Goal: Task Accomplishment & Management: Complete application form

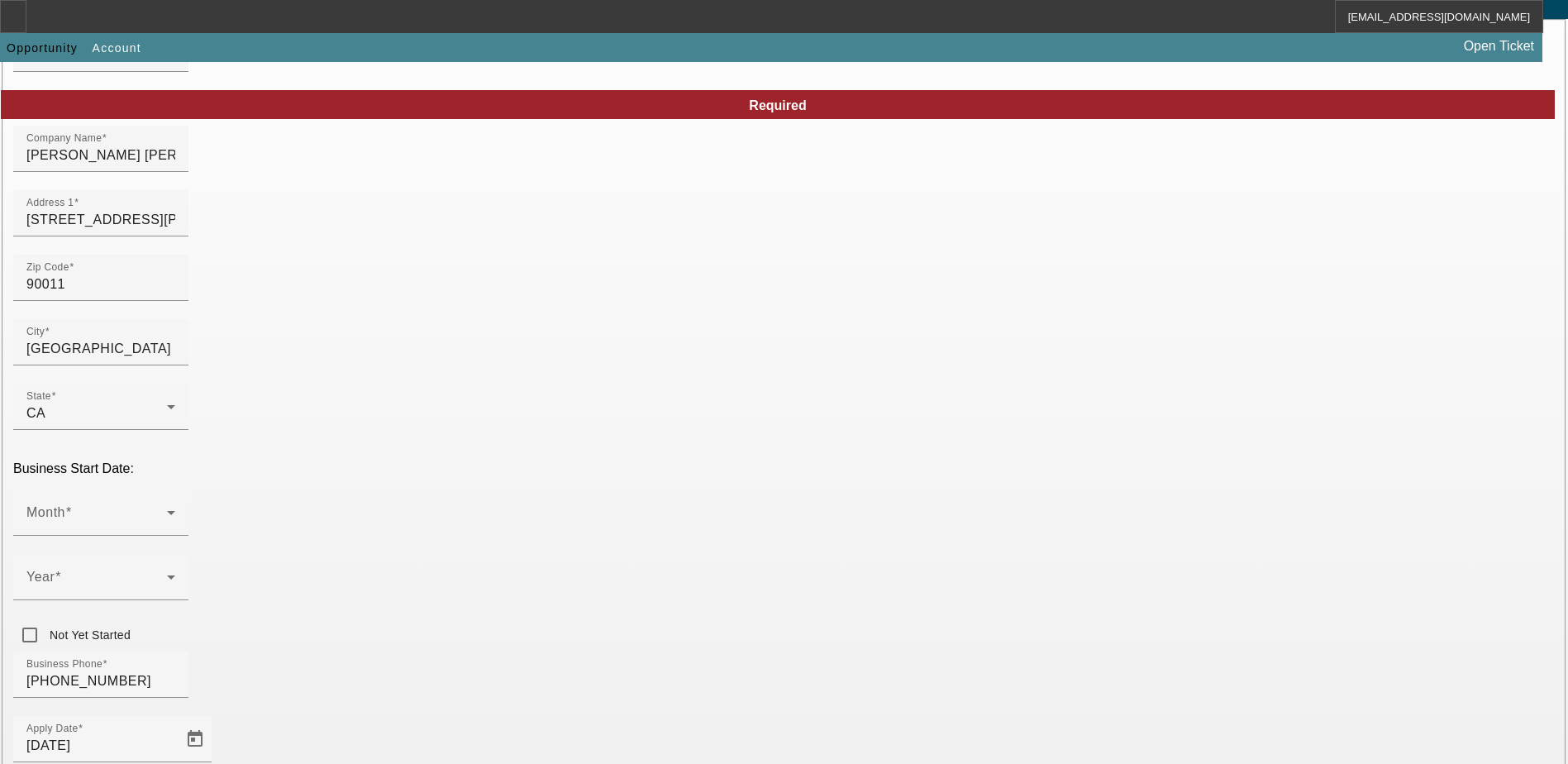
scroll to position [165, 0]
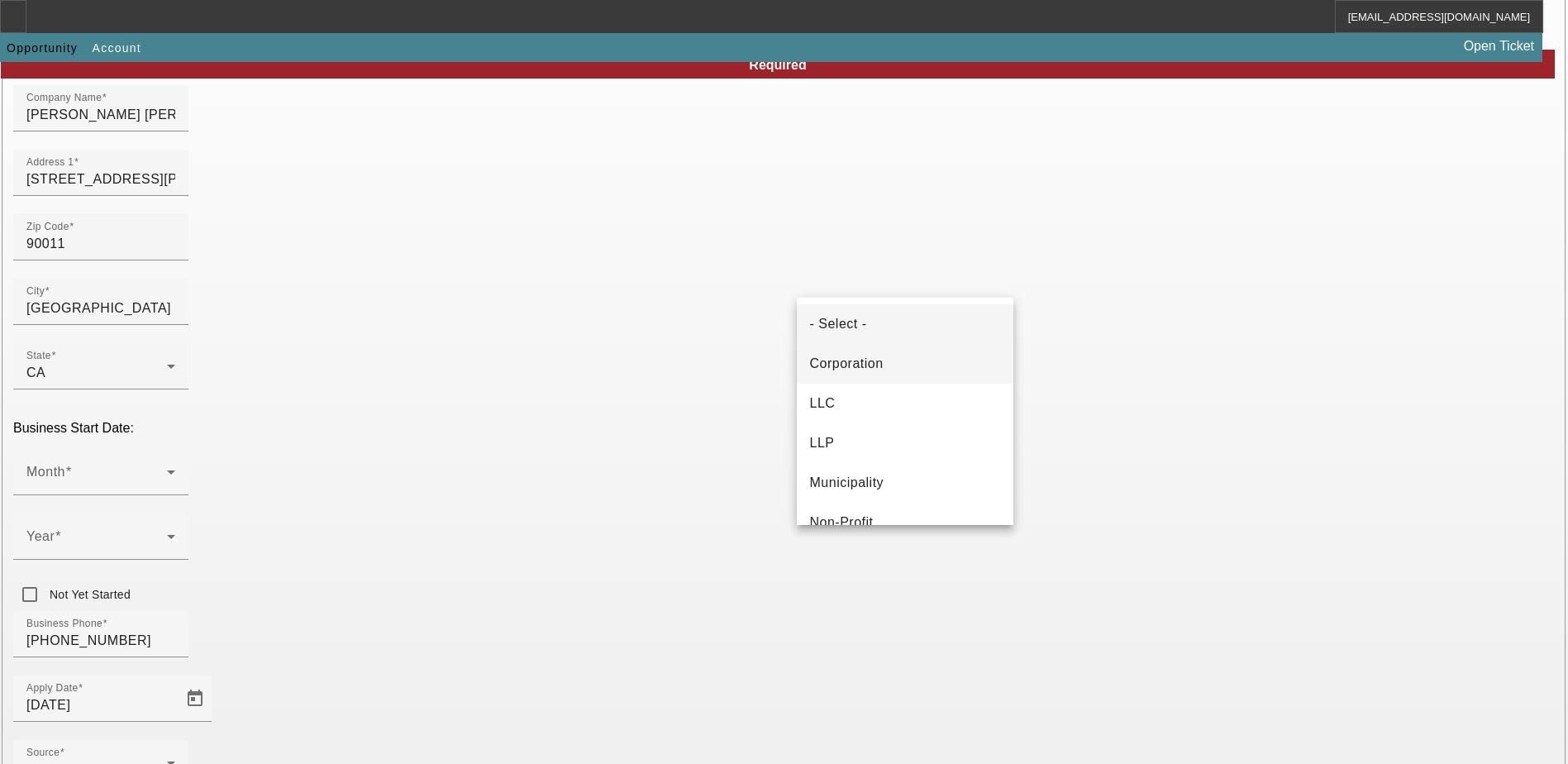
click at [856, 371] on span "Corporation" at bounding box center [846, 363] width 73 height 19
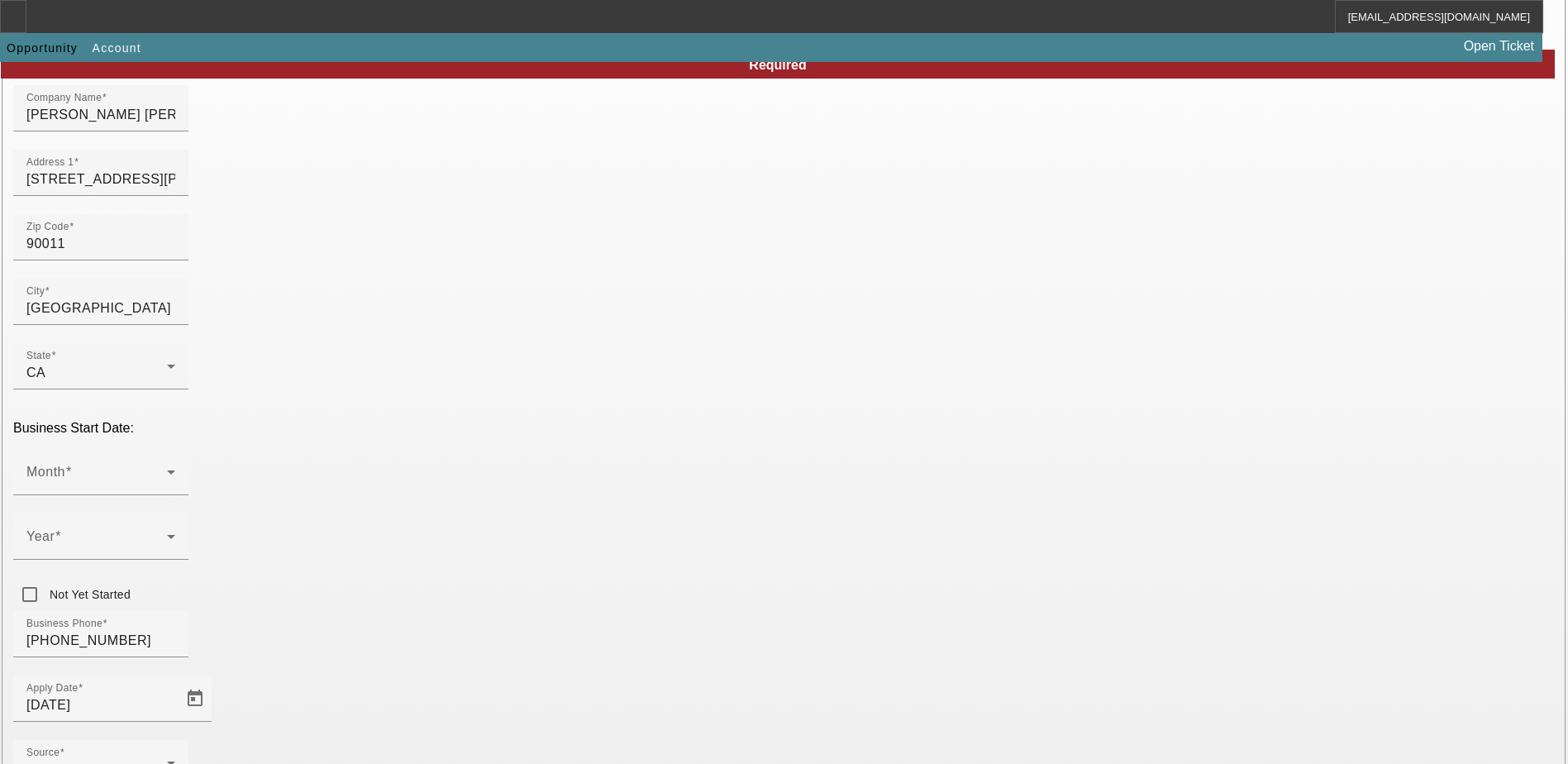
paste input "921902363"
type input "921902363"
click at [167, 759] on div "- Select -" at bounding box center [97, 769] width 141 height 19
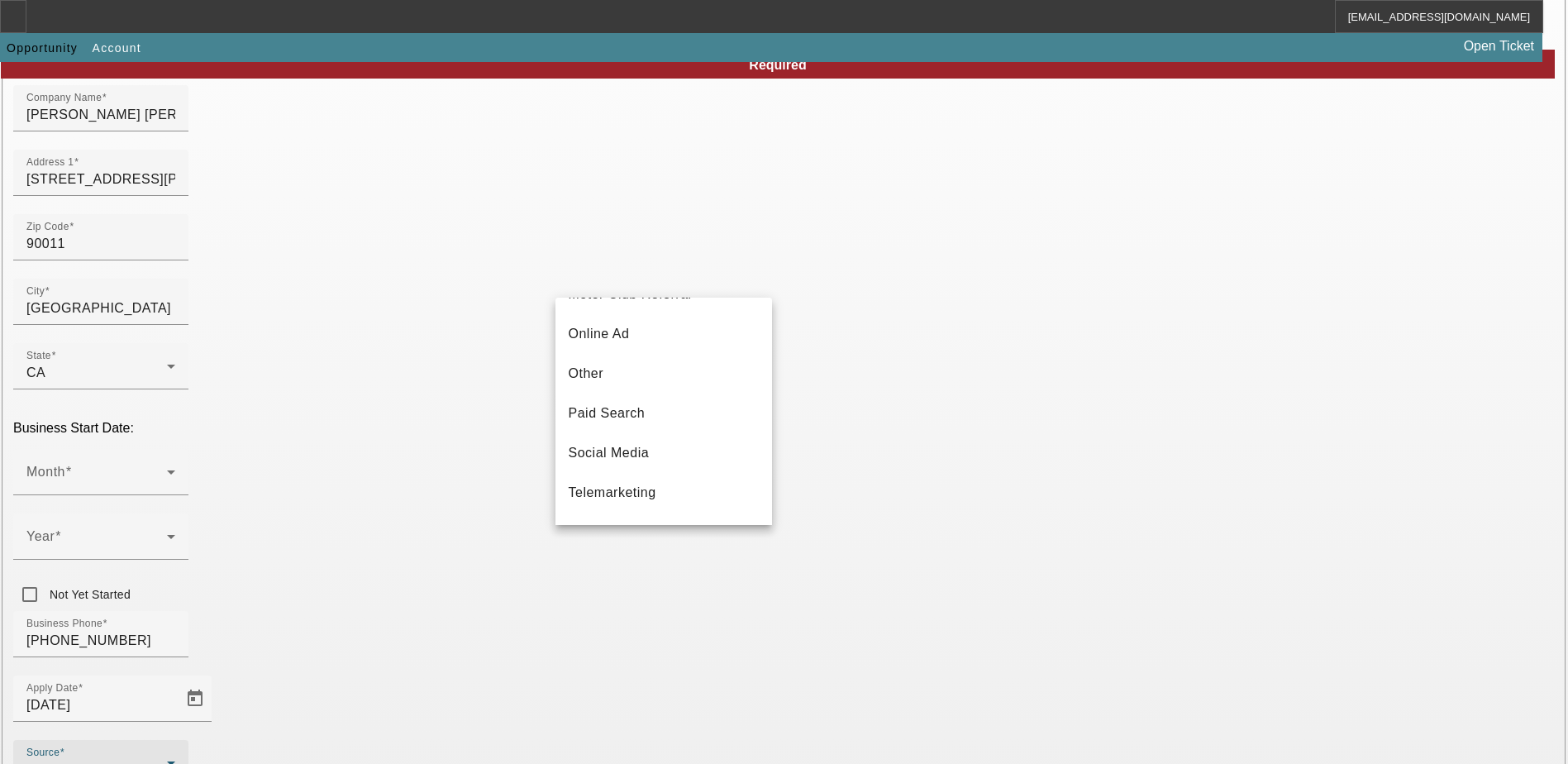
scroll to position [496, 0]
click at [626, 466] on span "Telemarketing" at bounding box center [612, 462] width 87 height 19
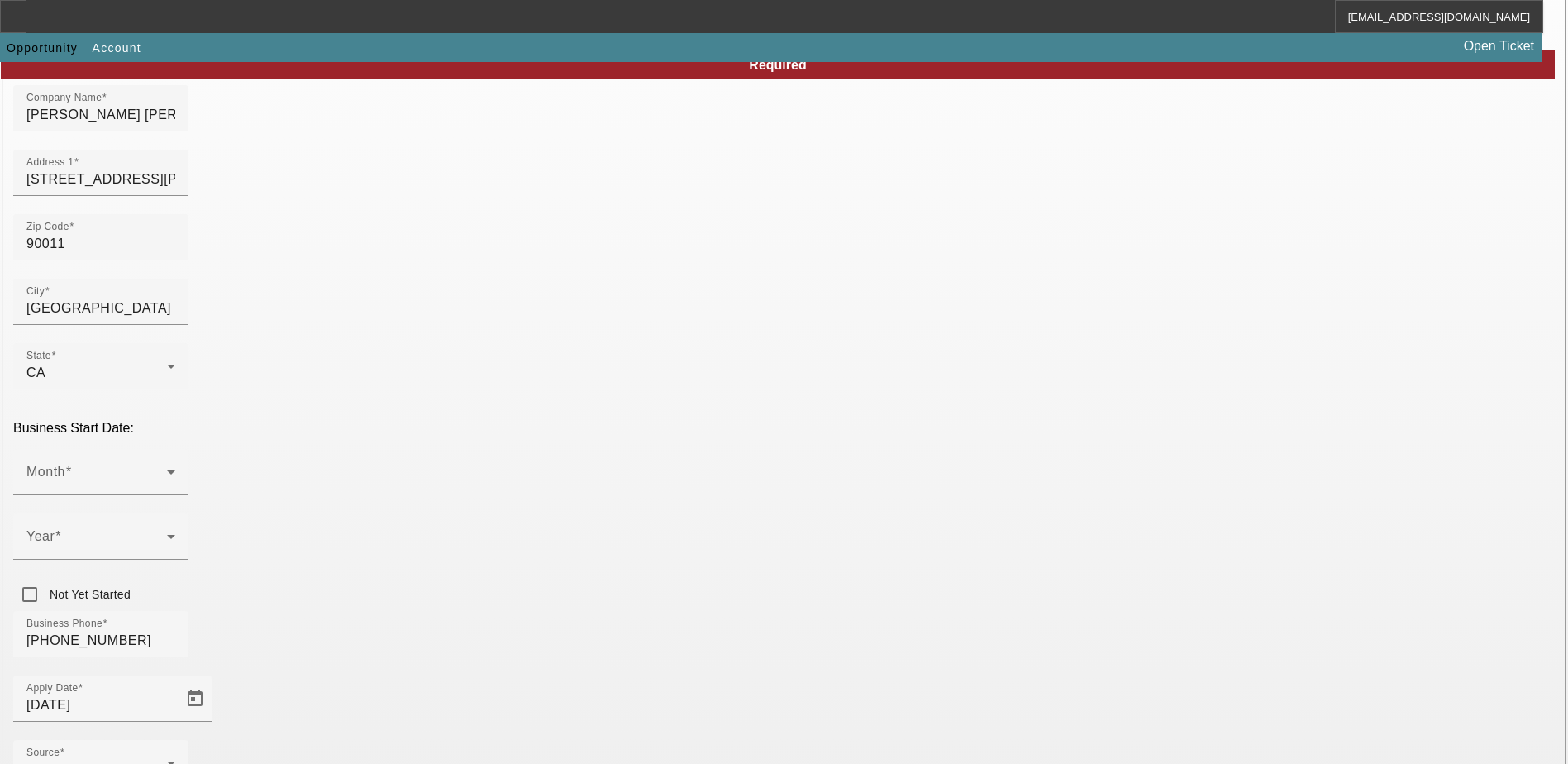
click at [181, 462] on icon at bounding box center [171, 471] width 19 height 19
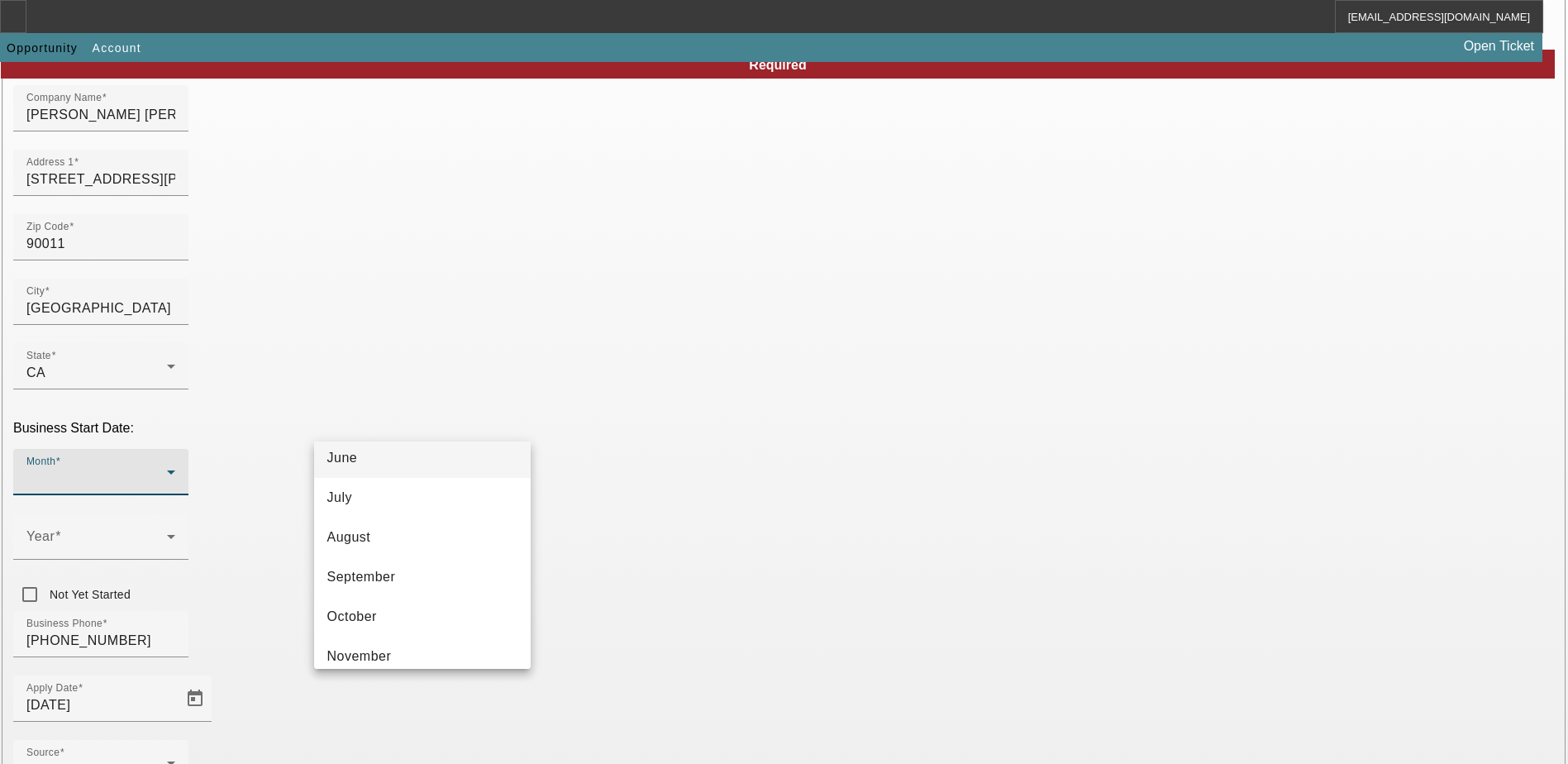
scroll to position [301, 0]
click at [376, 631] on mat-option "December" at bounding box center [423, 642] width 217 height 40
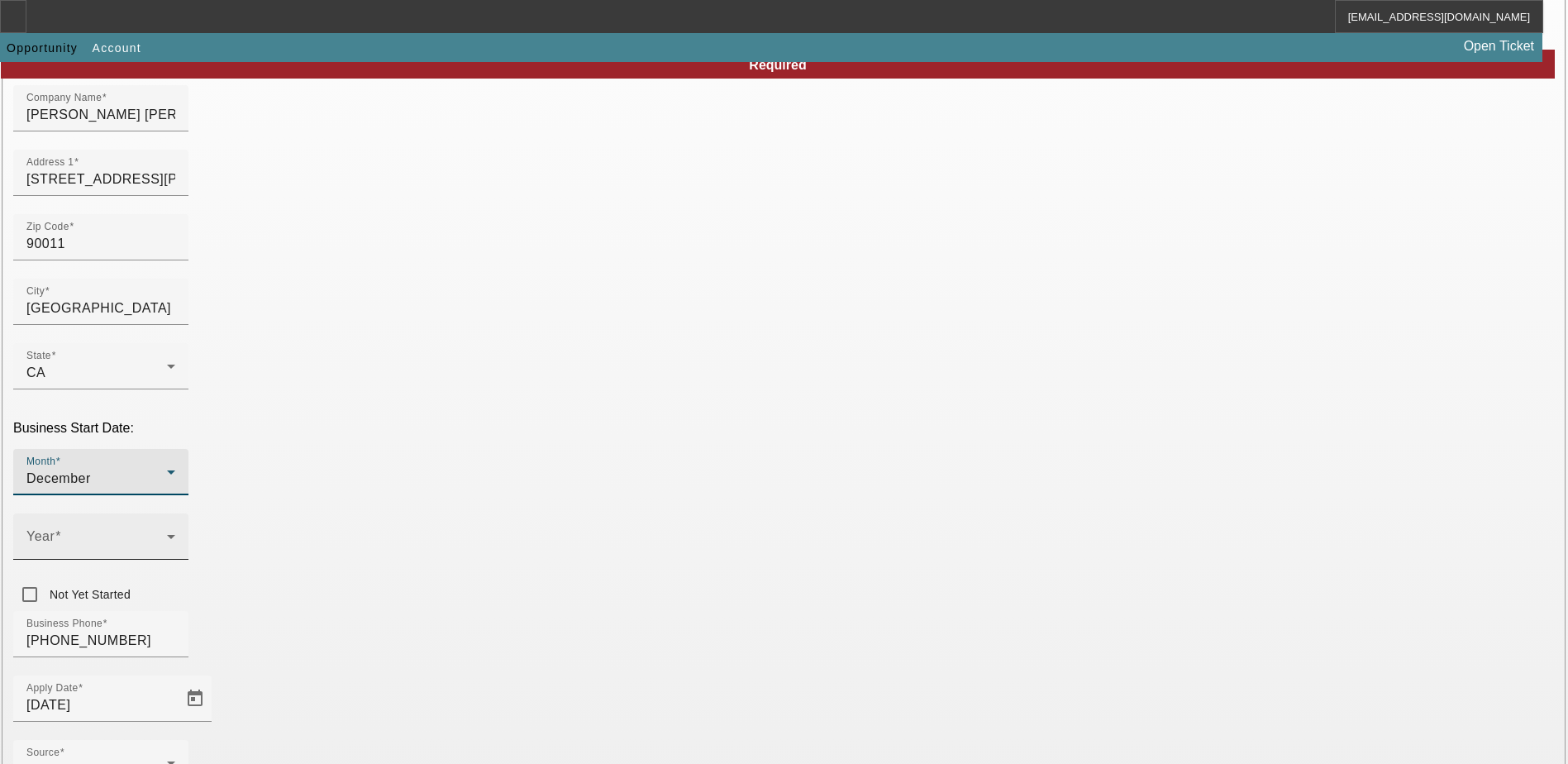
click at [167, 533] on span at bounding box center [97, 542] width 141 height 19
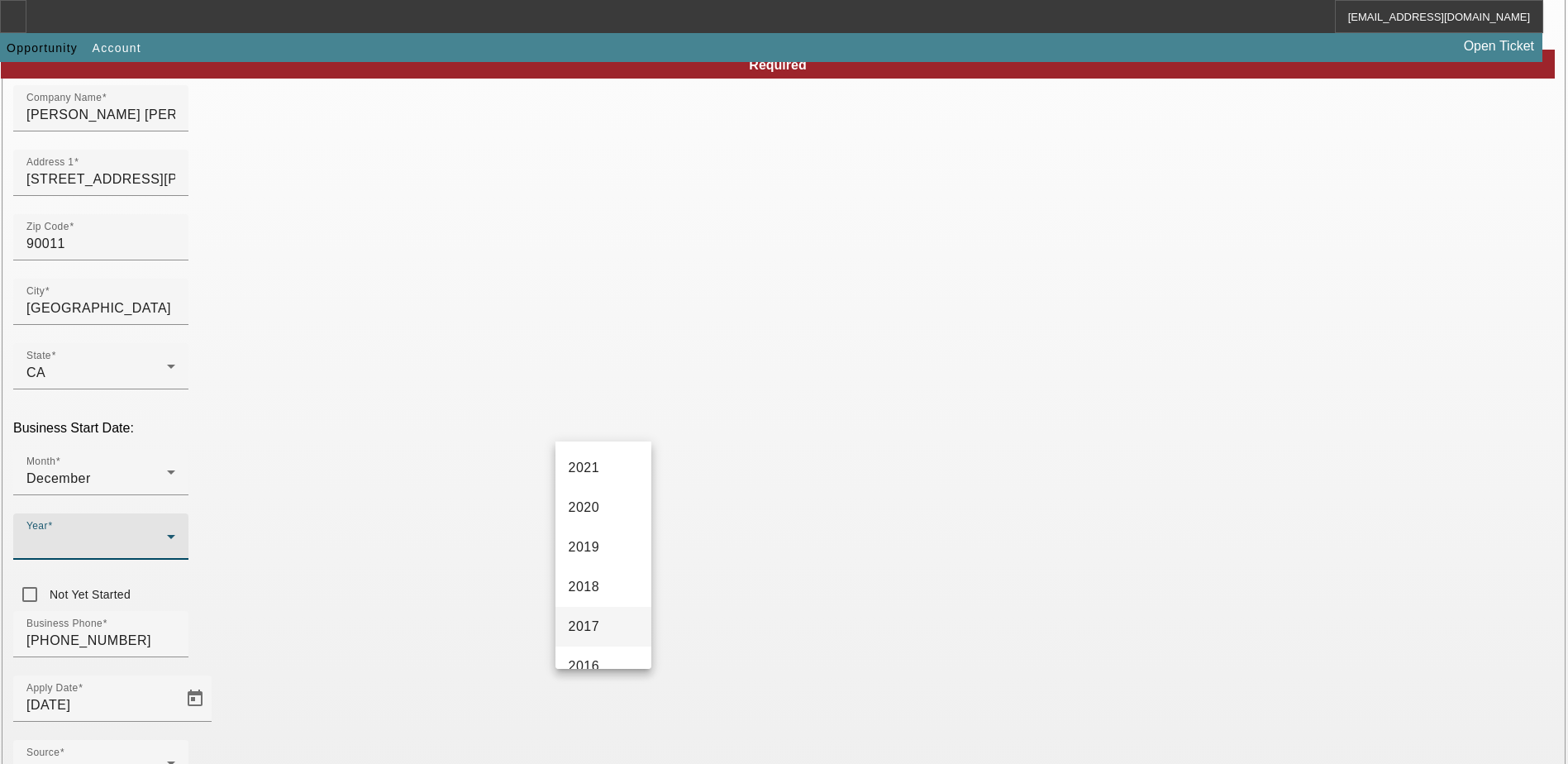
scroll to position [248, 0]
click at [599, 461] on span "2022" at bounding box center [584, 457] width 32 height 19
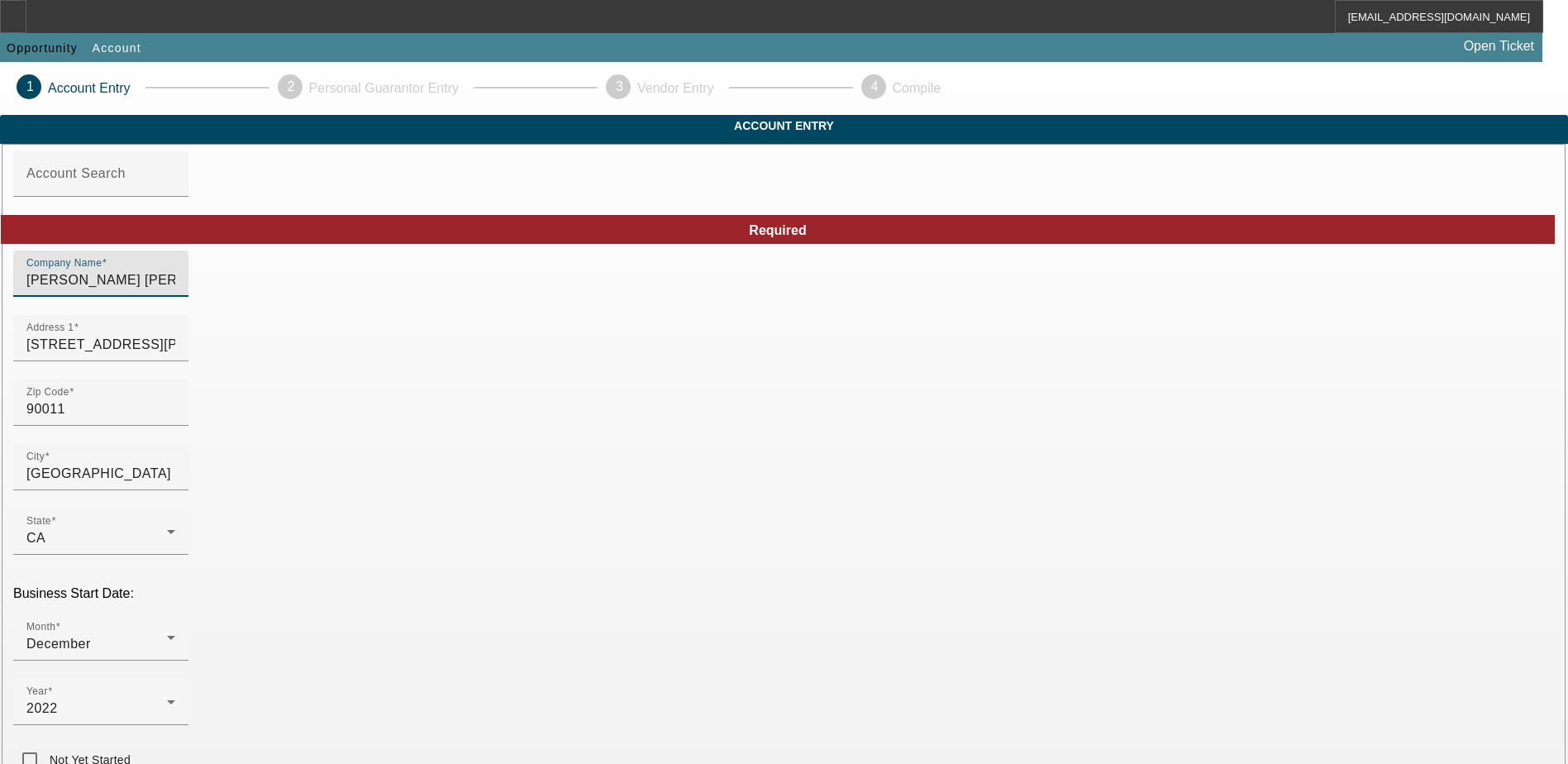
click at [175, 290] on input "[PERSON_NAME] [PERSON_NAME]" at bounding box center [101, 279] width 148 height 19
paste input "NBA Auto Collision Center Inc"
type input "NBA Auto Collision Center Inc"
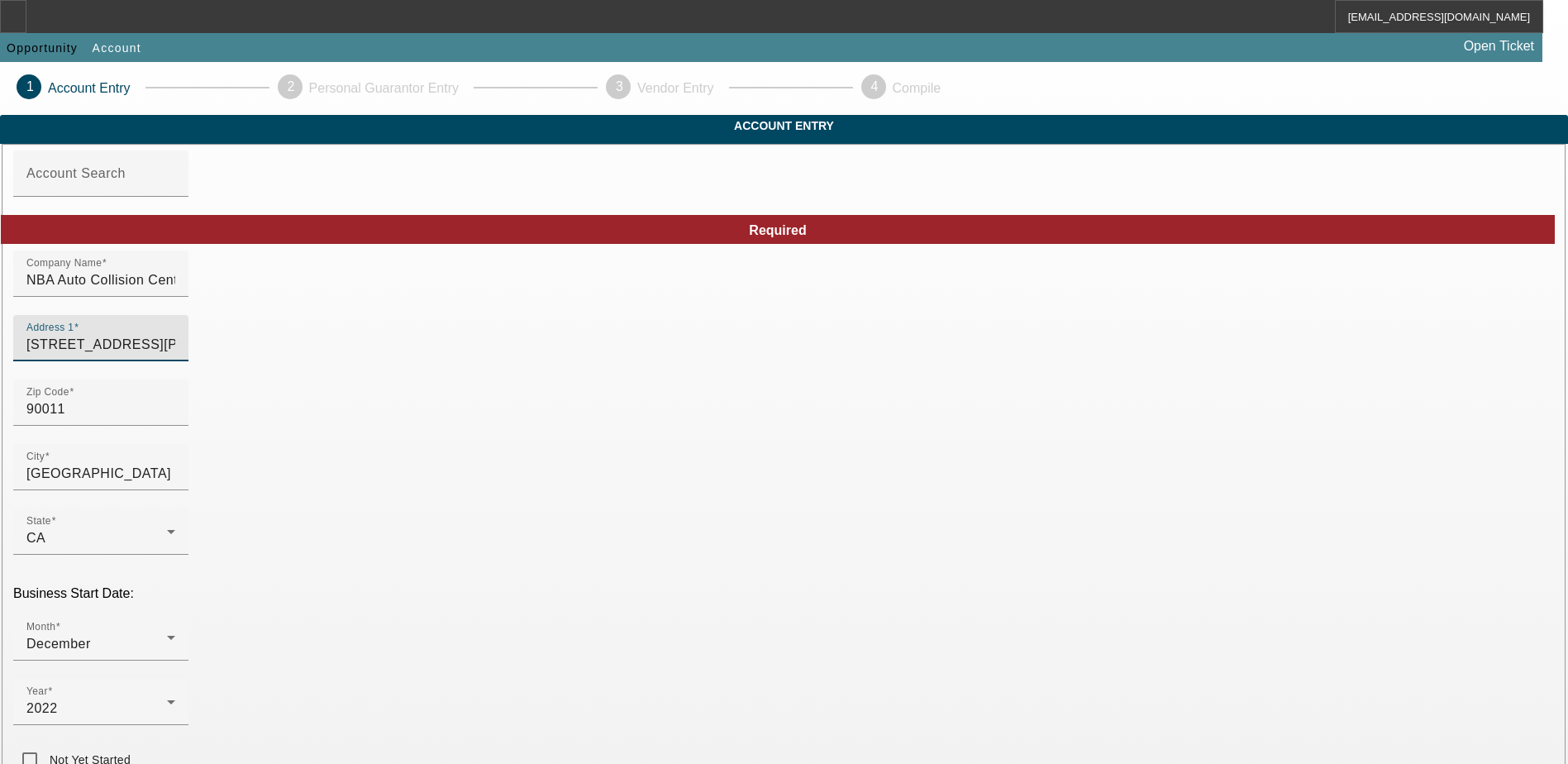
click at [175, 354] on input "[STREET_ADDRESS][PERSON_NAME]" at bounding box center [101, 344] width 148 height 19
paste input "[STREET_ADDRESS]"
type input "[STREET_ADDRESS]"
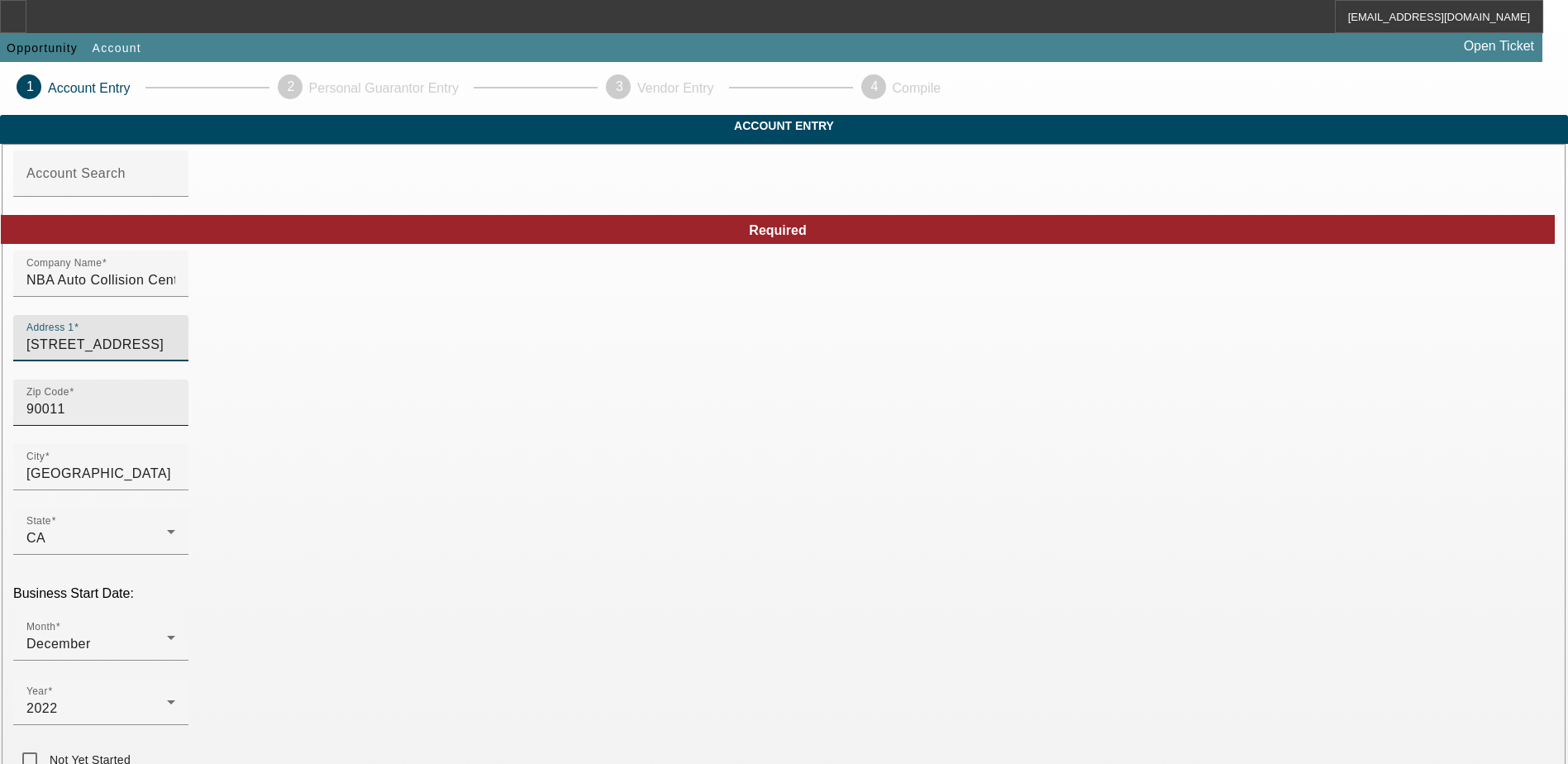
click at [175, 419] on input "90011" at bounding box center [101, 408] width 148 height 19
type input "9001"
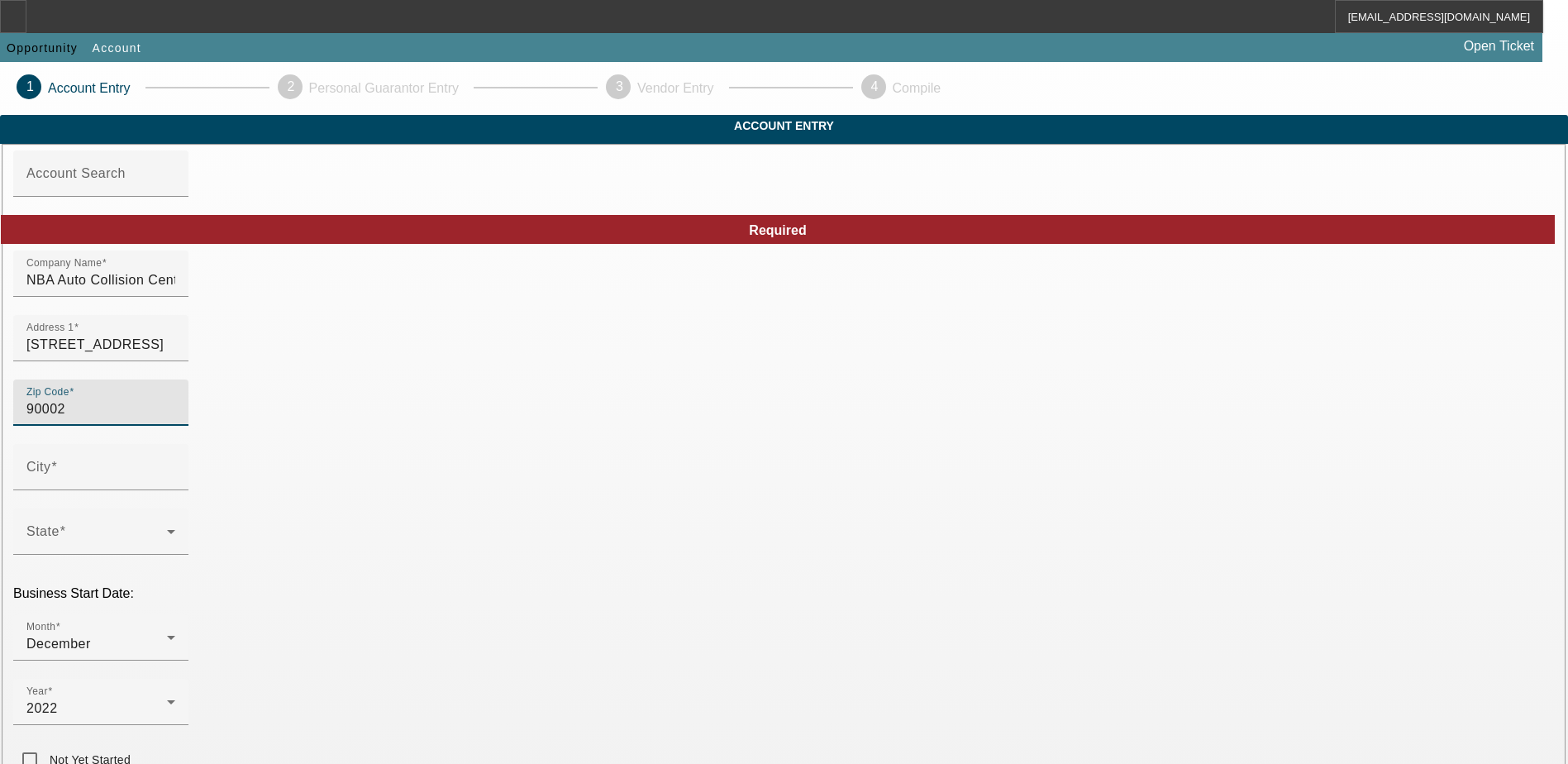
type input "90002"
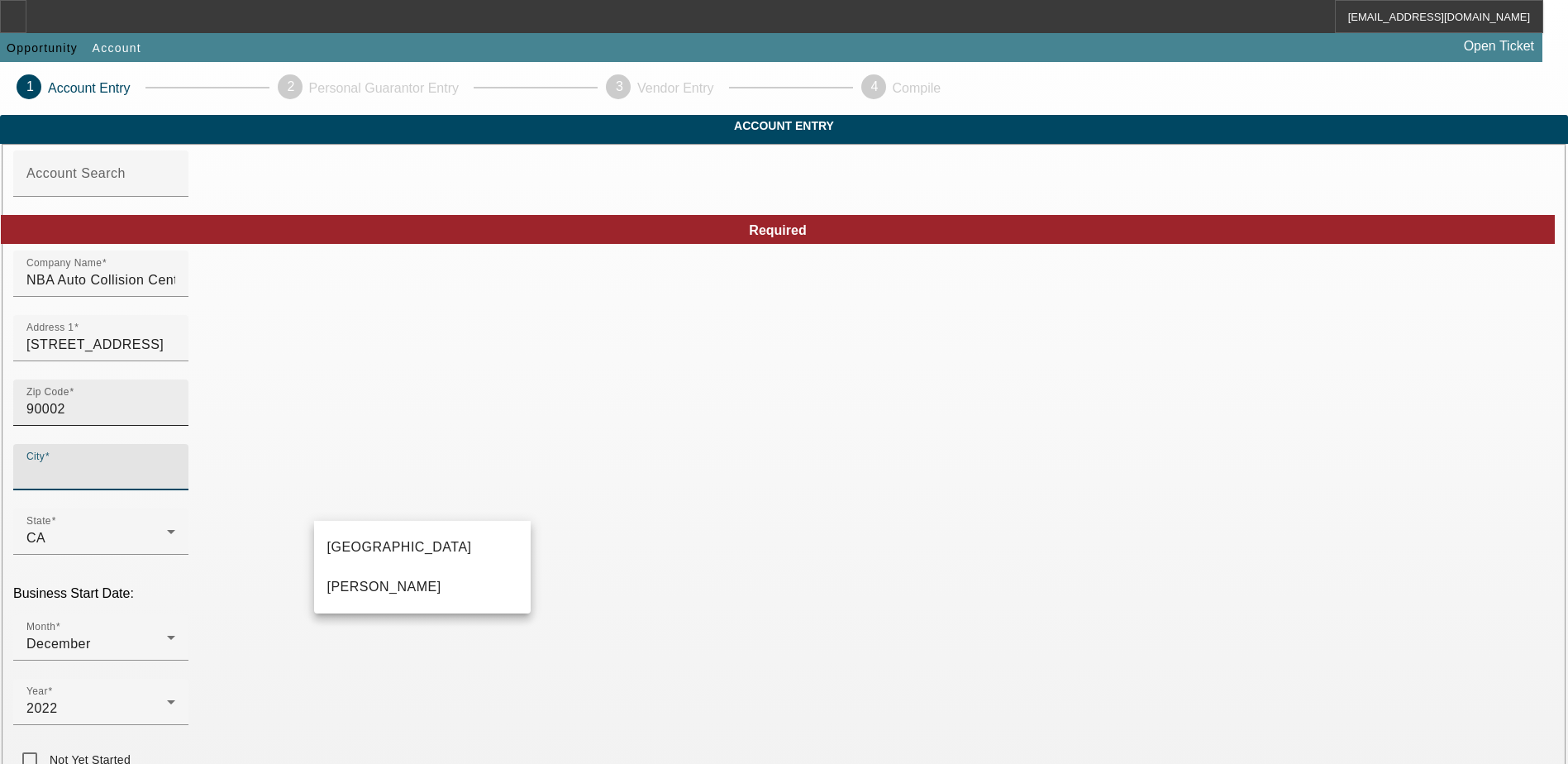
type input "[GEOGRAPHIC_DATA]"
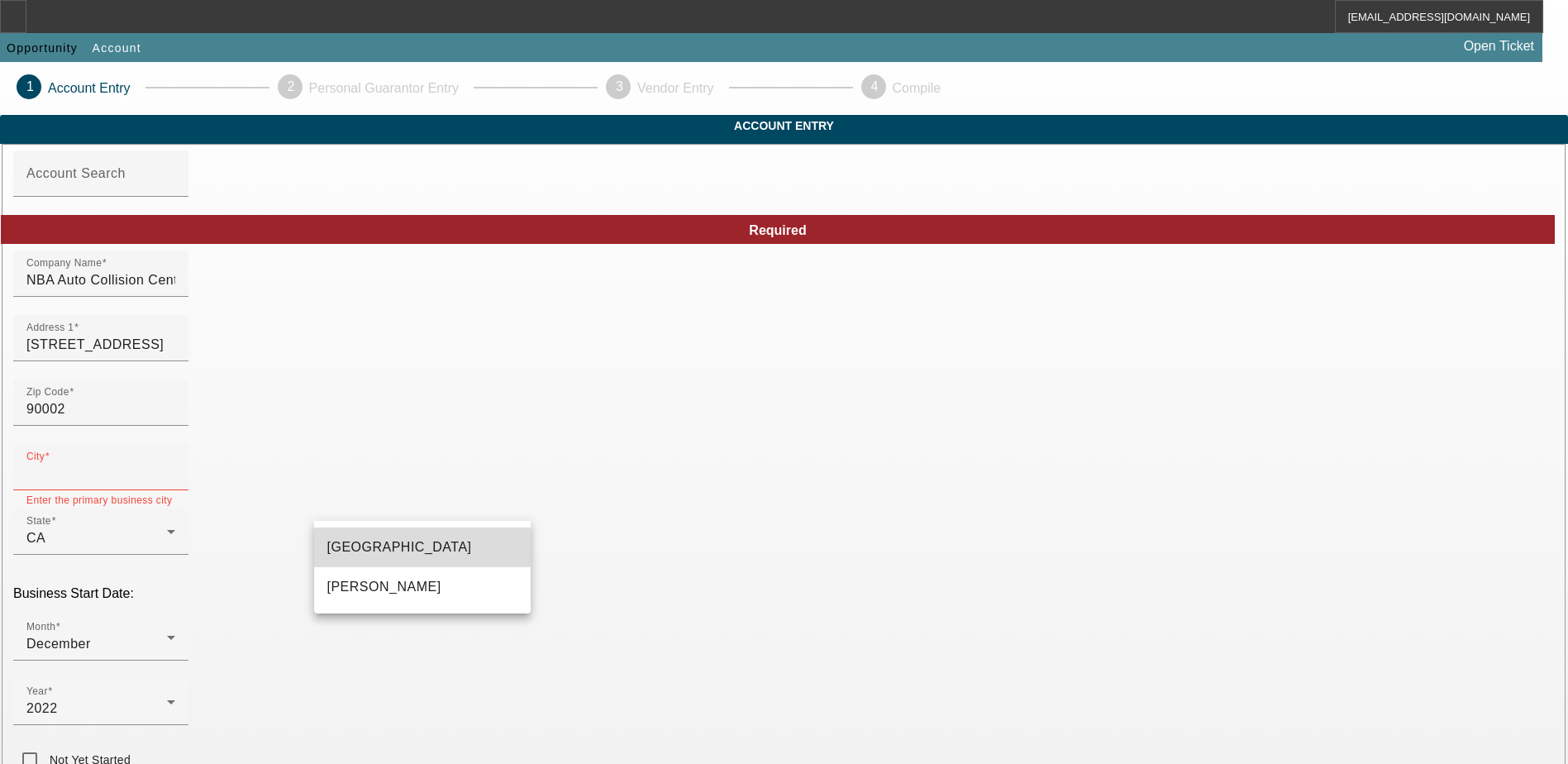
click at [375, 547] on span "[GEOGRAPHIC_DATA]" at bounding box center [400, 546] width 145 height 14
type input "[GEOGRAPHIC_DATA]"
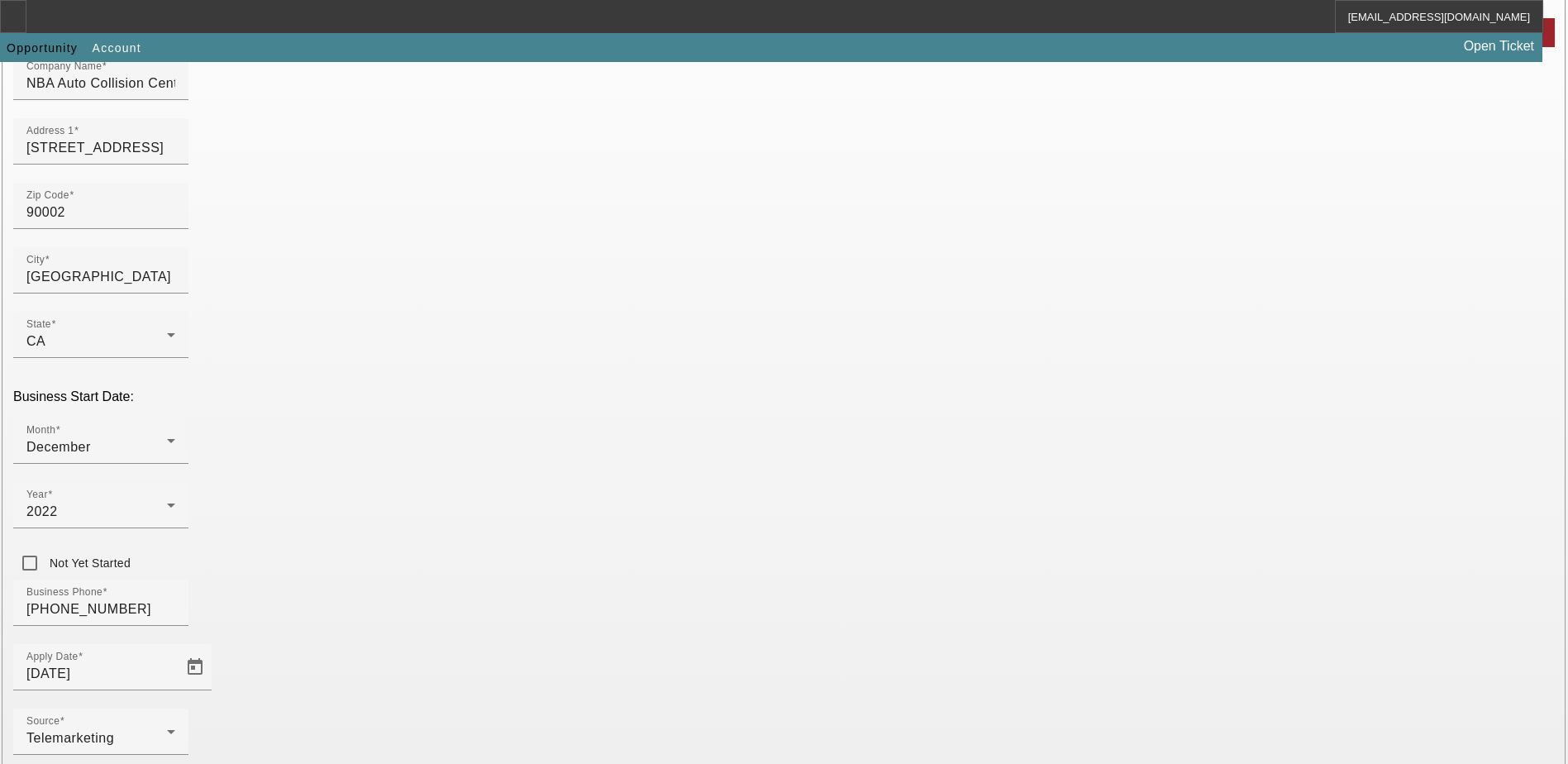
scroll to position [279, 0]
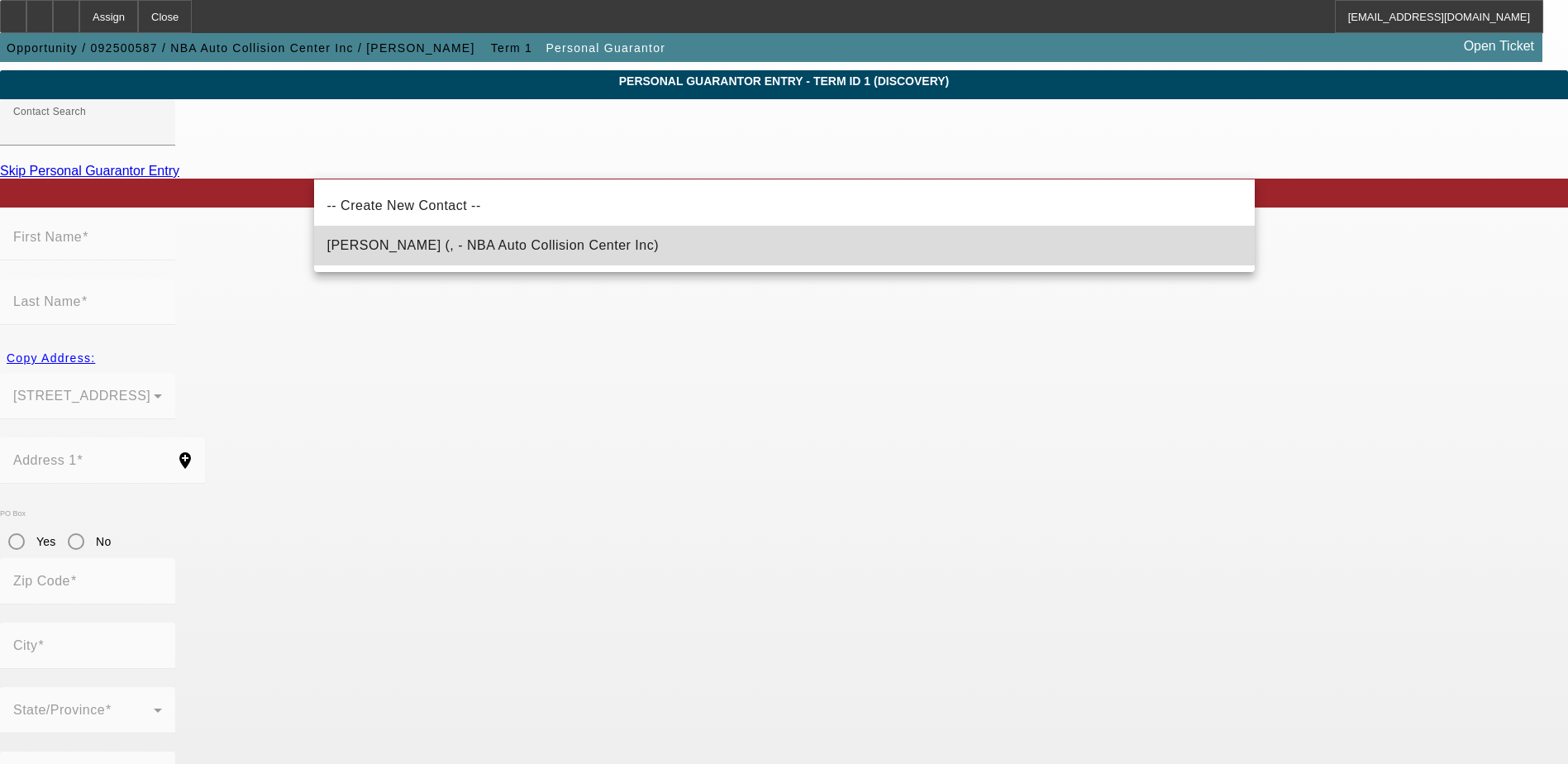
click at [567, 240] on mat-option "[PERSON_NAME] (, - NBA Auto Collision Center Inc)" at bounding box center [784, 245] width 940 height 40
type input "[PERSON_NAME] (, - NBA Auto Collision Center Inc)"
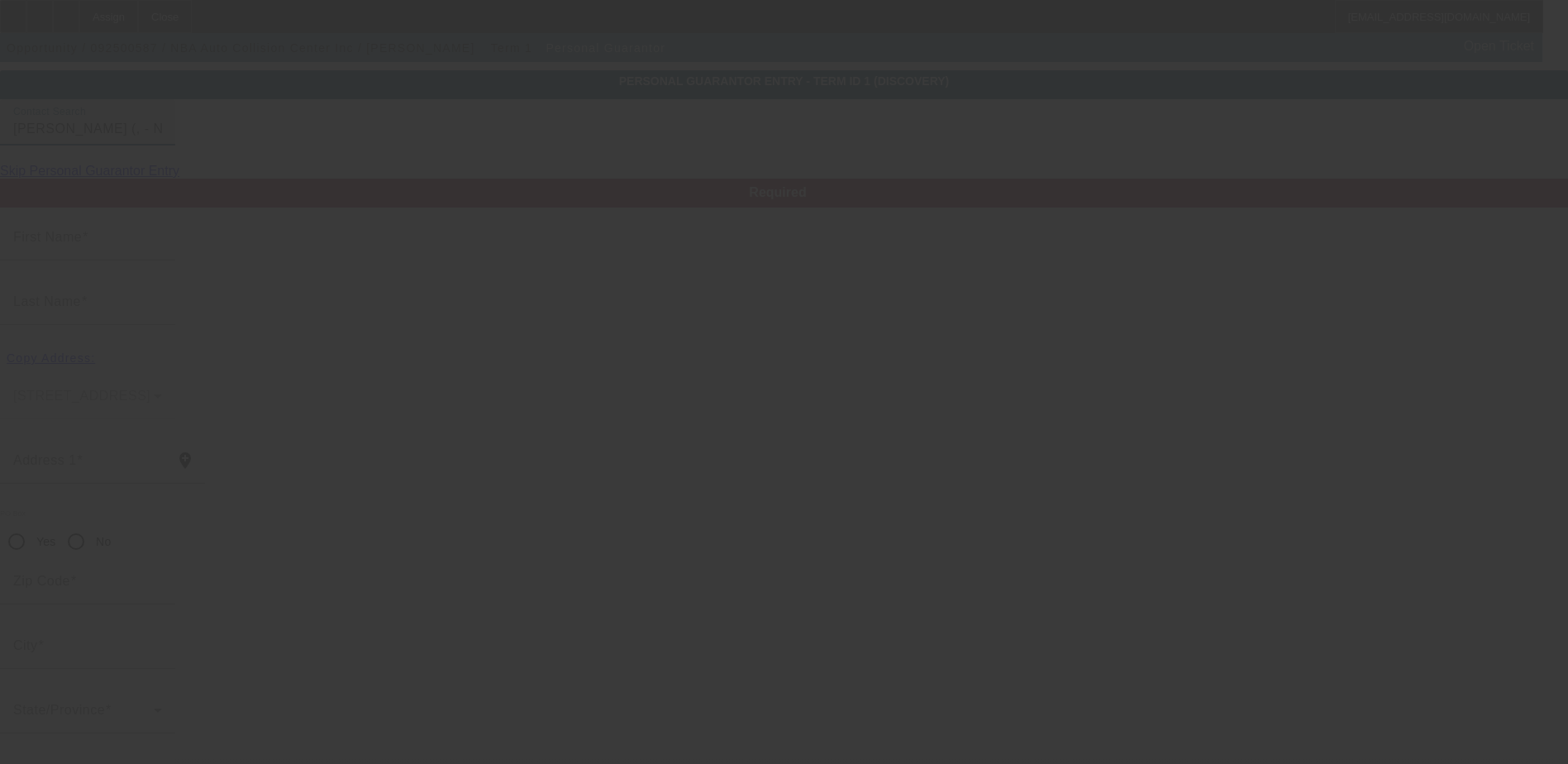
type input "[PERSON_NAME]"
radio input "true"
type input "[PHONE_NUMBER]"
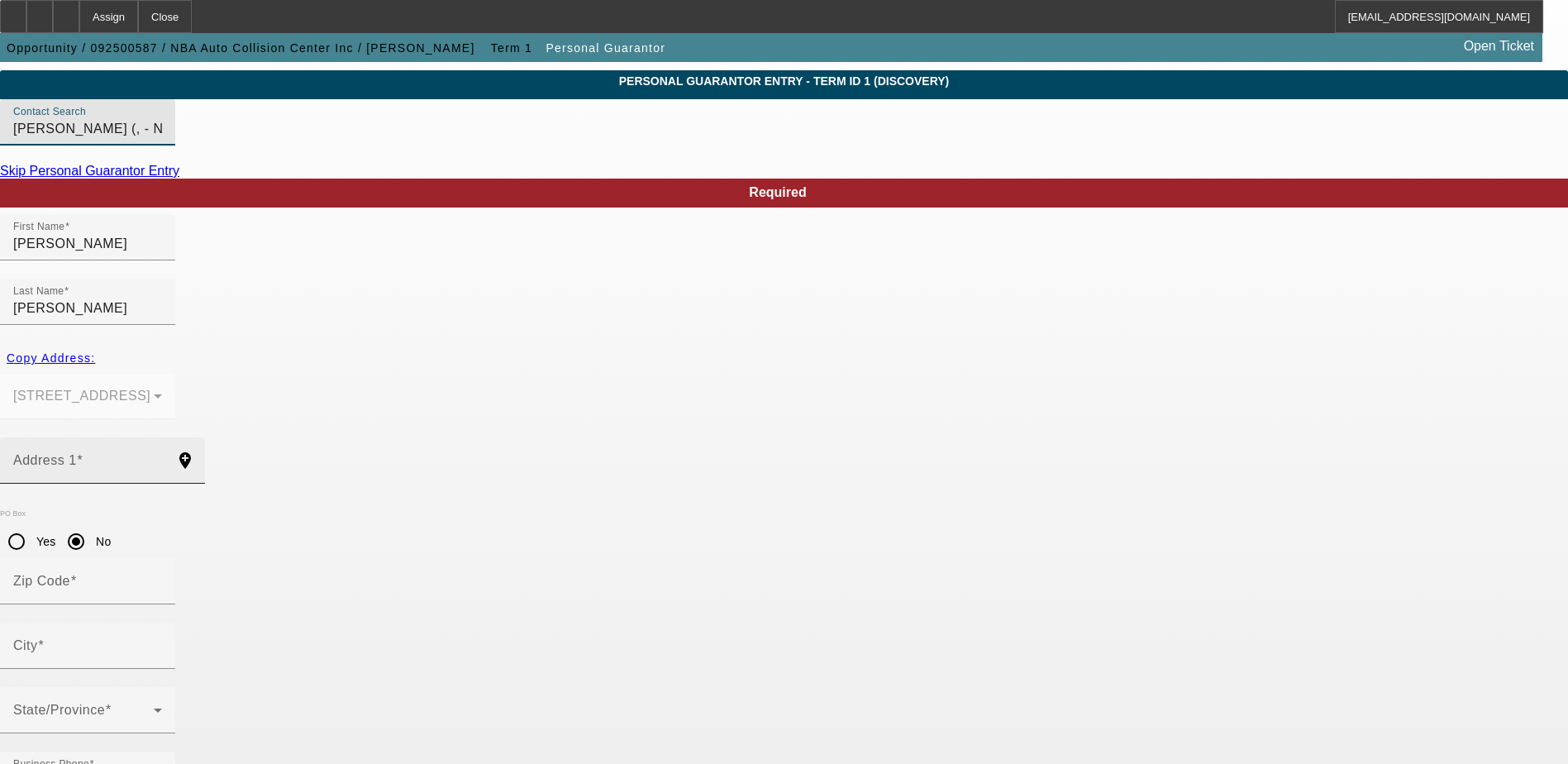
click at [77, 452] on mat-label "Address 1" at bounding box center [45, 459] width 64 height 14
click at [162, 457] on input "Address 1" at bounding box center [87, 466] width 148 height 19
paste input "[STREET_ADDRESS]"
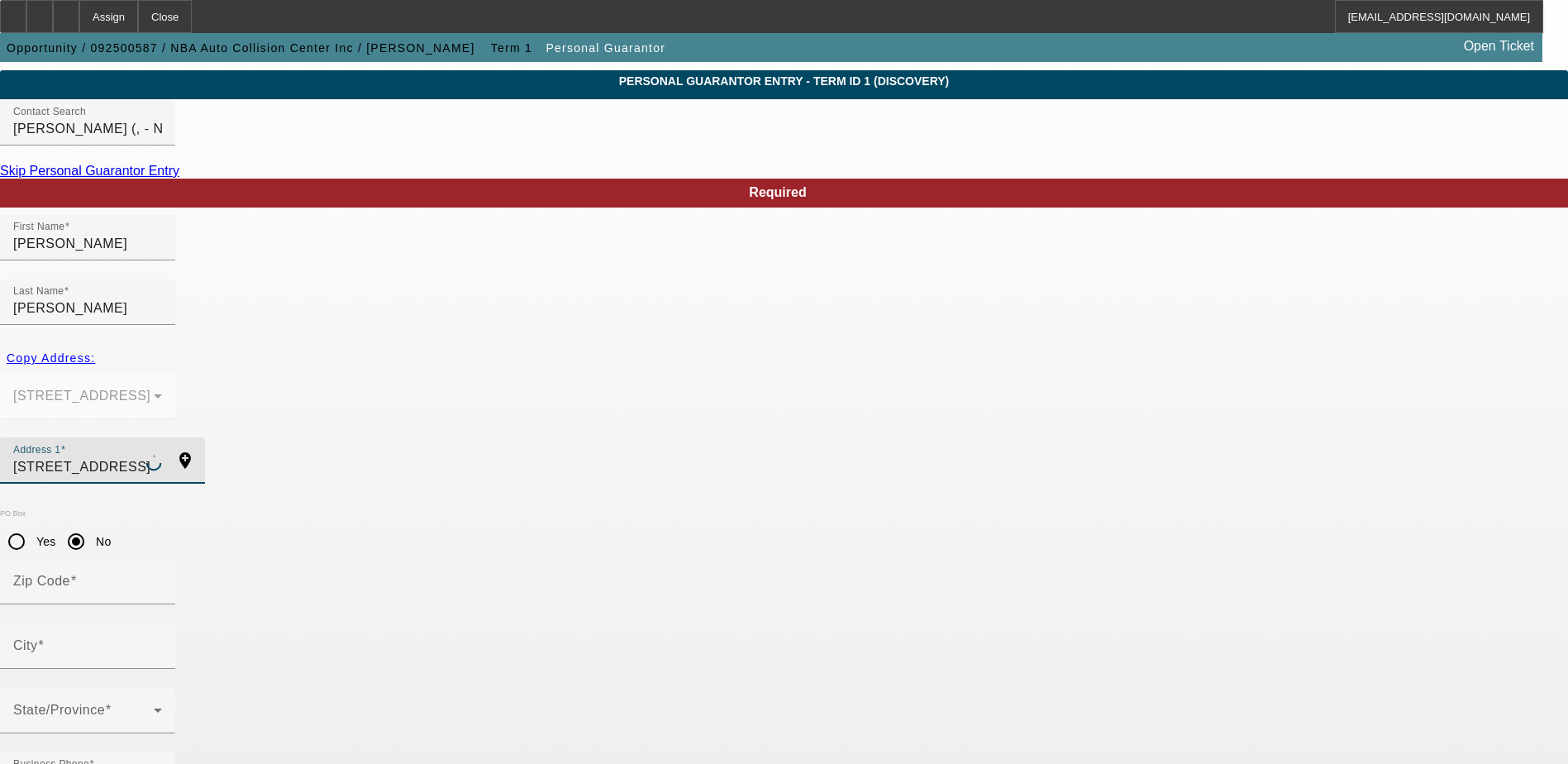
type input "[STREET_ADDRESS]"
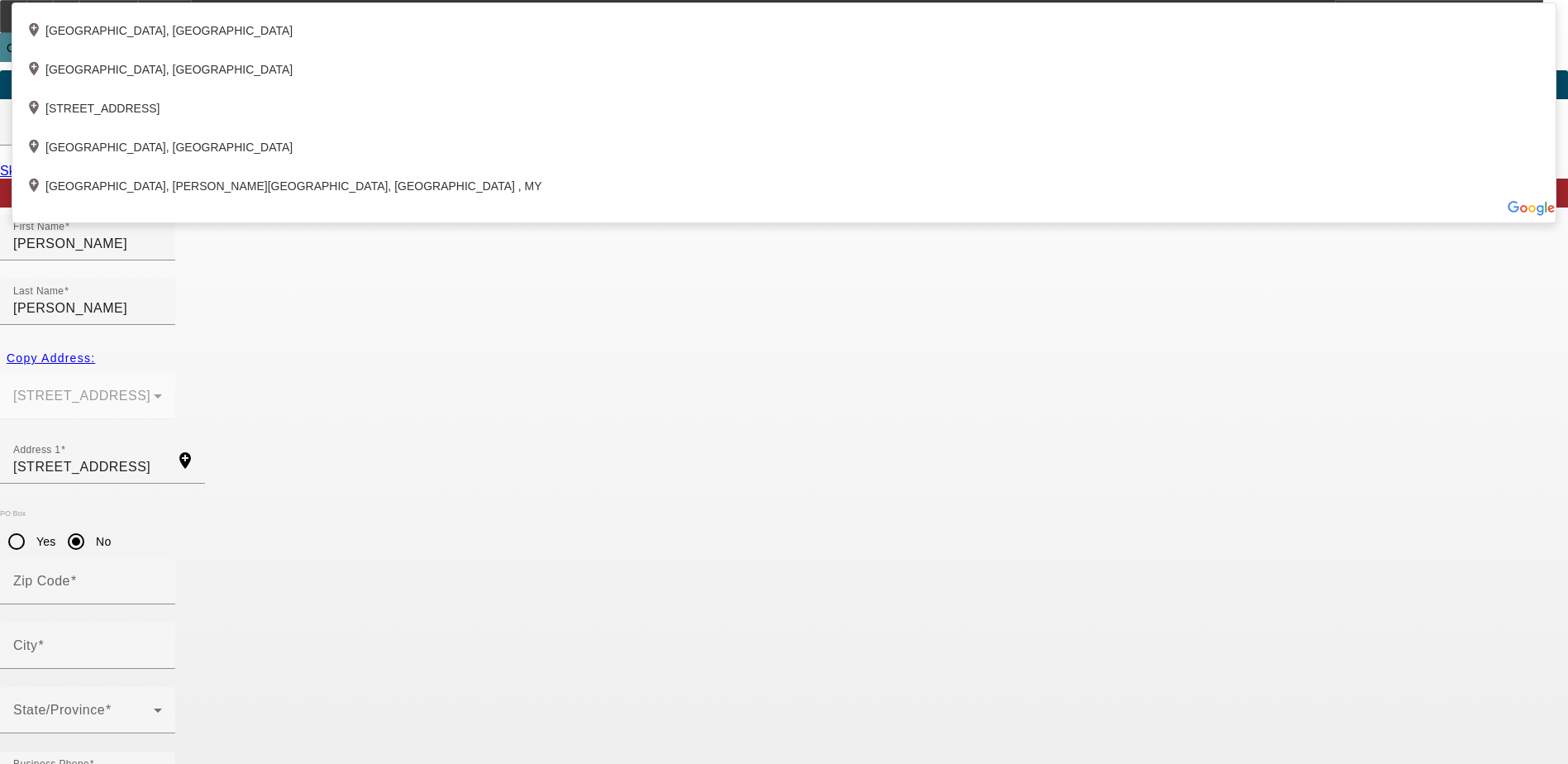
click at [338, 361] on div "Copy Address: [STREET_ADDRESS]" at bounding box center [784, 390] width 1568 height 95
click at [356, 369] on div "Copy Address: [STREET_ADDRESS]" at bounding box center [784, 390] width 1568 height 95
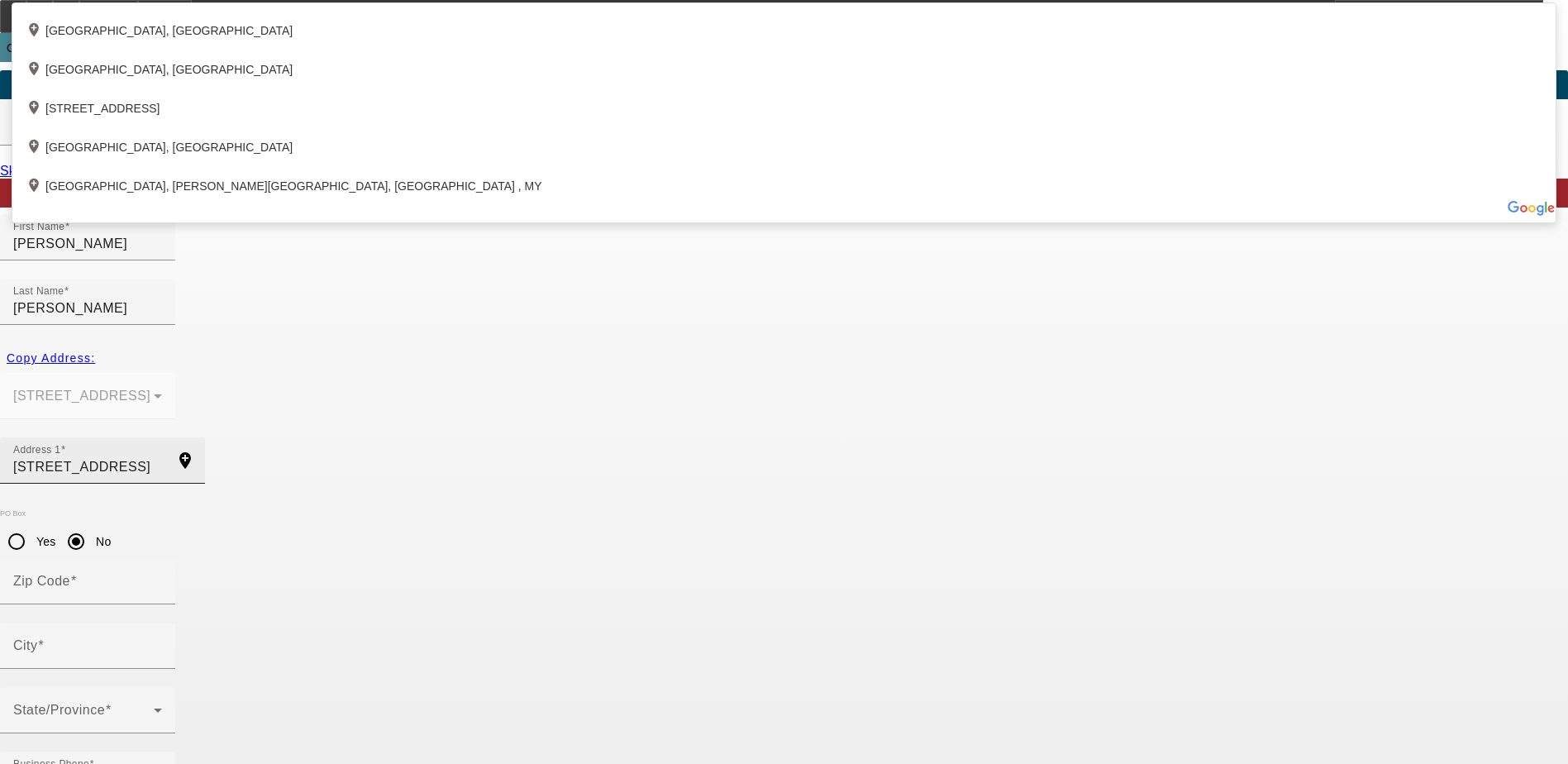
click at [162, 457] on input "[STREET_ADDRESS]" at bounding box center [87, 466] width 148 height 19
click at [393, 375] on div "Copy Address: [STREET_ADDRESS]" at bounding box center [784, 390] width 1568 height 95
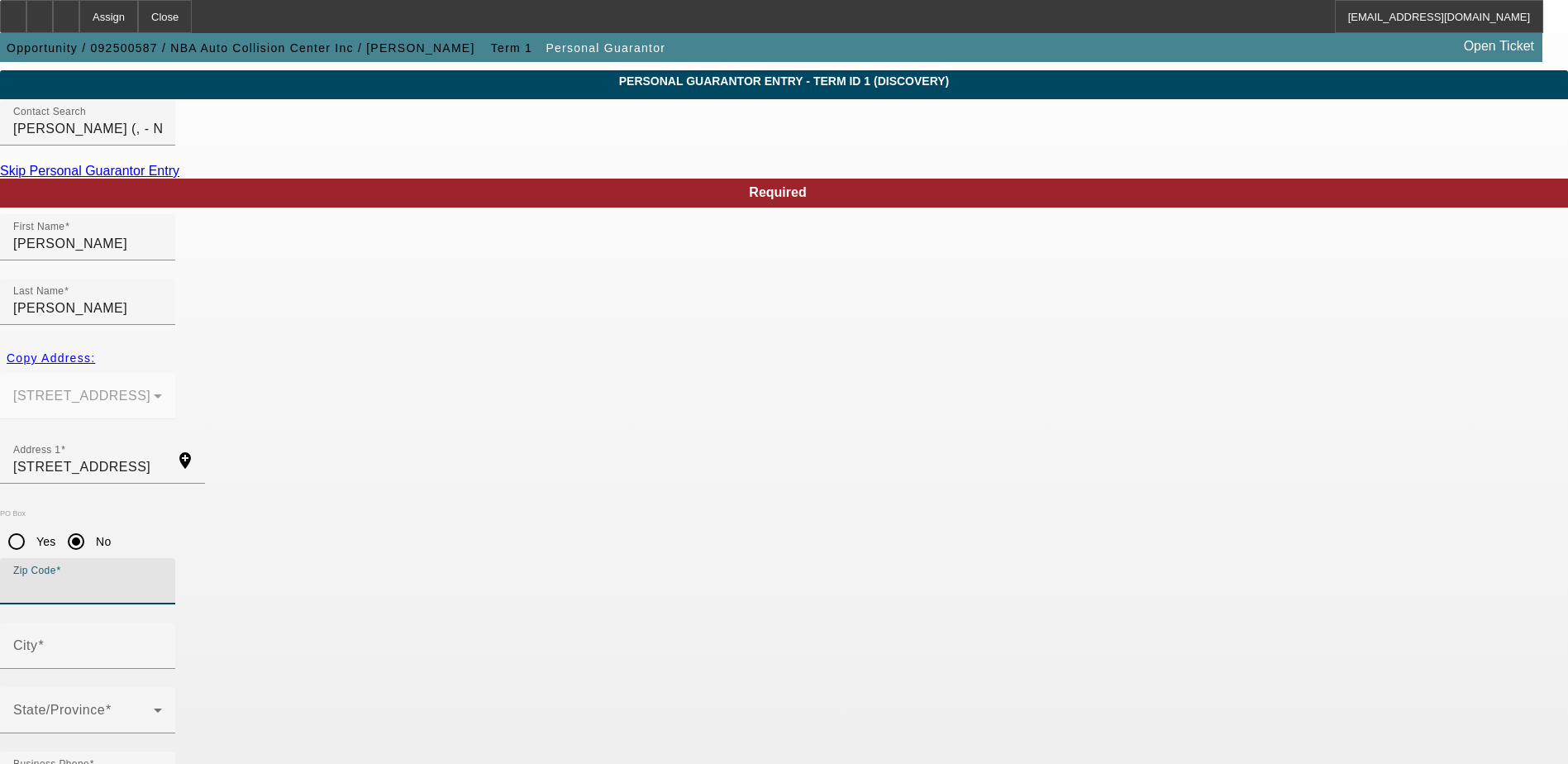
click at [162, 578] on input "Zip Code" at bounding box center [87, 587] width 148 height 19
type input "90002"
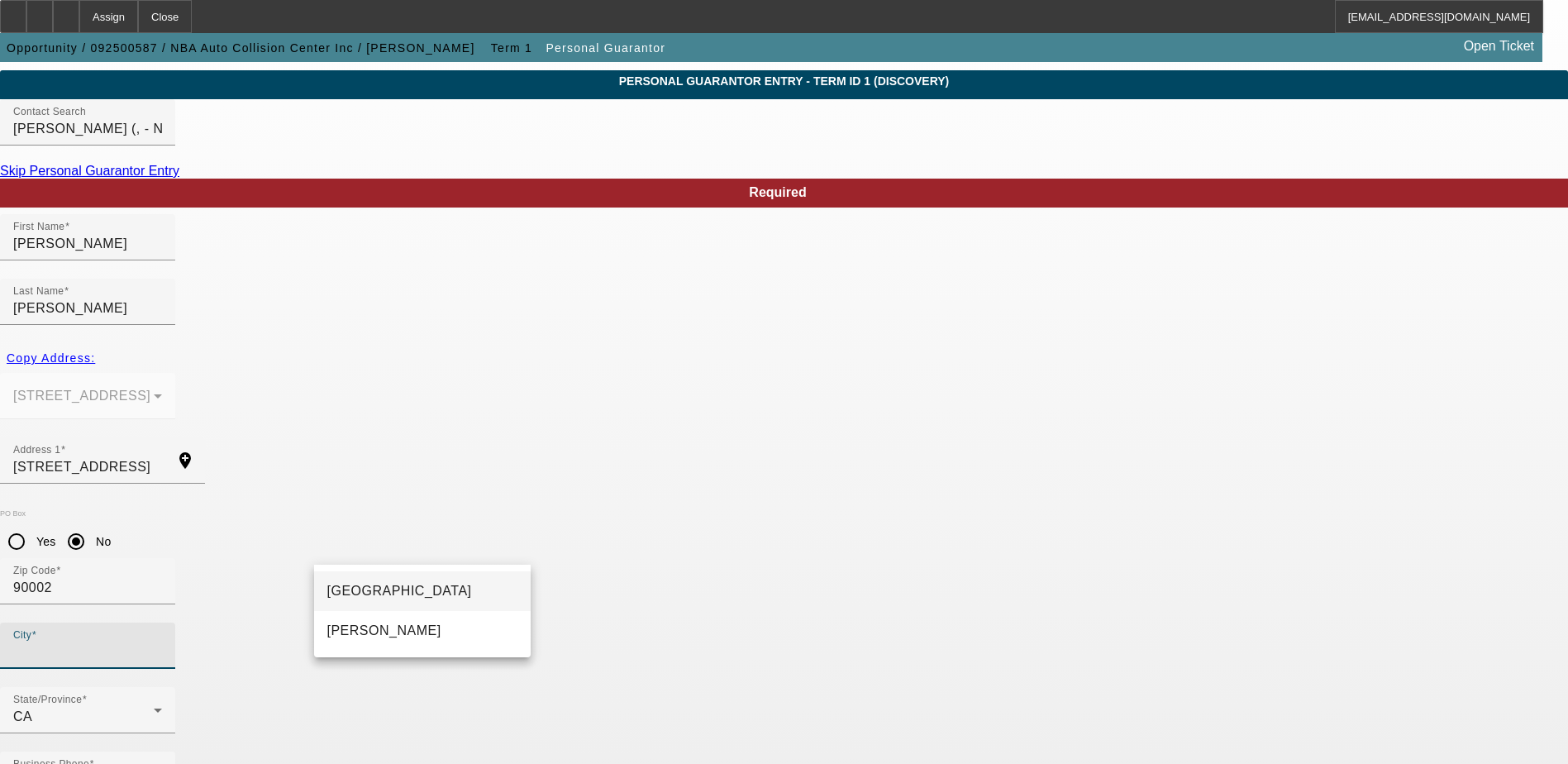
click at [353, 587] on span "[GEOGRAPHIC_DATA]" at bounding box center [400, 590] width 145 height 14
type input "[GEOGRAPHIC_DATA]"
type input "100"
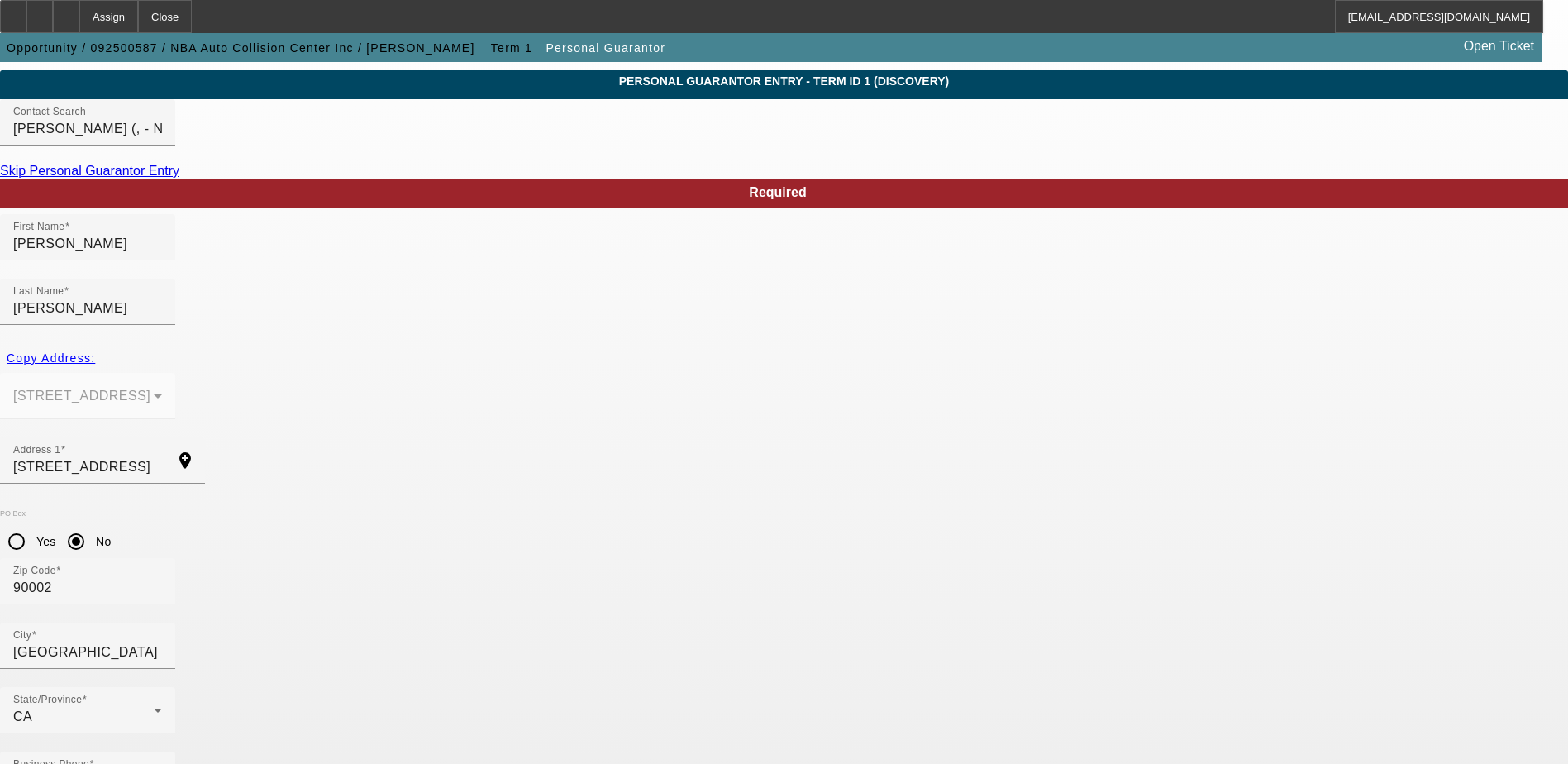
paste input "[PERSON_NAME][EMAIL_ADDRESS][DOMAIN_NAME]"
type input "[PERSON_NAME][EMAIL_ADDRESS][DOMAIN_NAME]"
drag, startPoint x: 437, startPoint y: 424, endPoint x: 323, endPoint y: 424, distance: 114.0
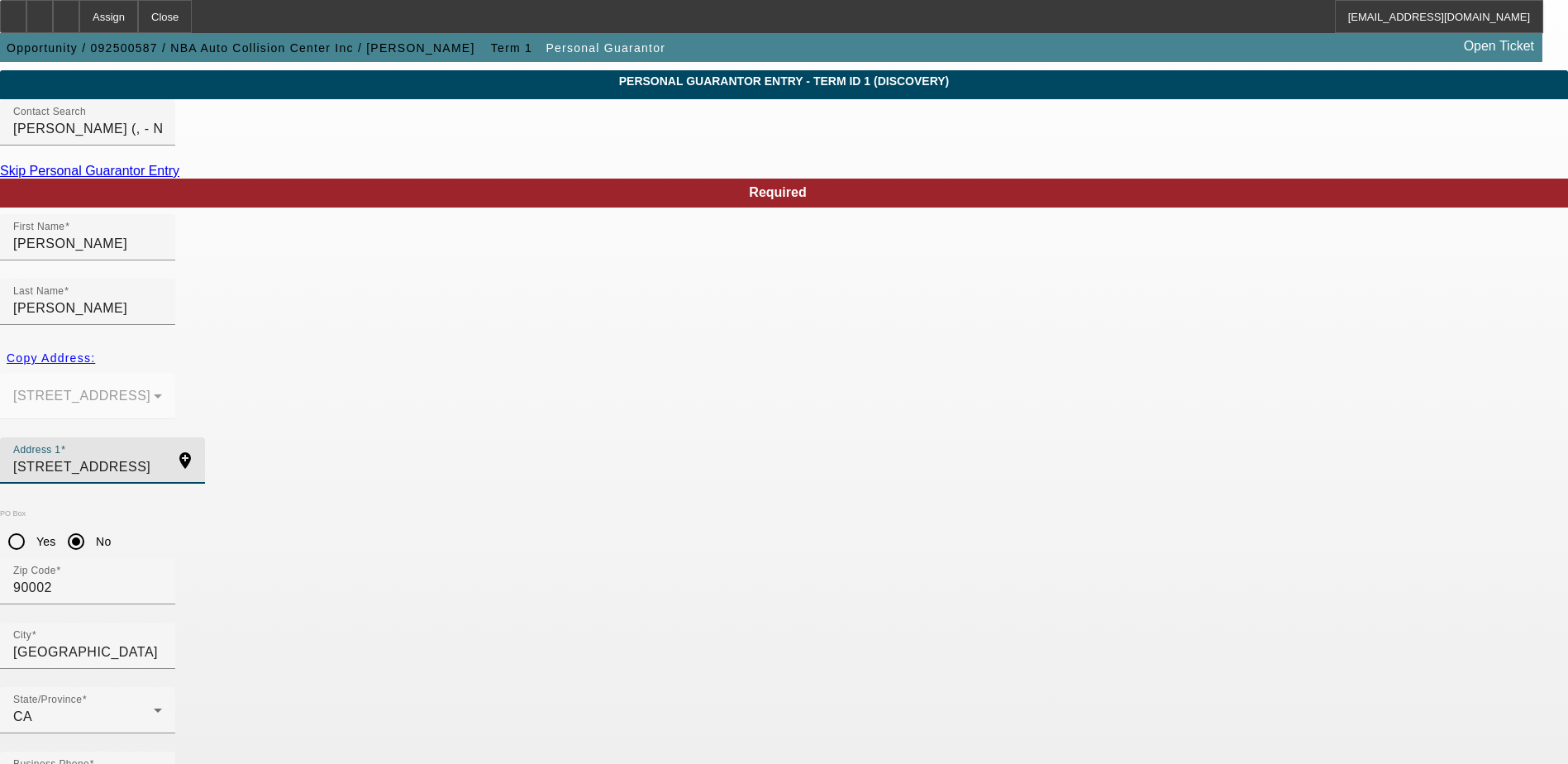
click at [205, 437] on div "Address 1 [STREET_ADDRESS] add_location" at bounding box center [102, 460] width 205 height 46
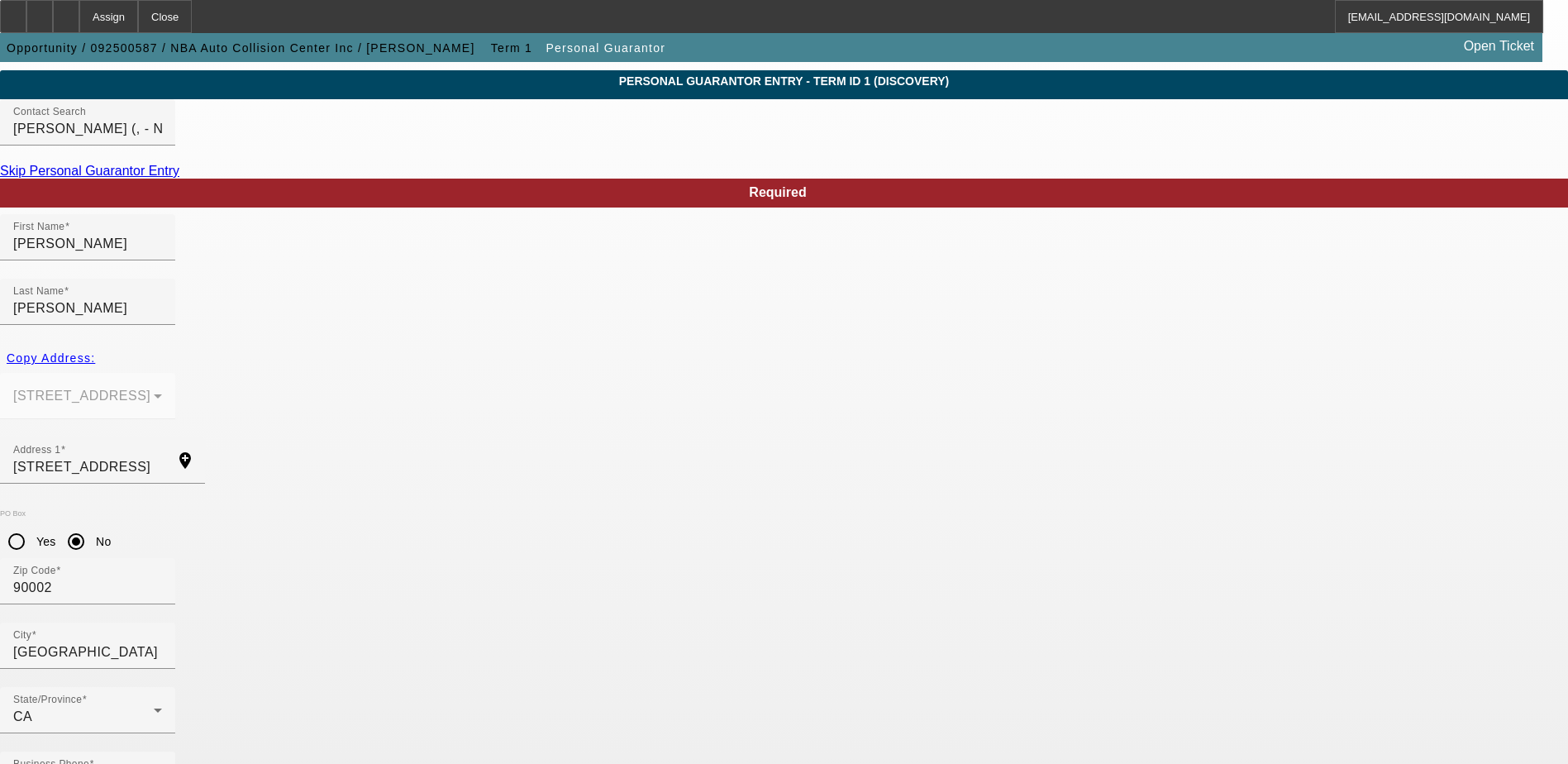
click at [179, 178] on link "Skip Personal Guarantor Entry" at bounding box center [89, 170] width 179 height 14
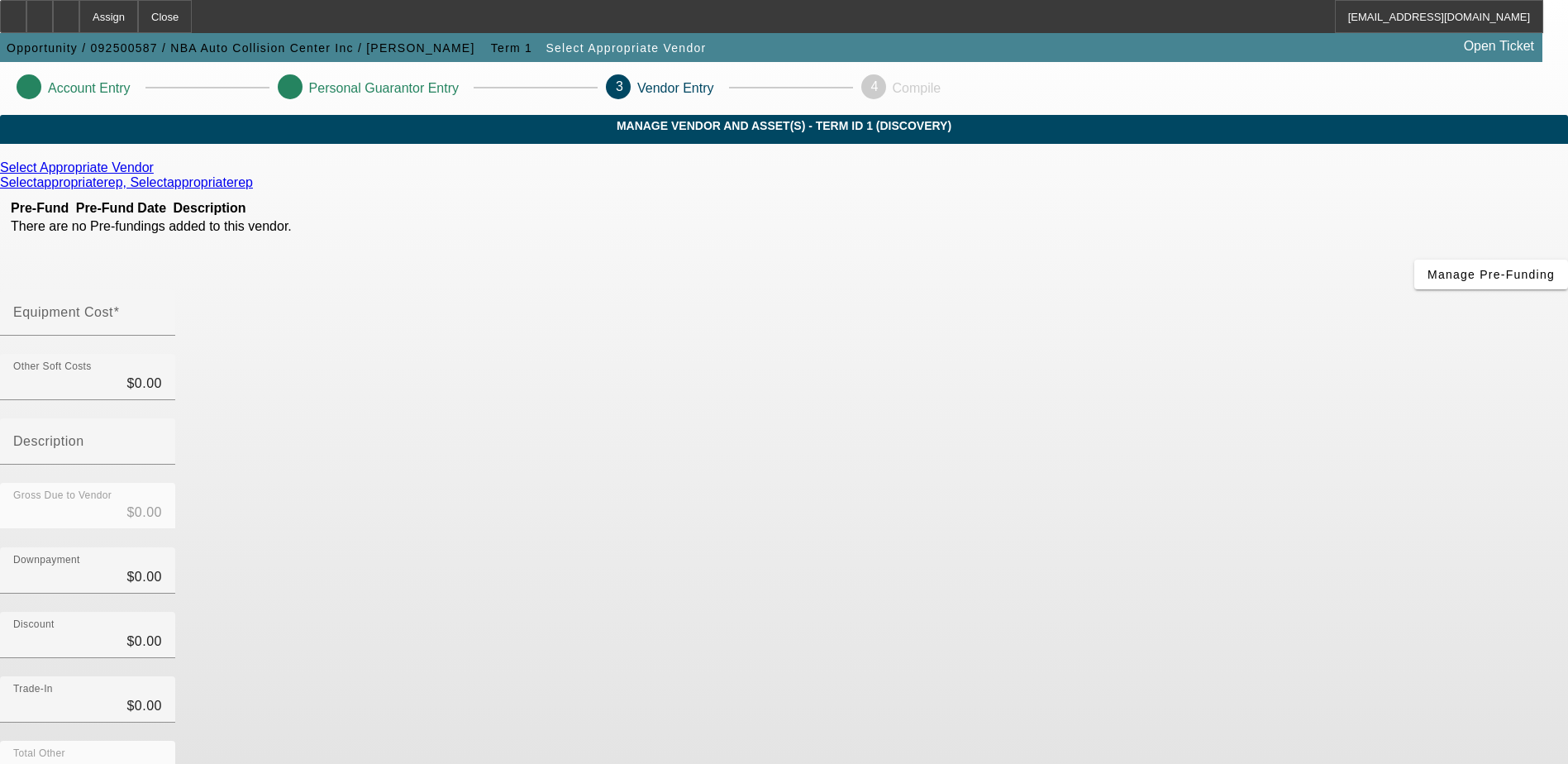
click at [158, 174] on icon at bounding box center [158, 167] width 0 height 14
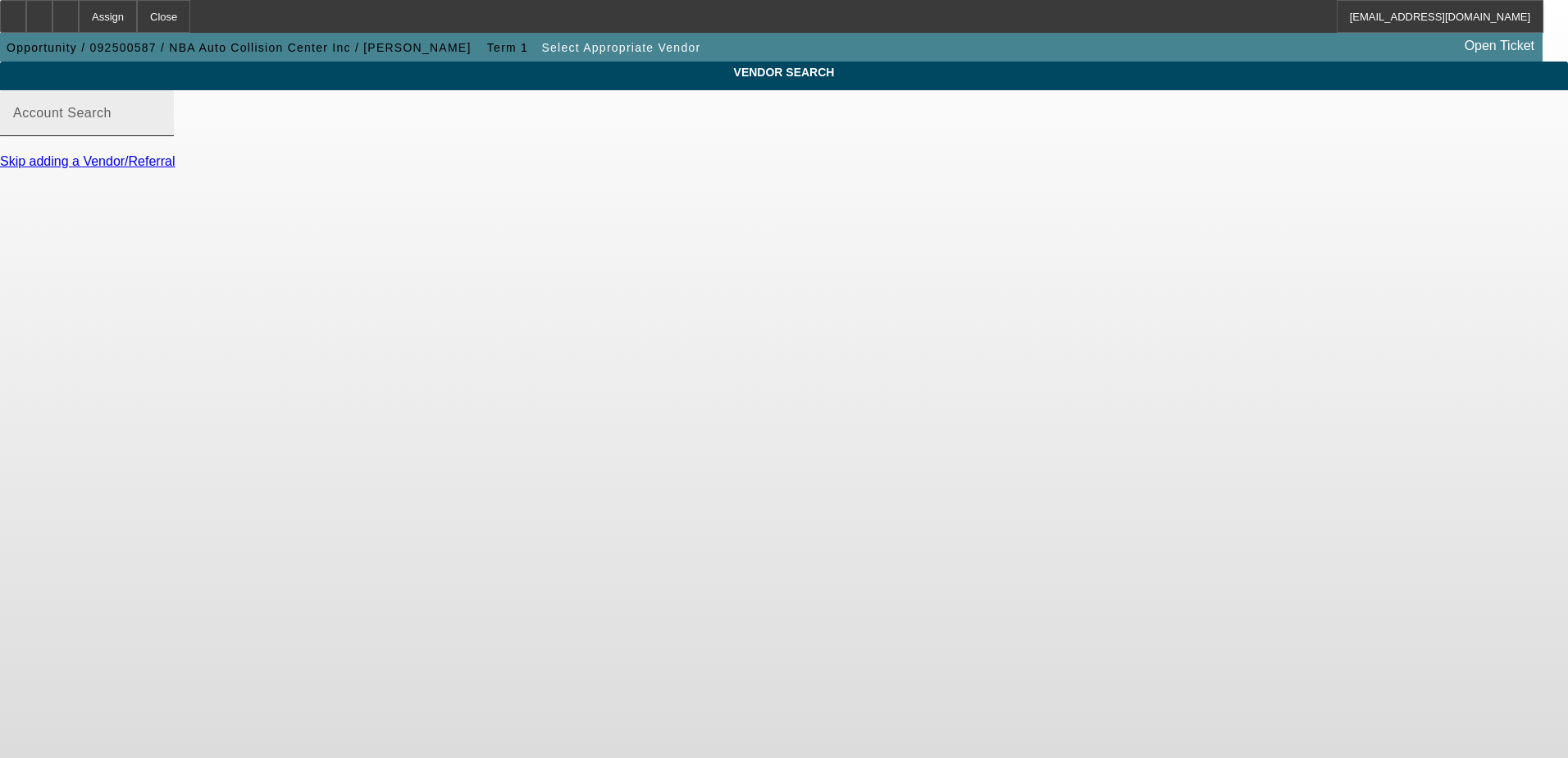
click at [111, 120] on mat-label "Account Search" at bounding box center [62, 112] width 98 height 14
click at [161, 130] on input "Account Search" at bounding box center [86, 119] width 147 height 19
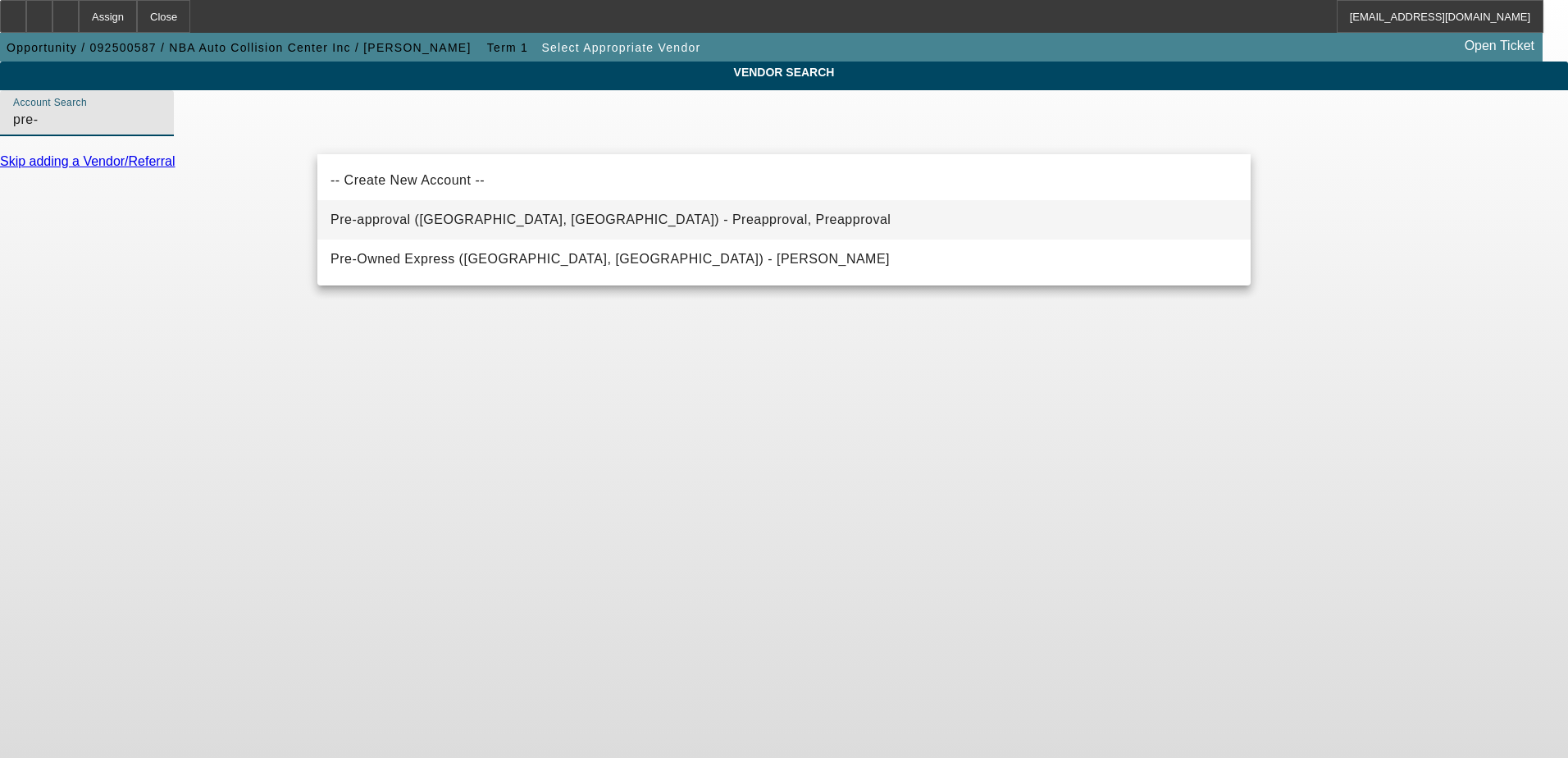
click at [462, 220] on span "Pre-approval ([GEOGRAPHIC_DATA], [GEOGRAPHIC_DATA]) - Preapproval, Preapproval" at bounding box center [610, 219] width 560 height 14
type input "Pre-approval ([GEOGRAPHIC_DATA], [GEOGRAPHIC_DATA]) - Preapproval, Preapproval"
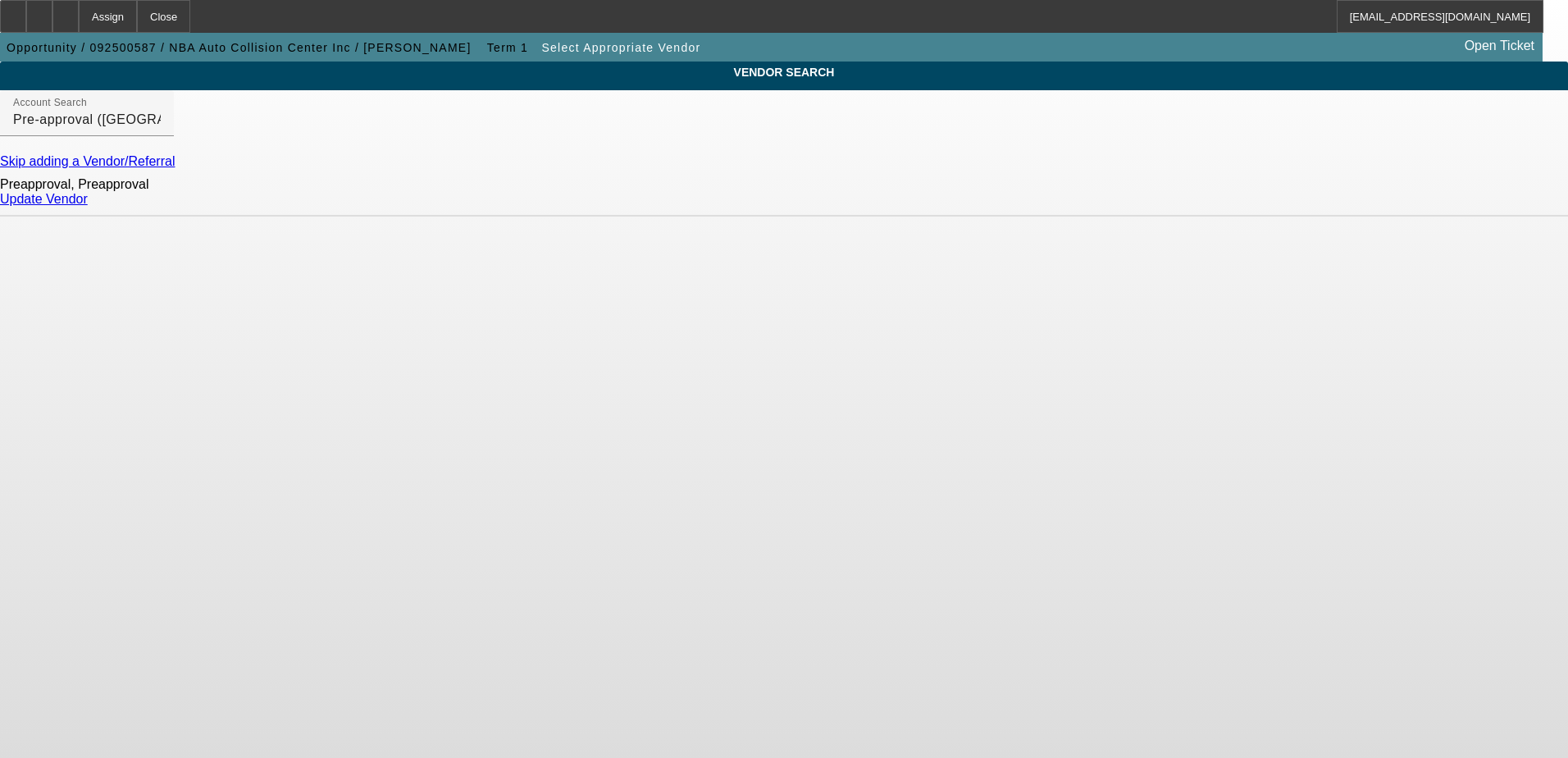
click at [87, 206] on link "Update Vendor" at bounding box center [43, 199] width 87 height 14
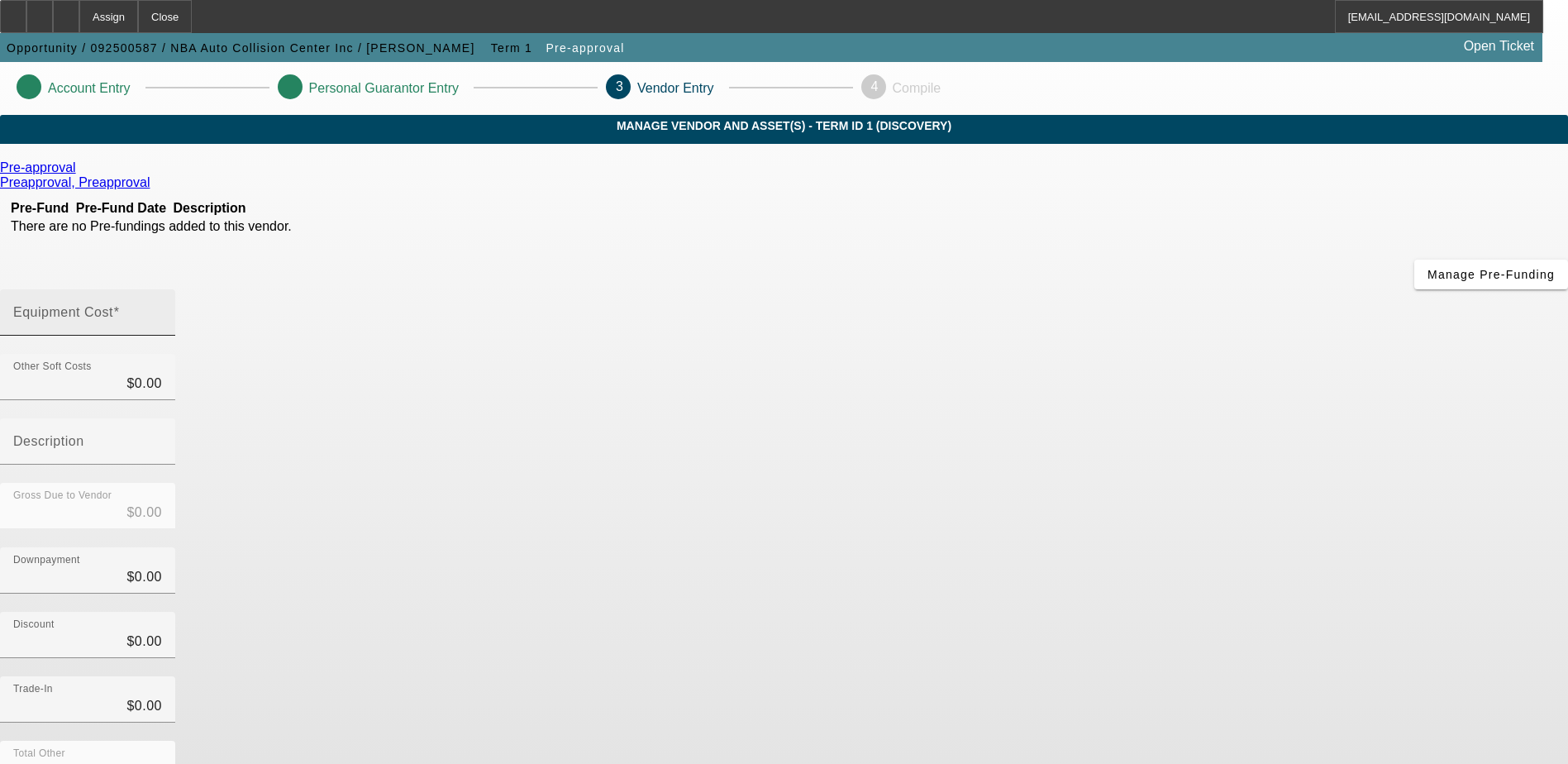
click at [162, 309] on input "Equipment Cost" at bounding box center [87, 318] width 148 height 19
type input "1"
type input "$1.00"
type input "12"
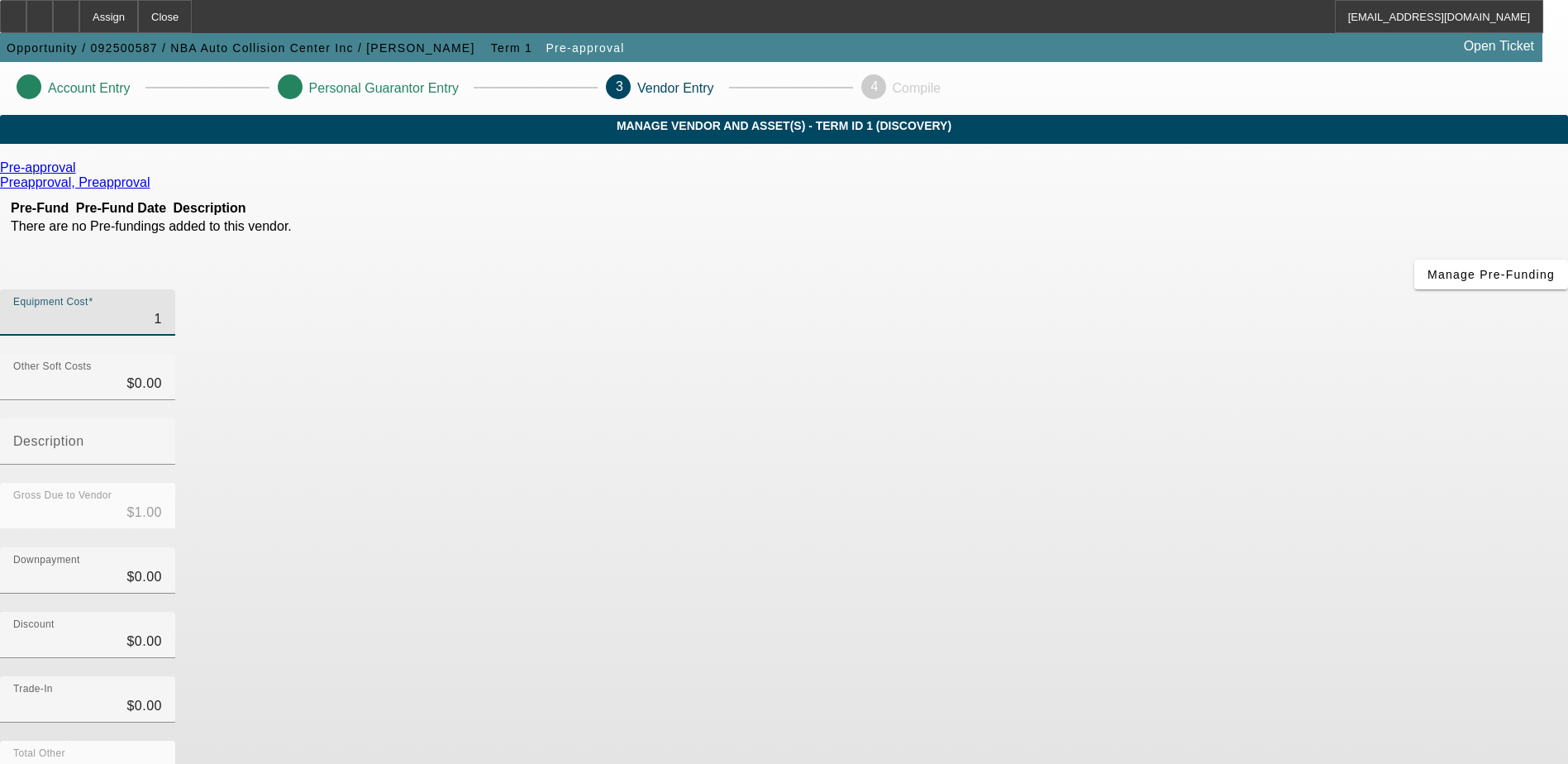
type input "$12.00"
type input "120"
type input "$120.00"
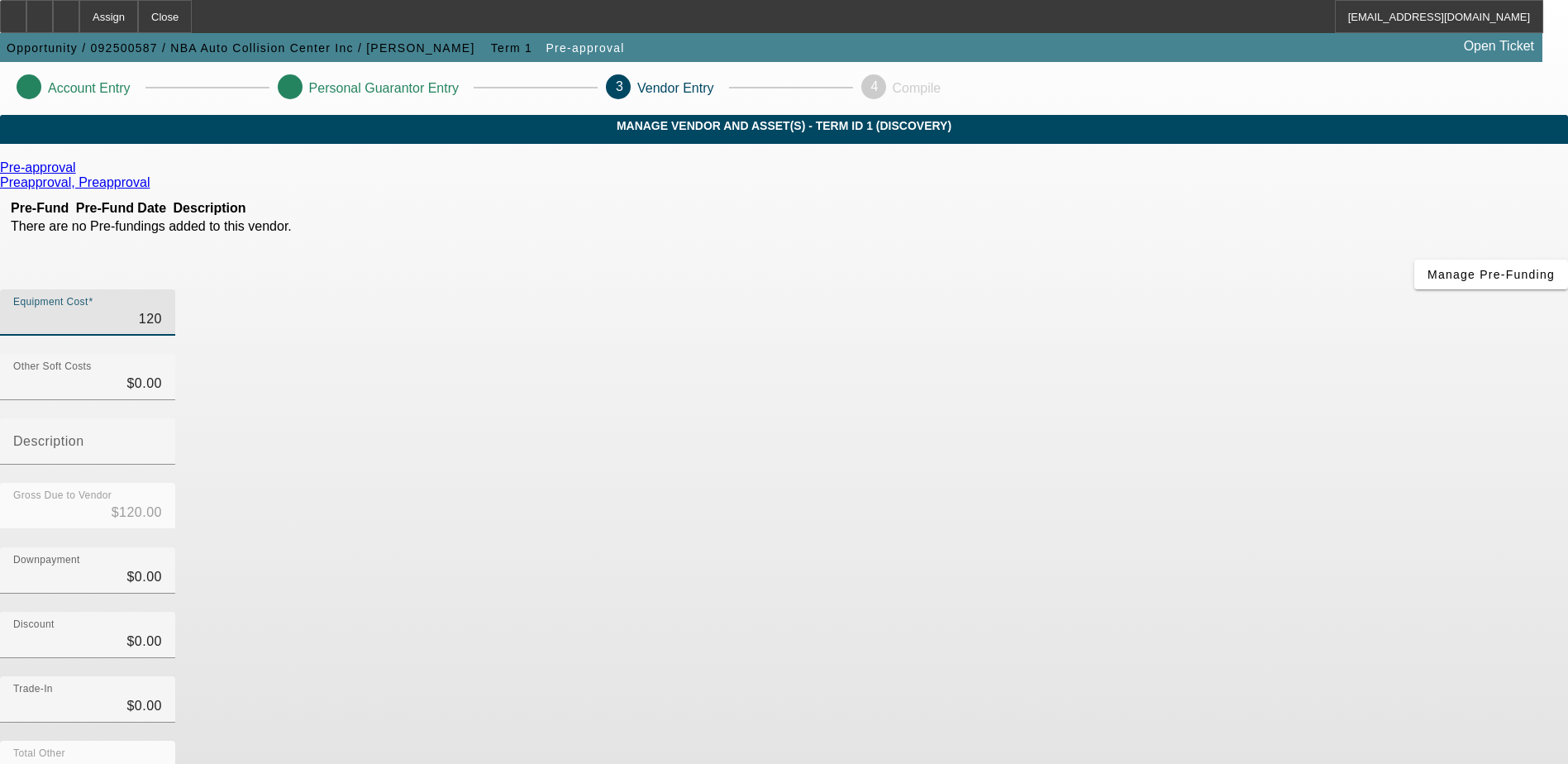
type input "1200"
type input "$1,200.00"
type input "12000"
type input "$12,000.00"
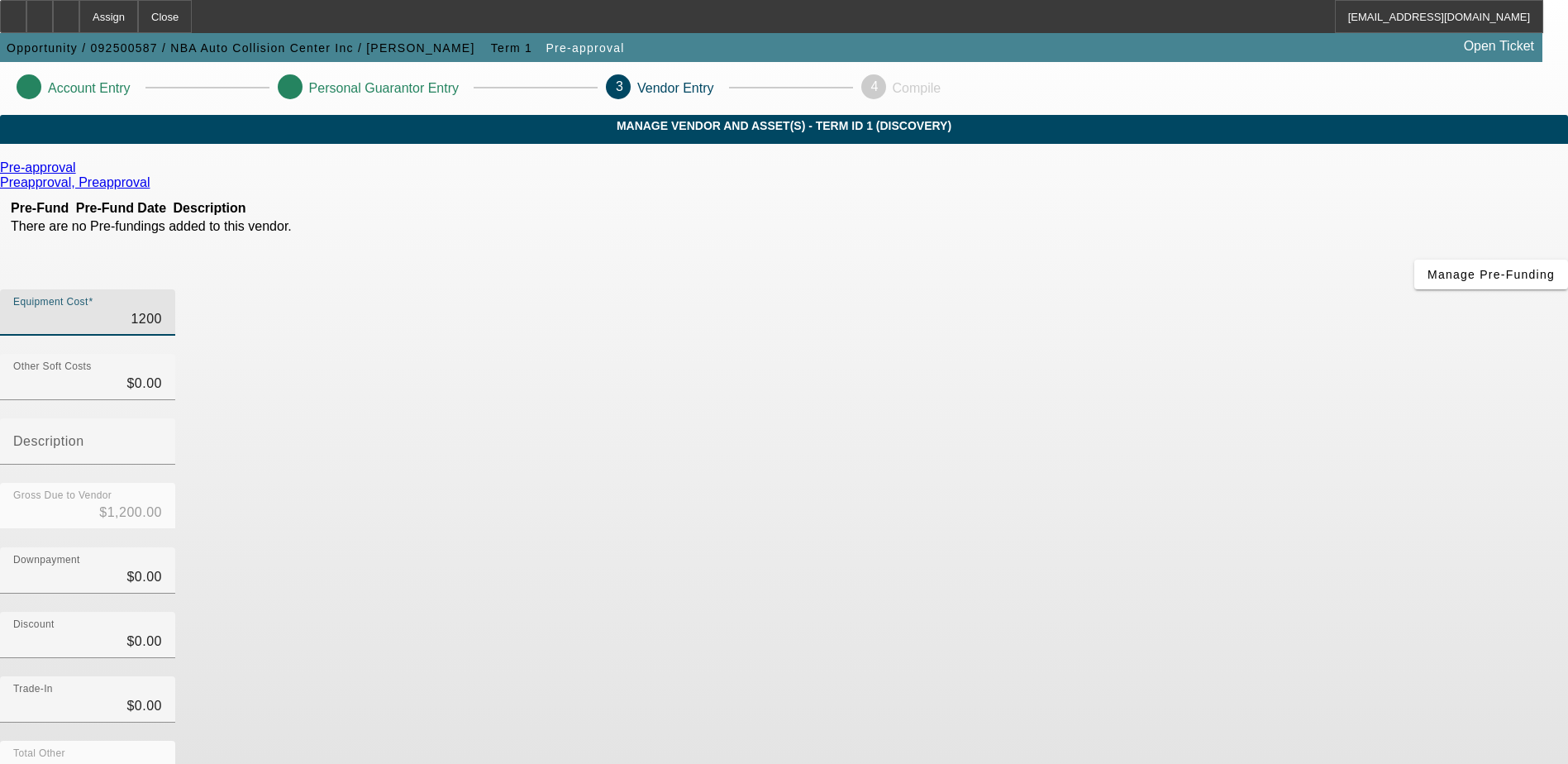
type input "$12,000.00"
type input "120000"
type input "$120,000.00"
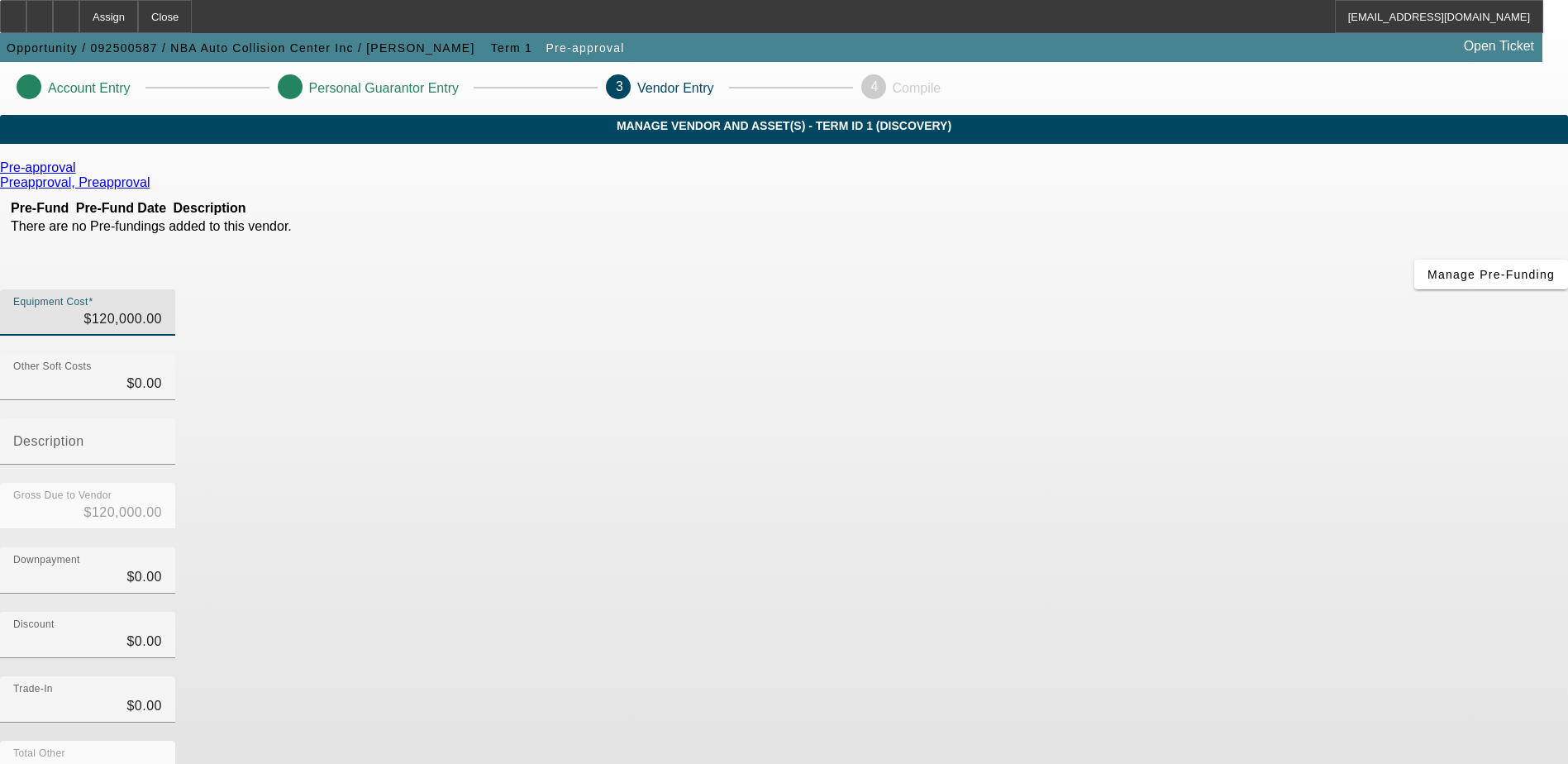
click at [1098, 482] on div "Gross Due to Vendor $120,000.00" at bounding box center [784, 515] width 1568 height 65
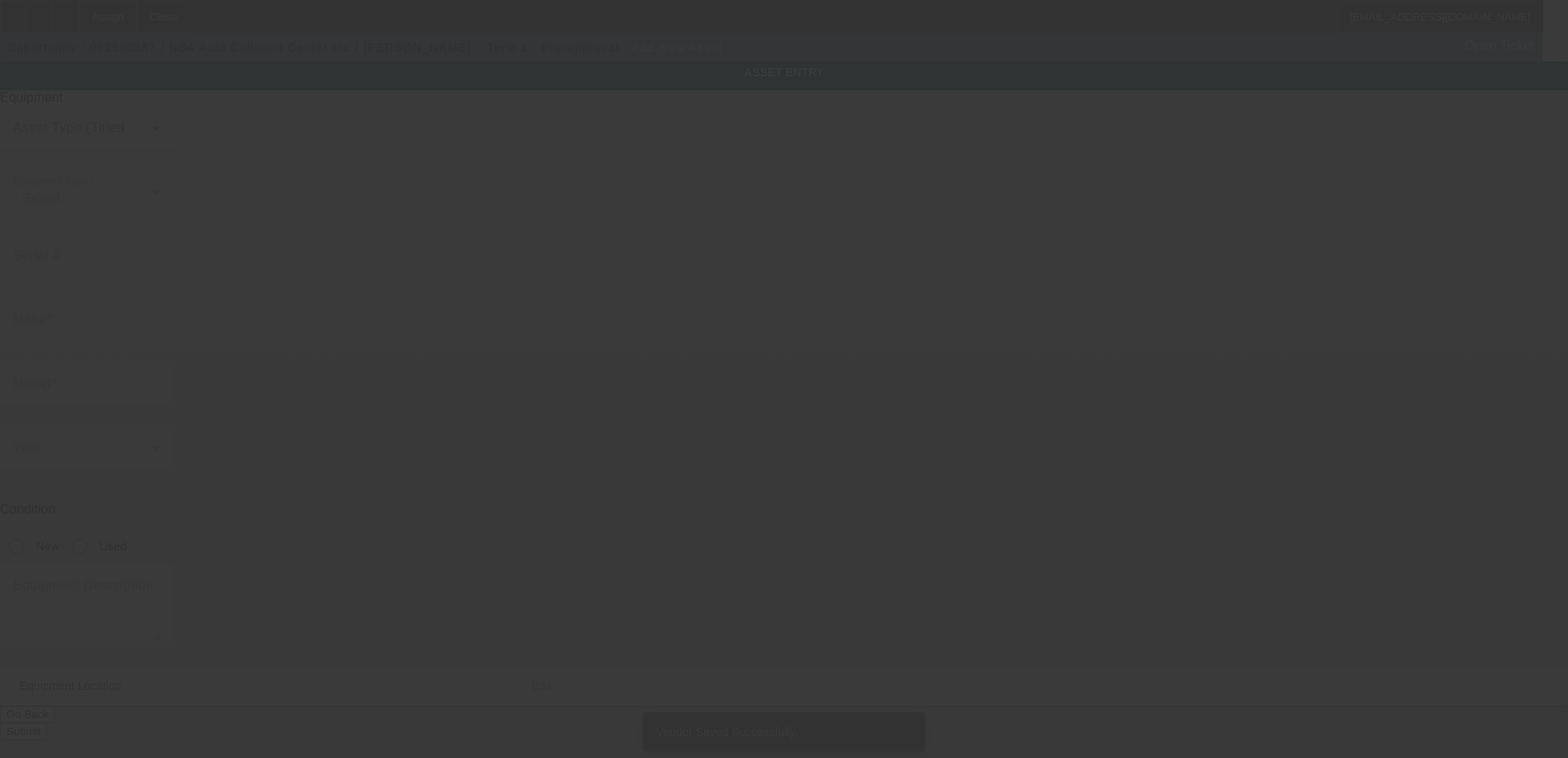
type input "[STREET_ADDRESS]"
type input "[GEOGRAPHIC_DATA]"
type input "90002"
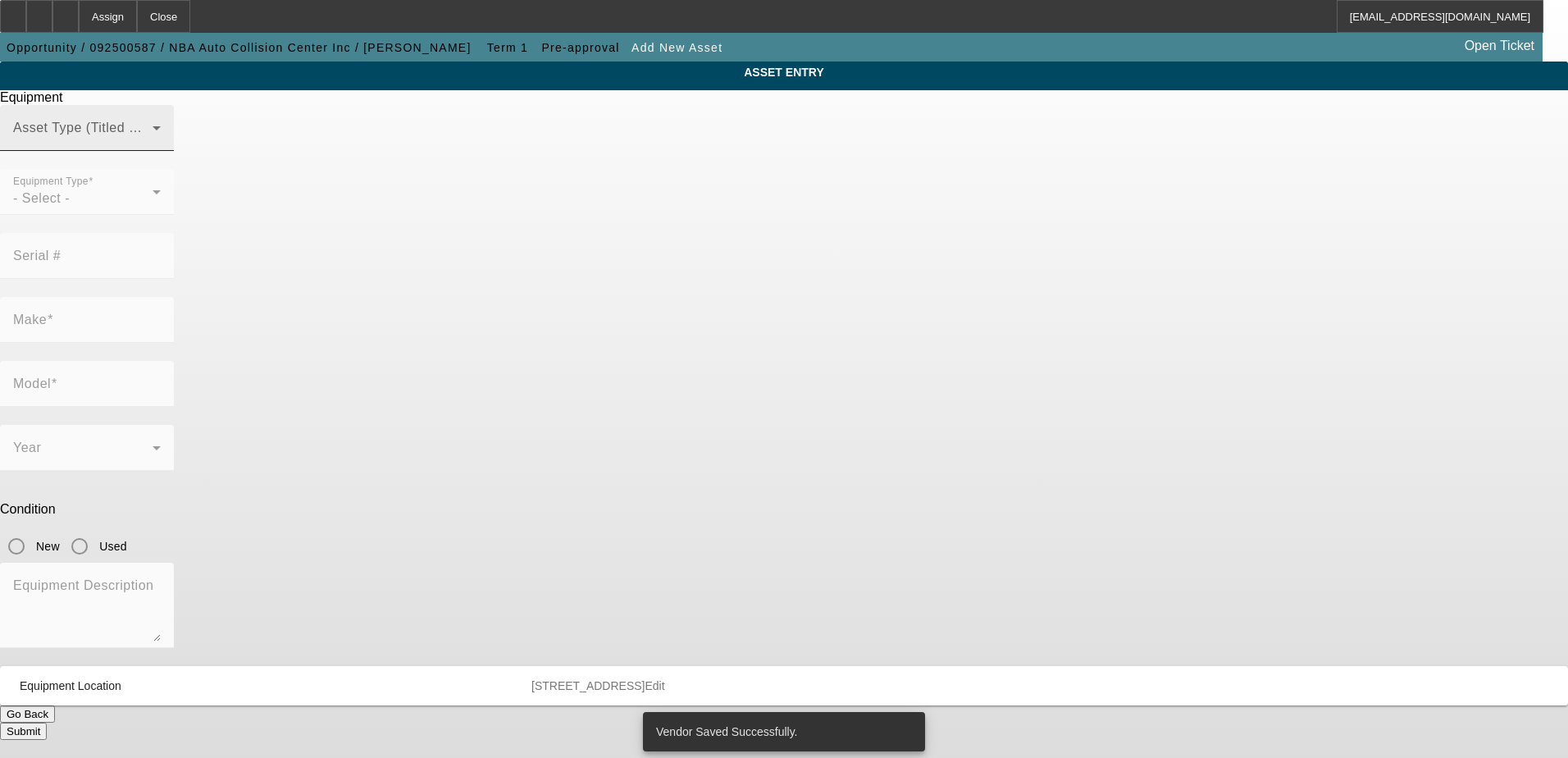
click at [153, 144] on span at bounding box center [83, 133] width 140 height 19
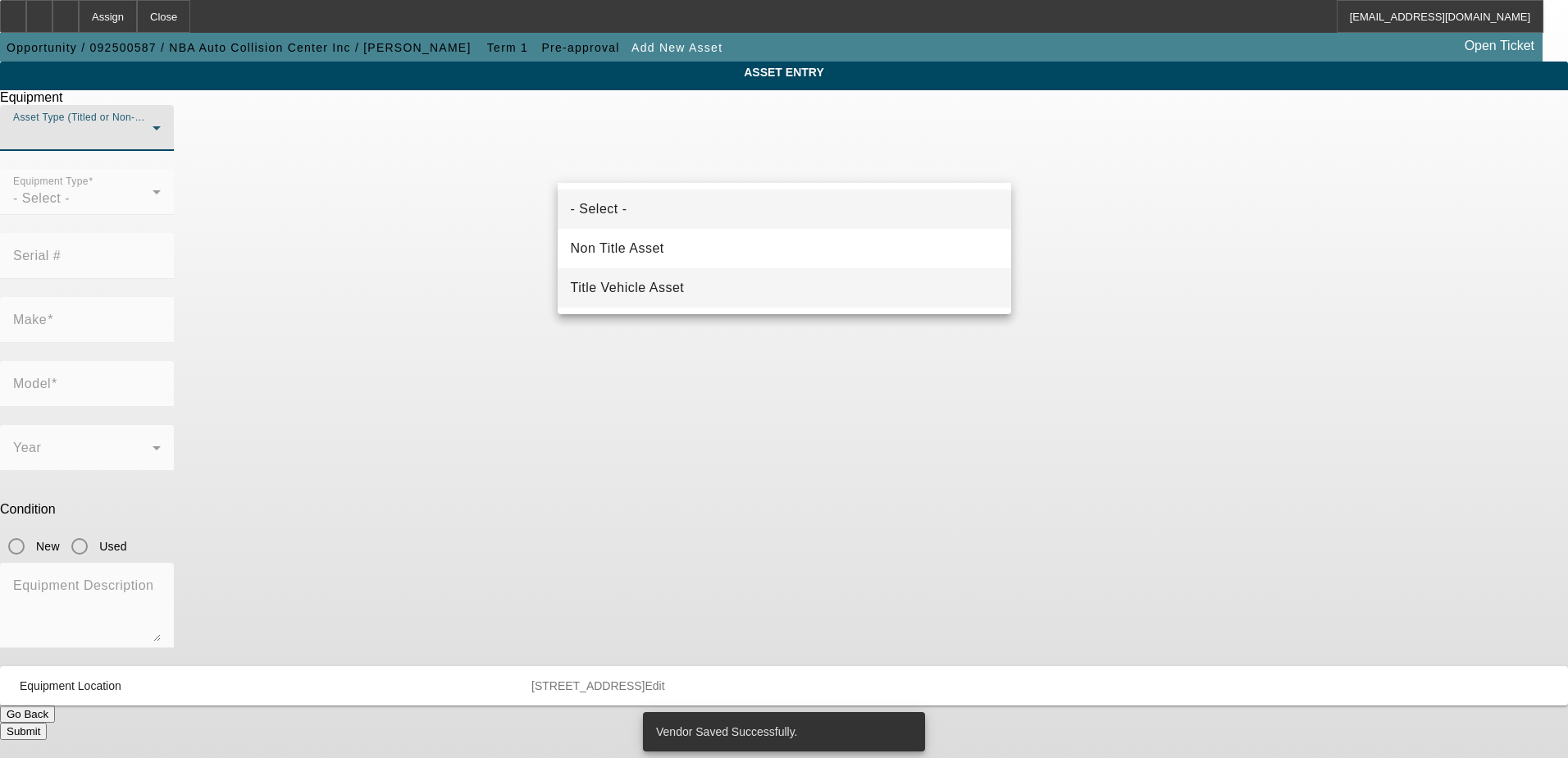
click at [633, 281] on span "Title Vehicle Asset" at bounding box center [628, 287] width 114 height 19
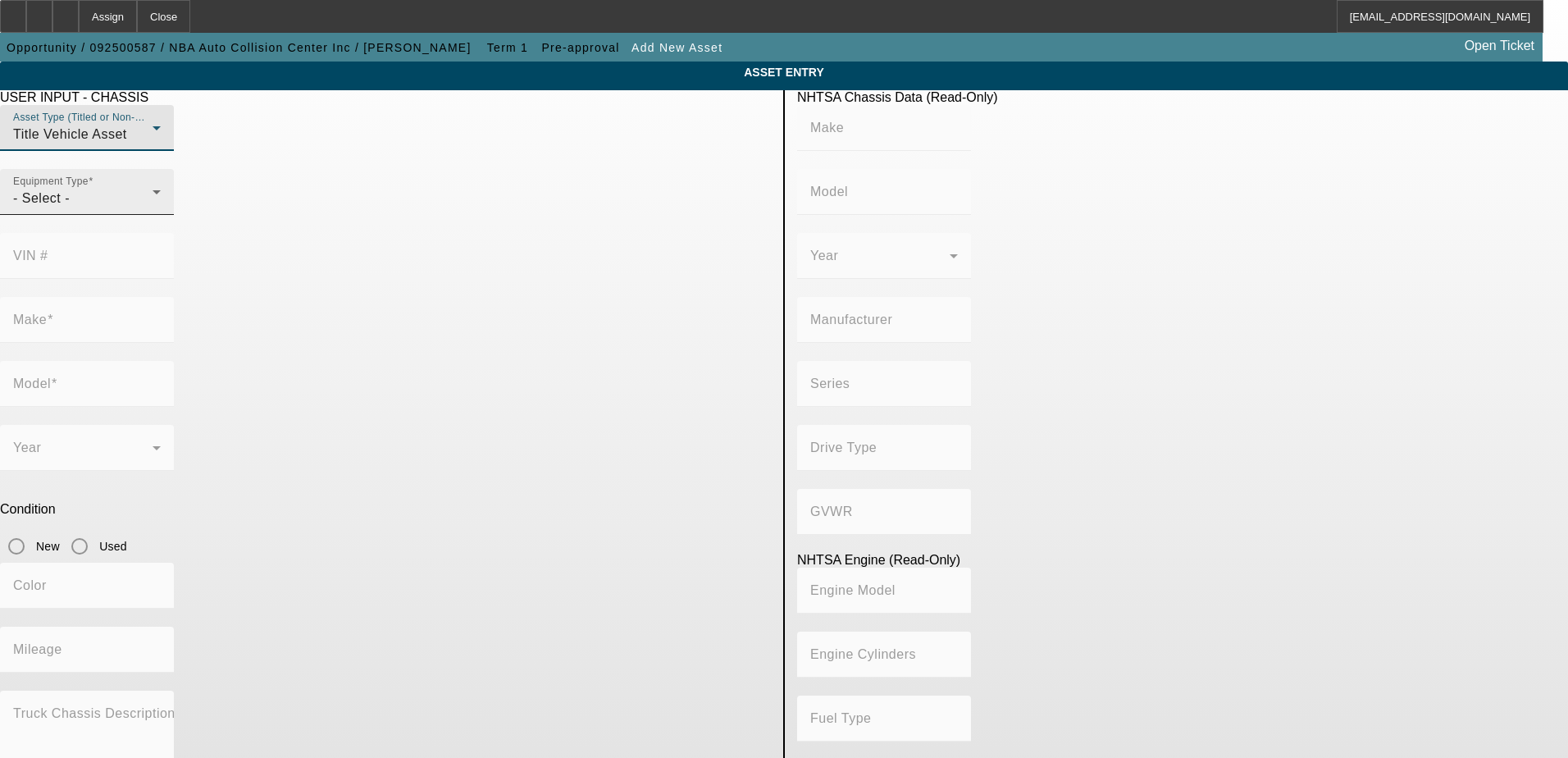
click at [153, 208] on div "- Select -" at bounding box center [83, 198] width 140 height 19
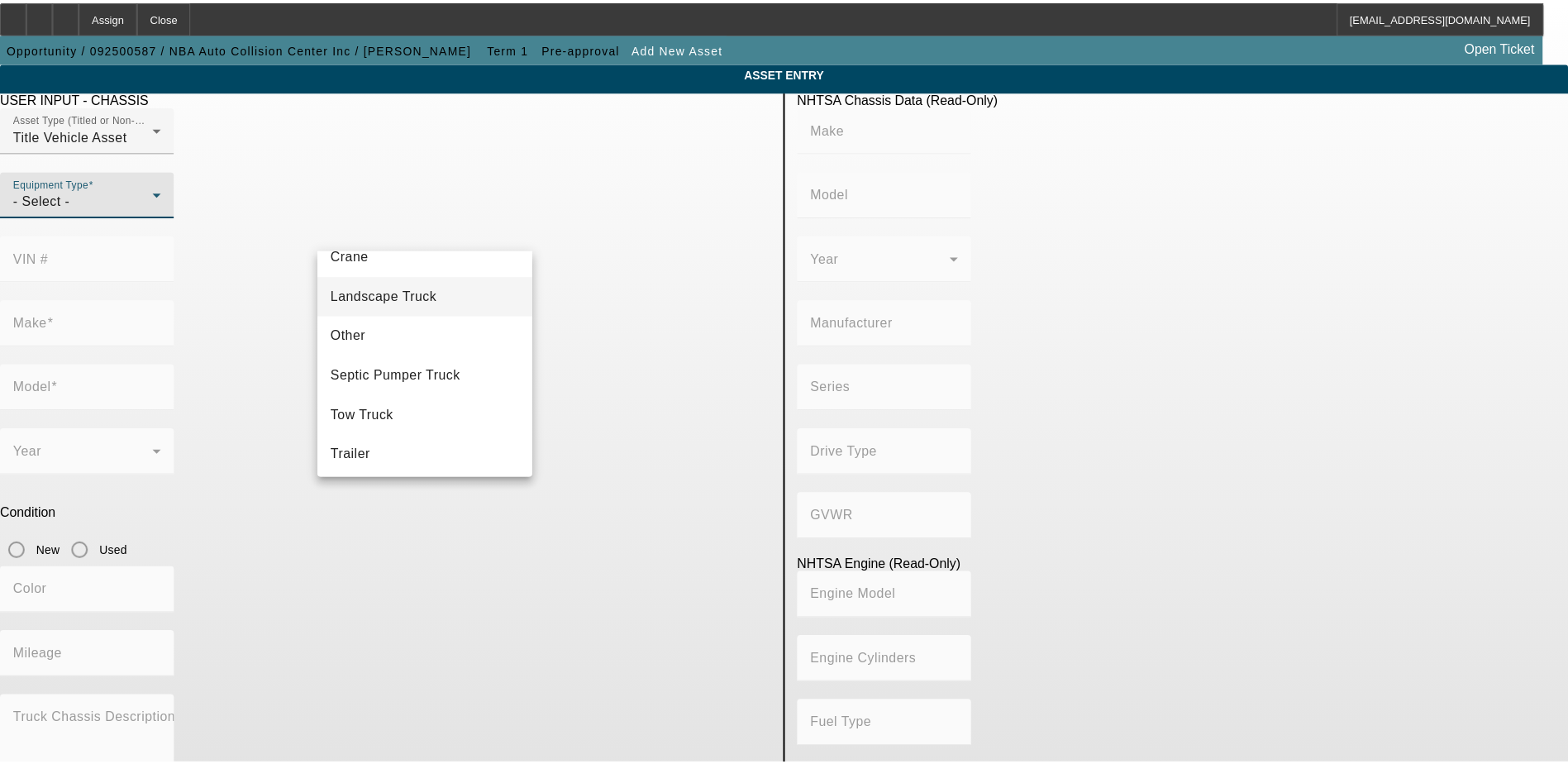
scroll to position [183, 0]
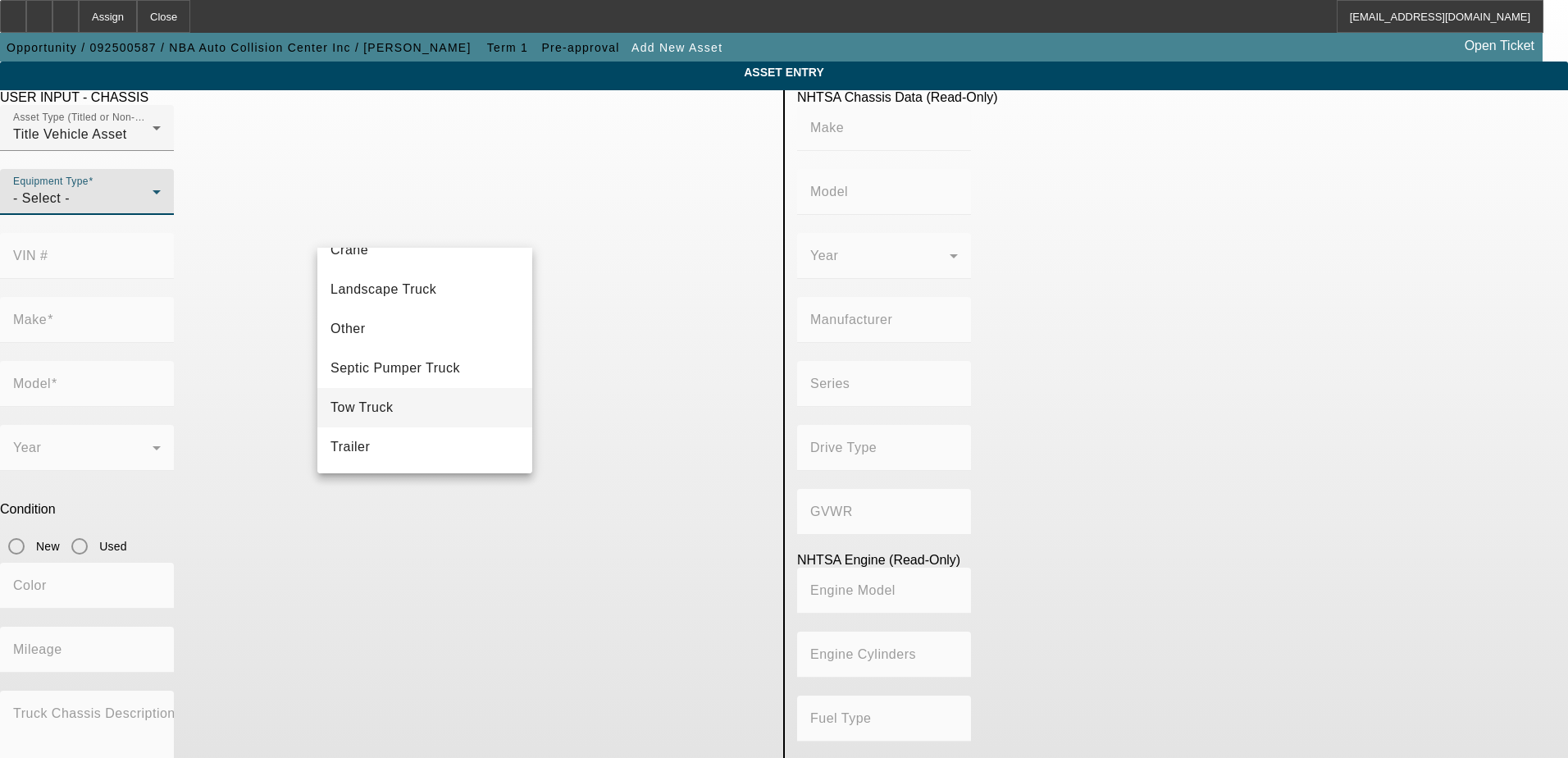
click at [386, 403] on span "Tow Truck" at bounding box center [362, 407] width 63 height 19
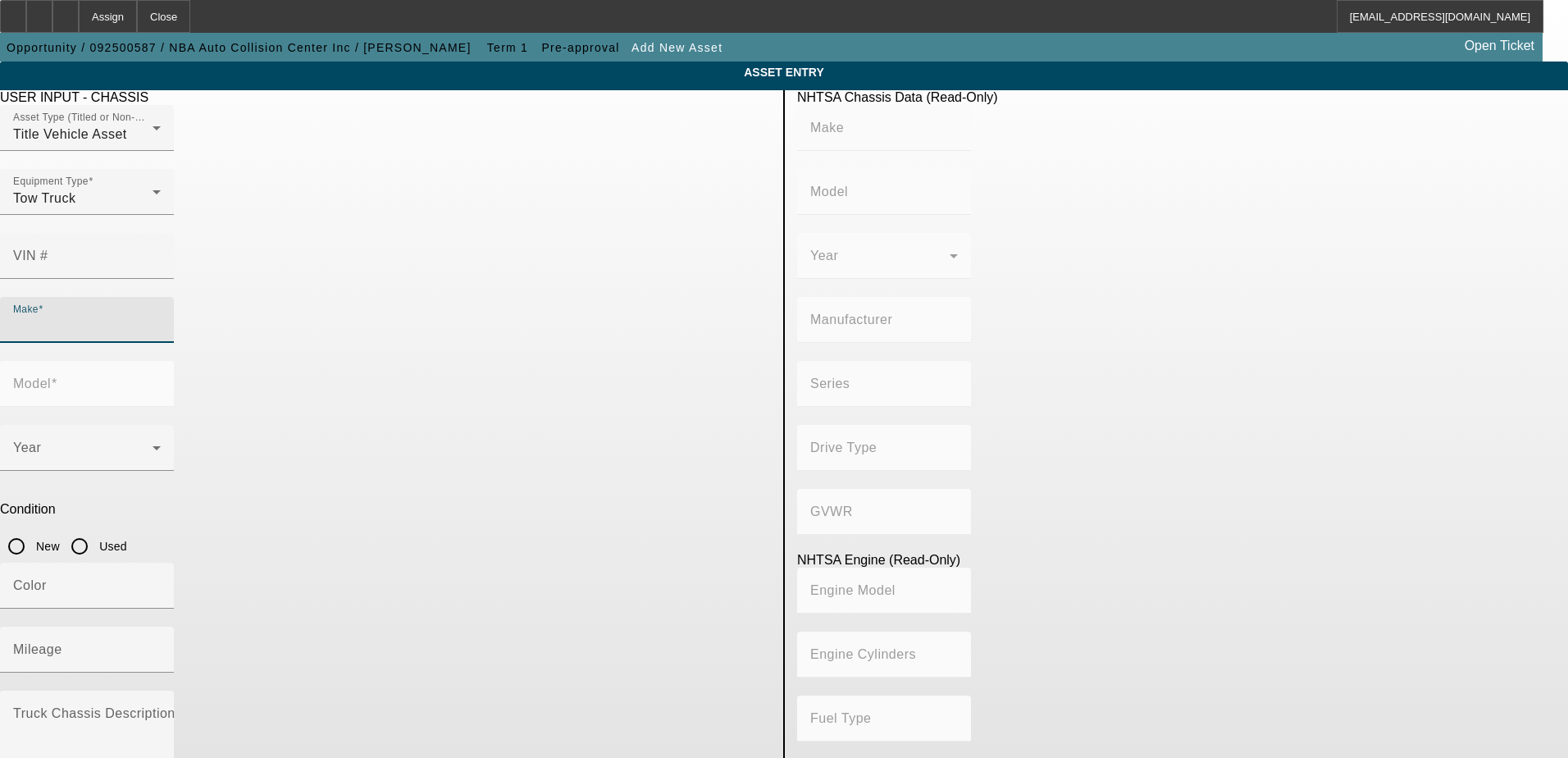
click at [161, 316] on input "Make" at bounding box center [86, 326] width 147 height 19
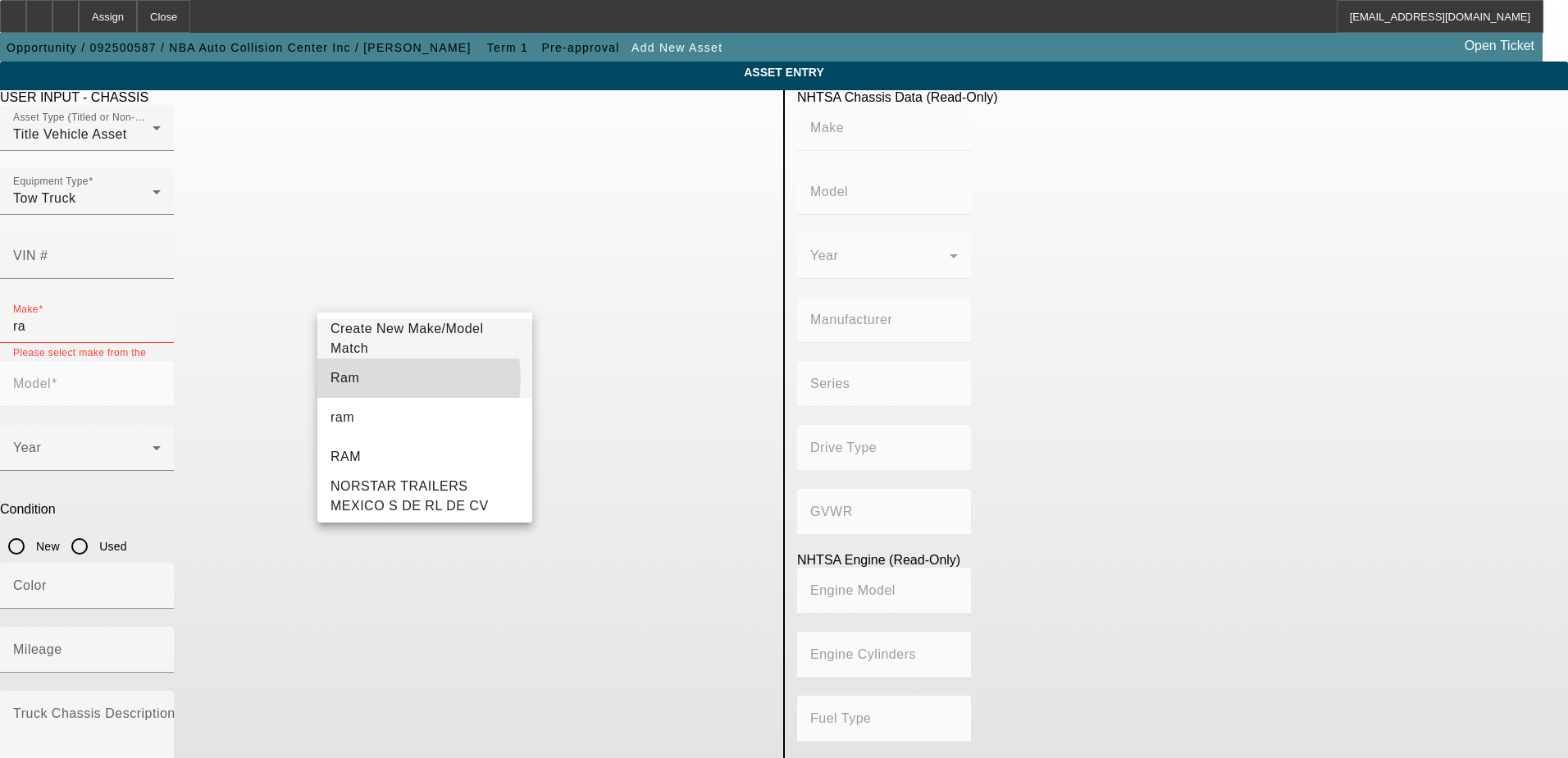
click at [381, 379] on mat-option "Ram" at bounding box center [425, 377] width 215 height 40
type input "Ram"
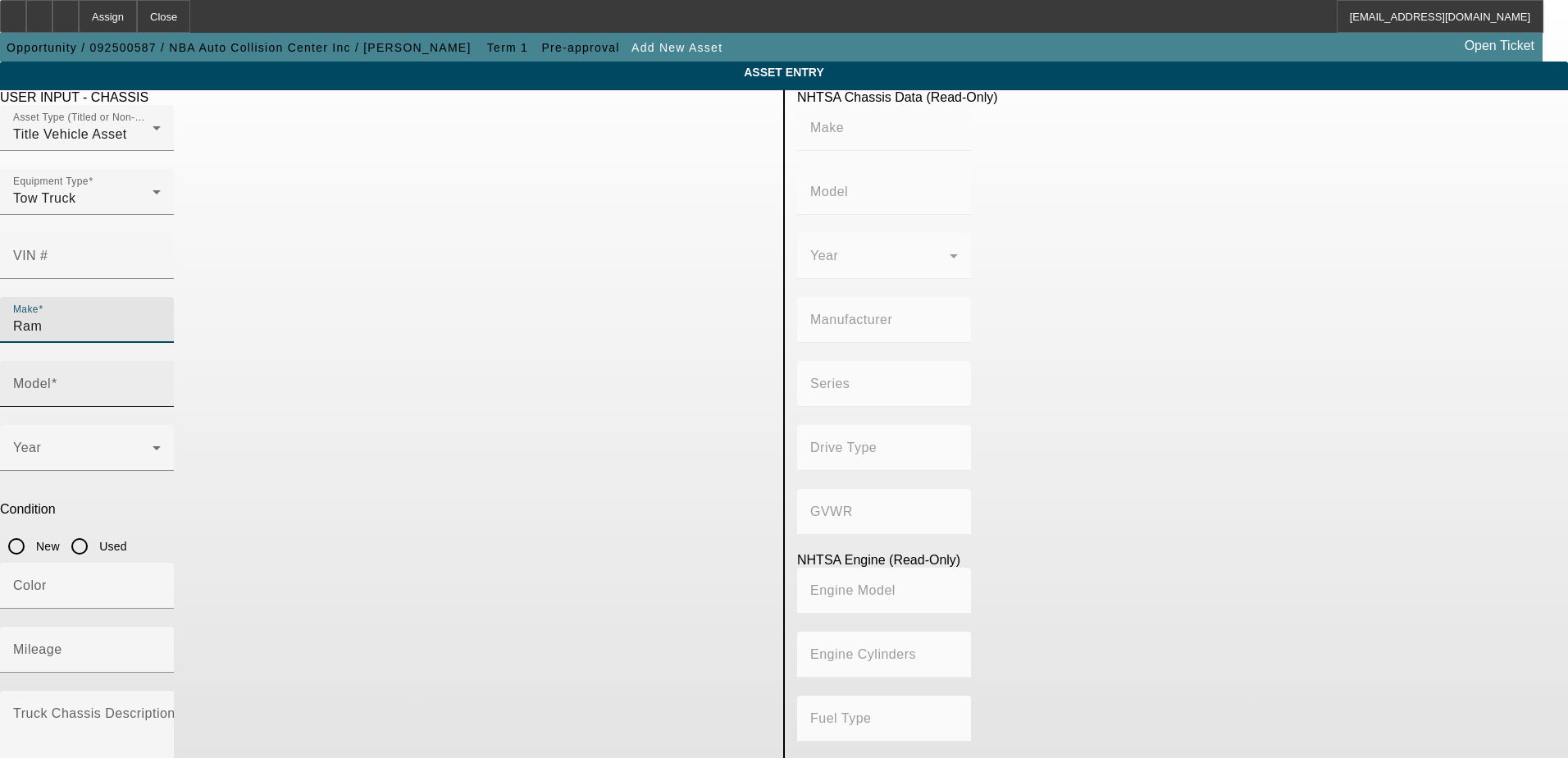
click at [161, 381] on input "Model" at bounding box center [86, 390] width 147 height 19
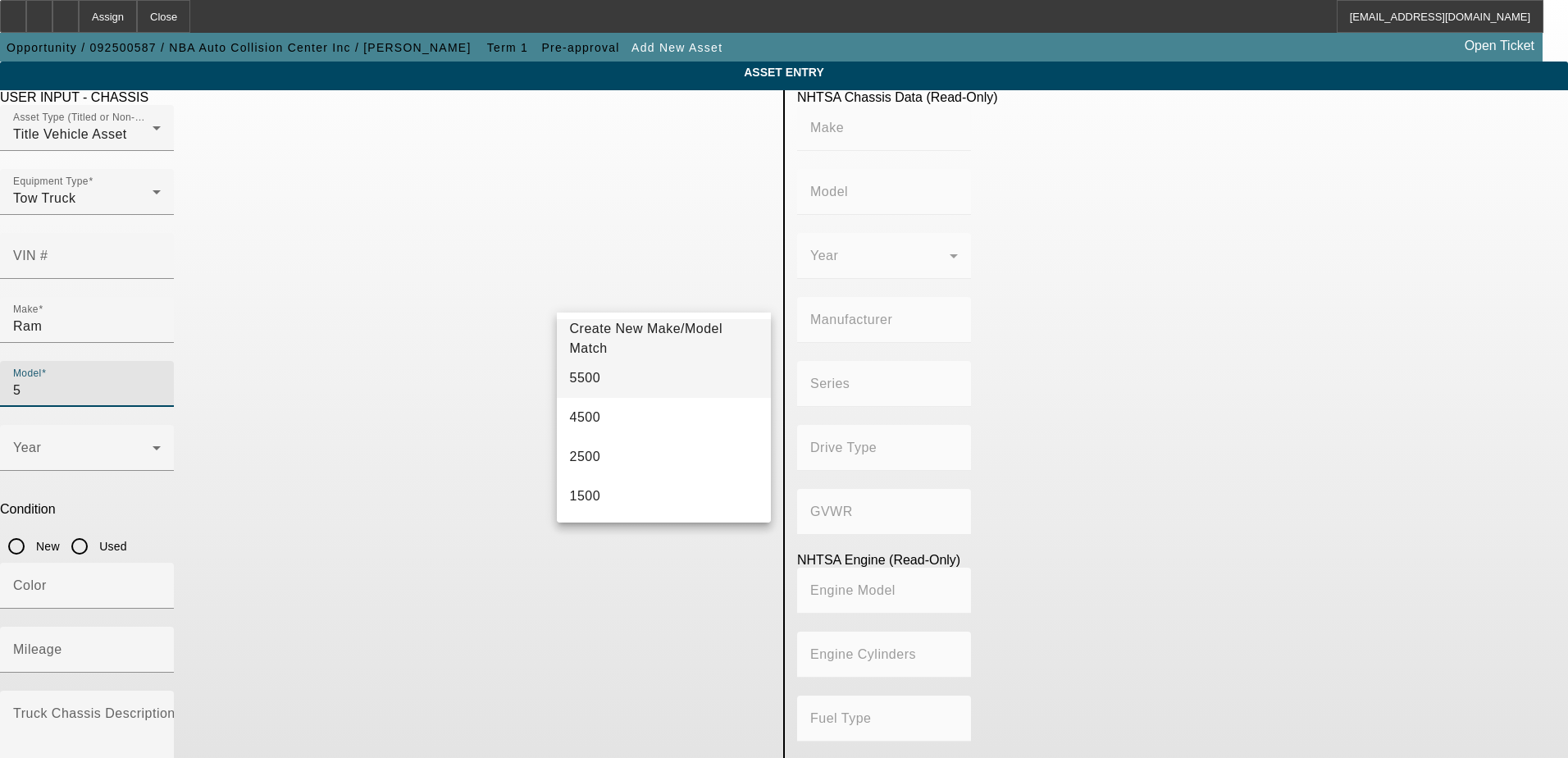
click at [610, 366] on mat-option "5500" at bounding box center [664, 377] width 215 height 40
type input "5500"
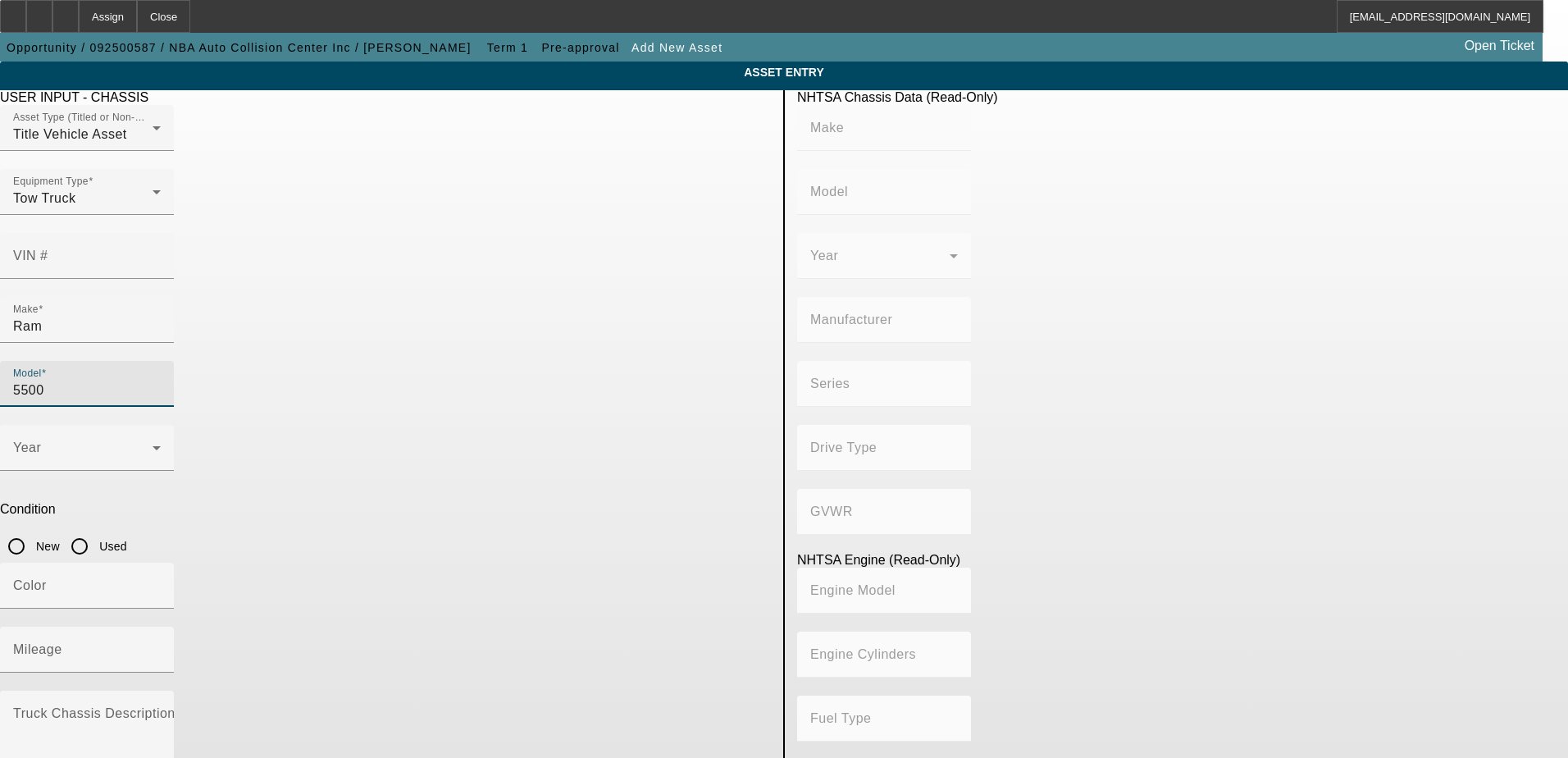
click at [33, 530] on input "New" at bounding box center [17, 546] width 33 height 33
radio input "true"
click at [161, 425] on div "Year" at bounding box center [86, 448] width 147 height 46
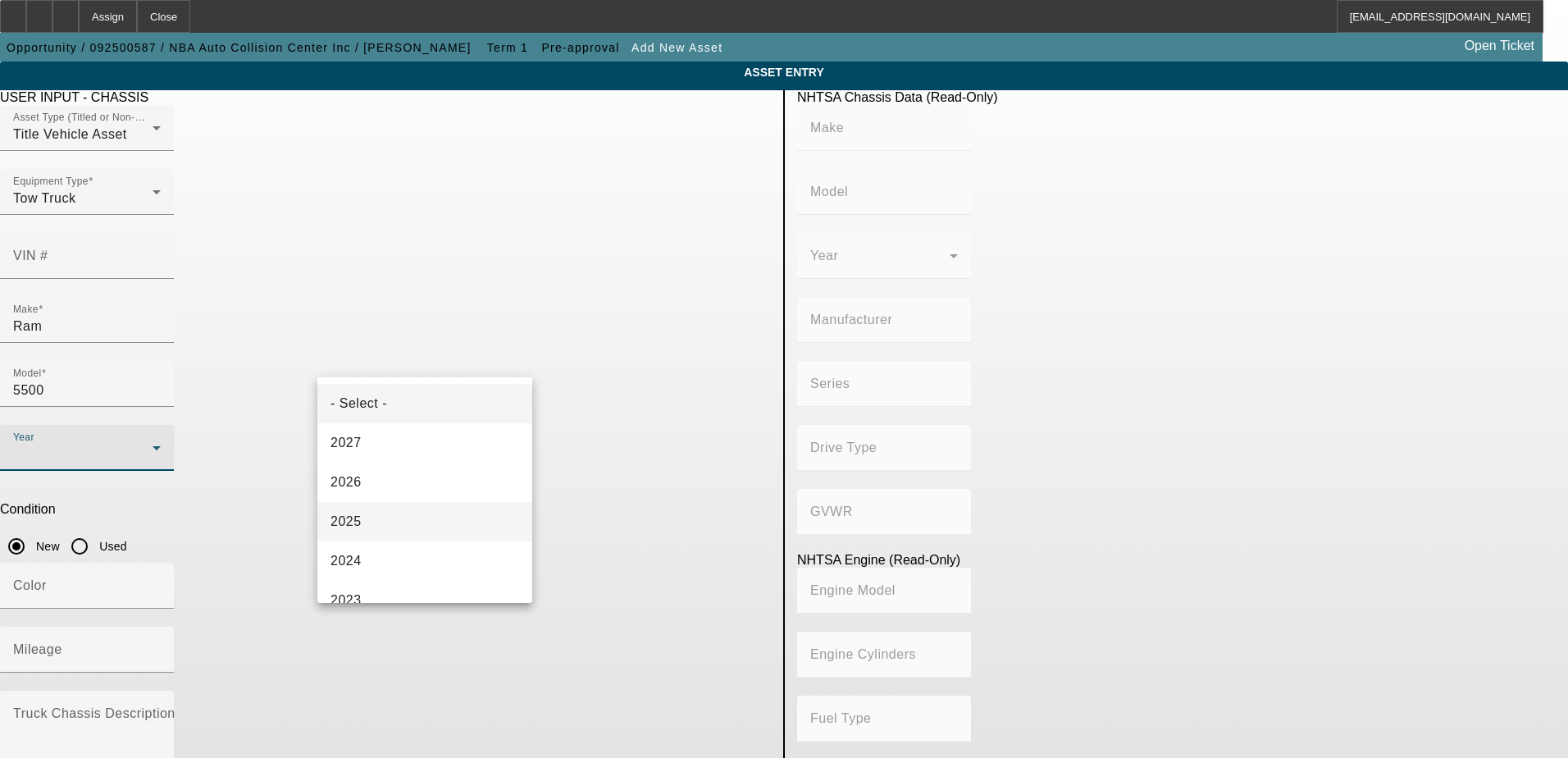
click at [374, 518] on mat-option "2025" at bounding box center [425, 521] width 215 height 40
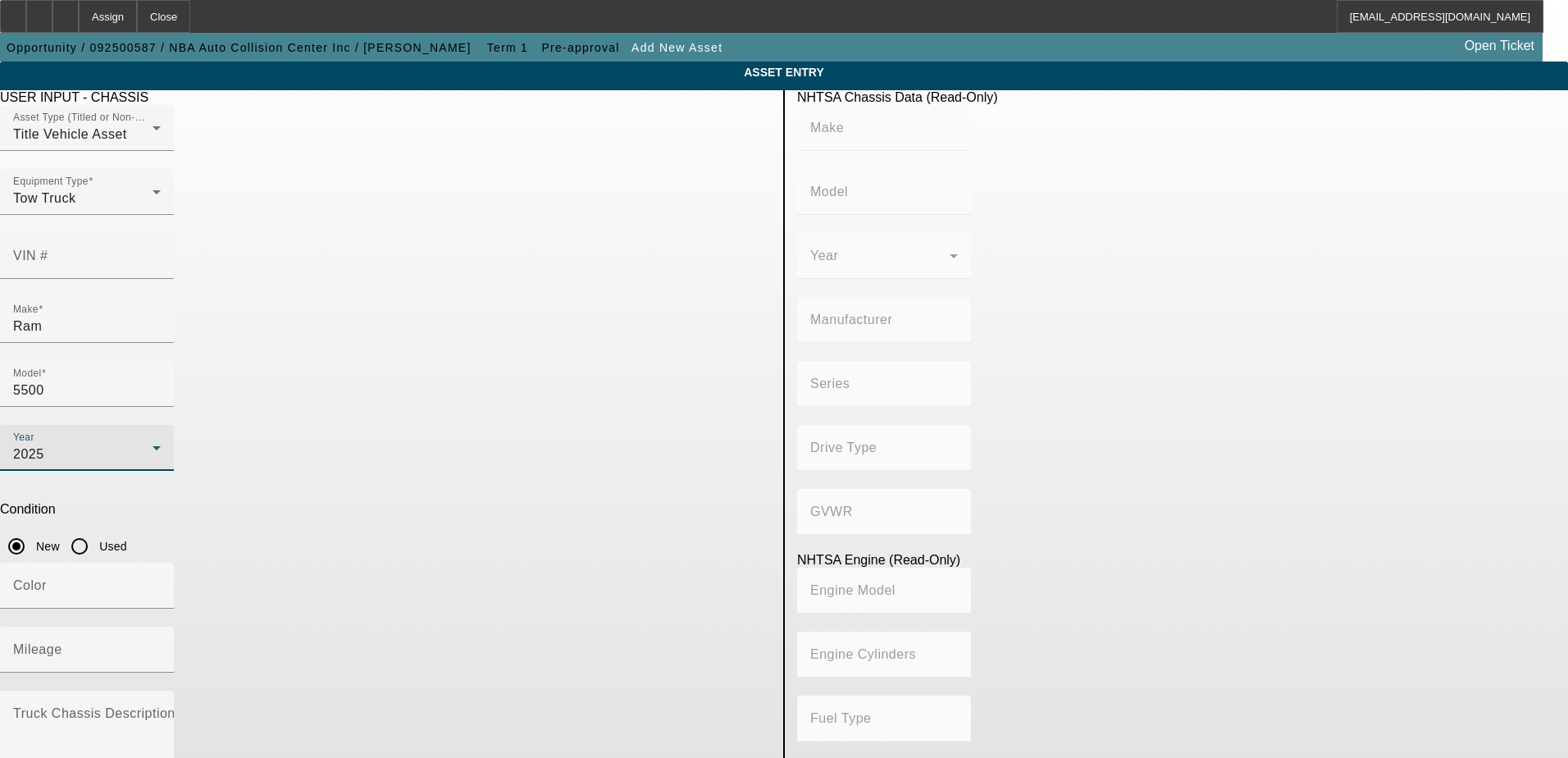
click at [196, 513] on app-asset-collateral-manage "ASSET ENTRY USER INPUT - CHASSIS Asset Type (Titled or Non-Titled) Title Vehicl…" at bounding box center [784, 516] width 1568 height 909
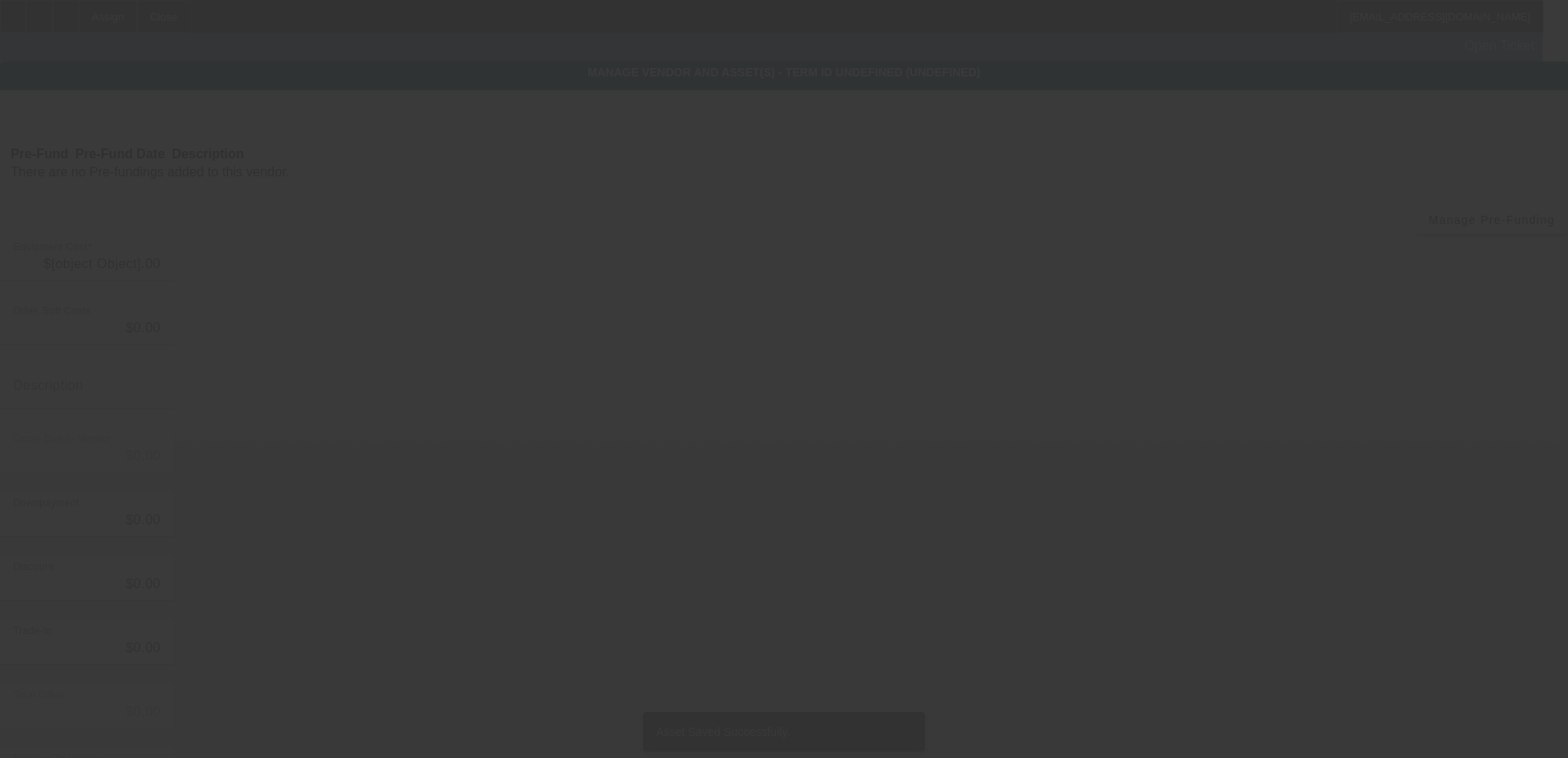
type input "$120,000.00"
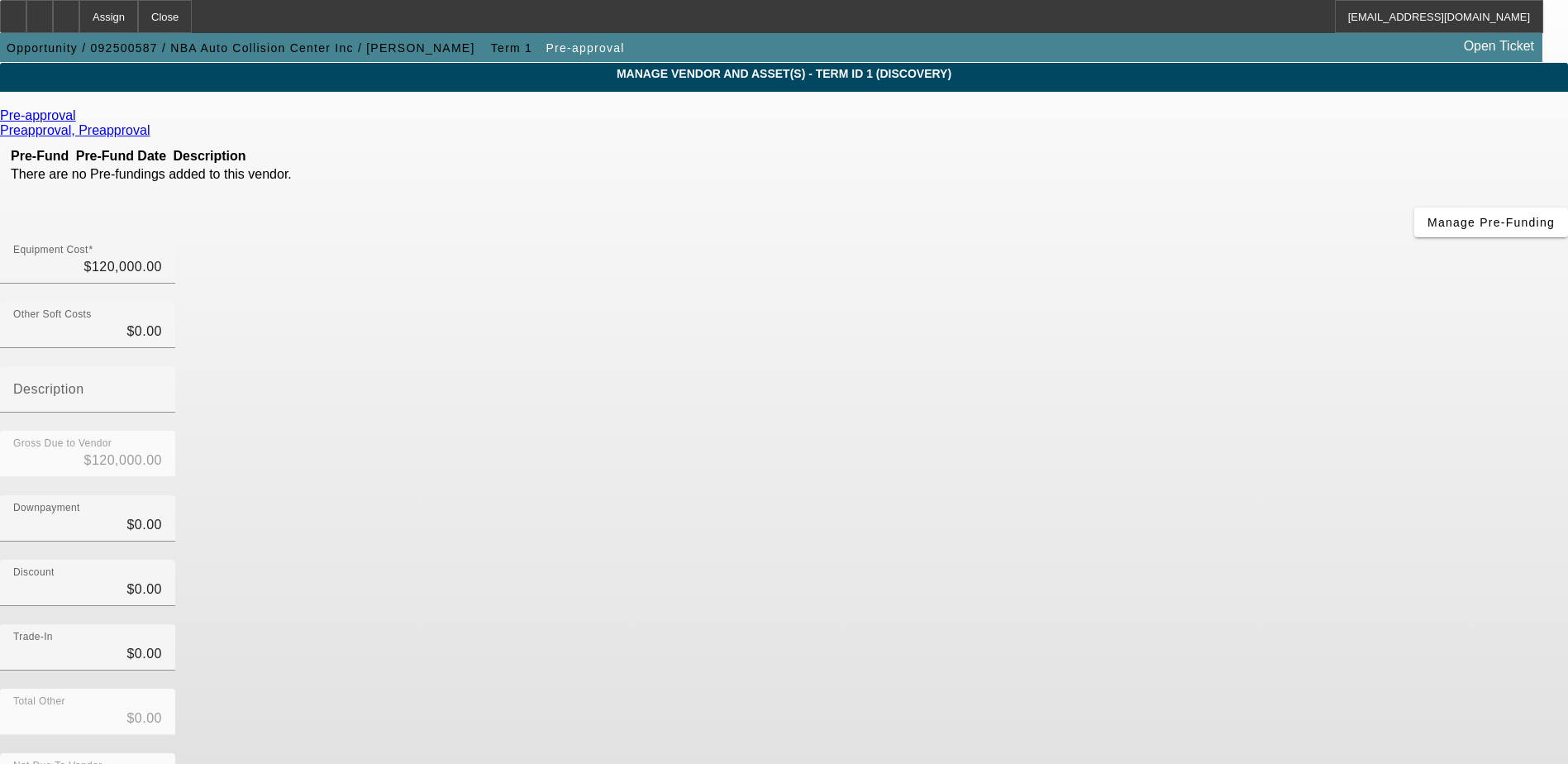
scroll to position [80, 0]
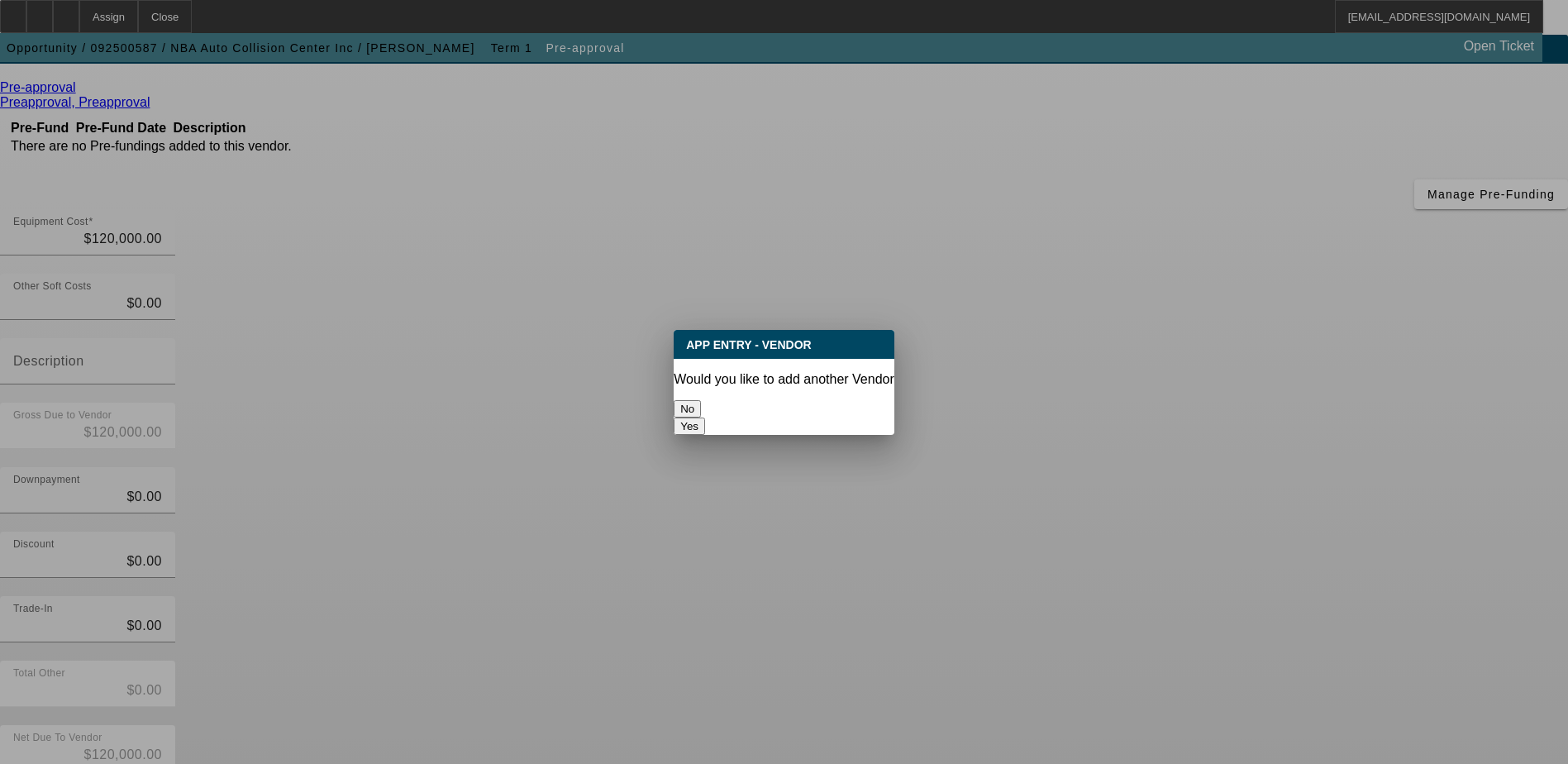
scroll to position [0, 0]
click at [701, 400] on button "No" at bounding box center [686, 408] width 27 height 18
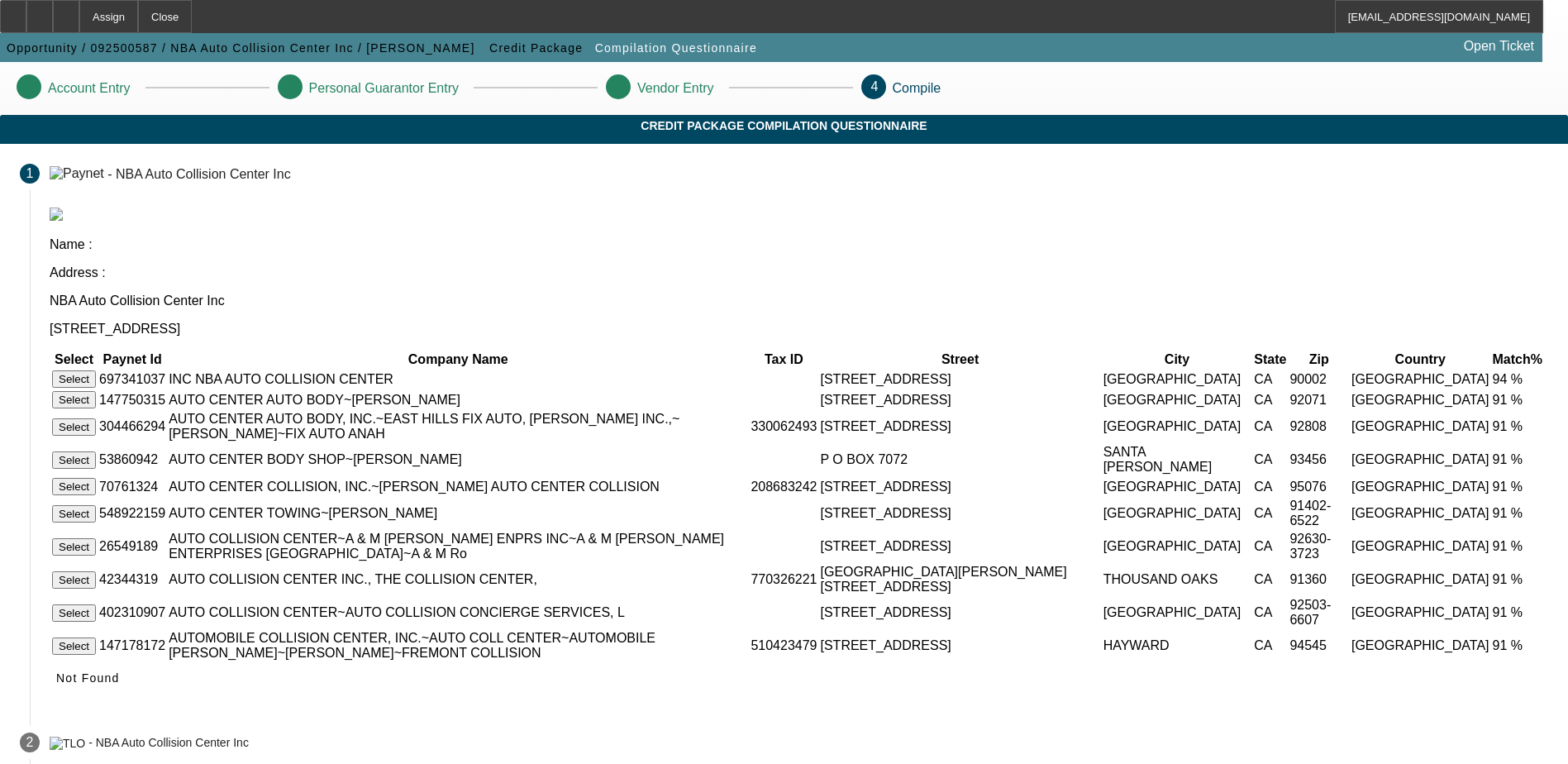
click at [96, 370] on button "Select" at bounding box center [73, 378] width 44 height 18
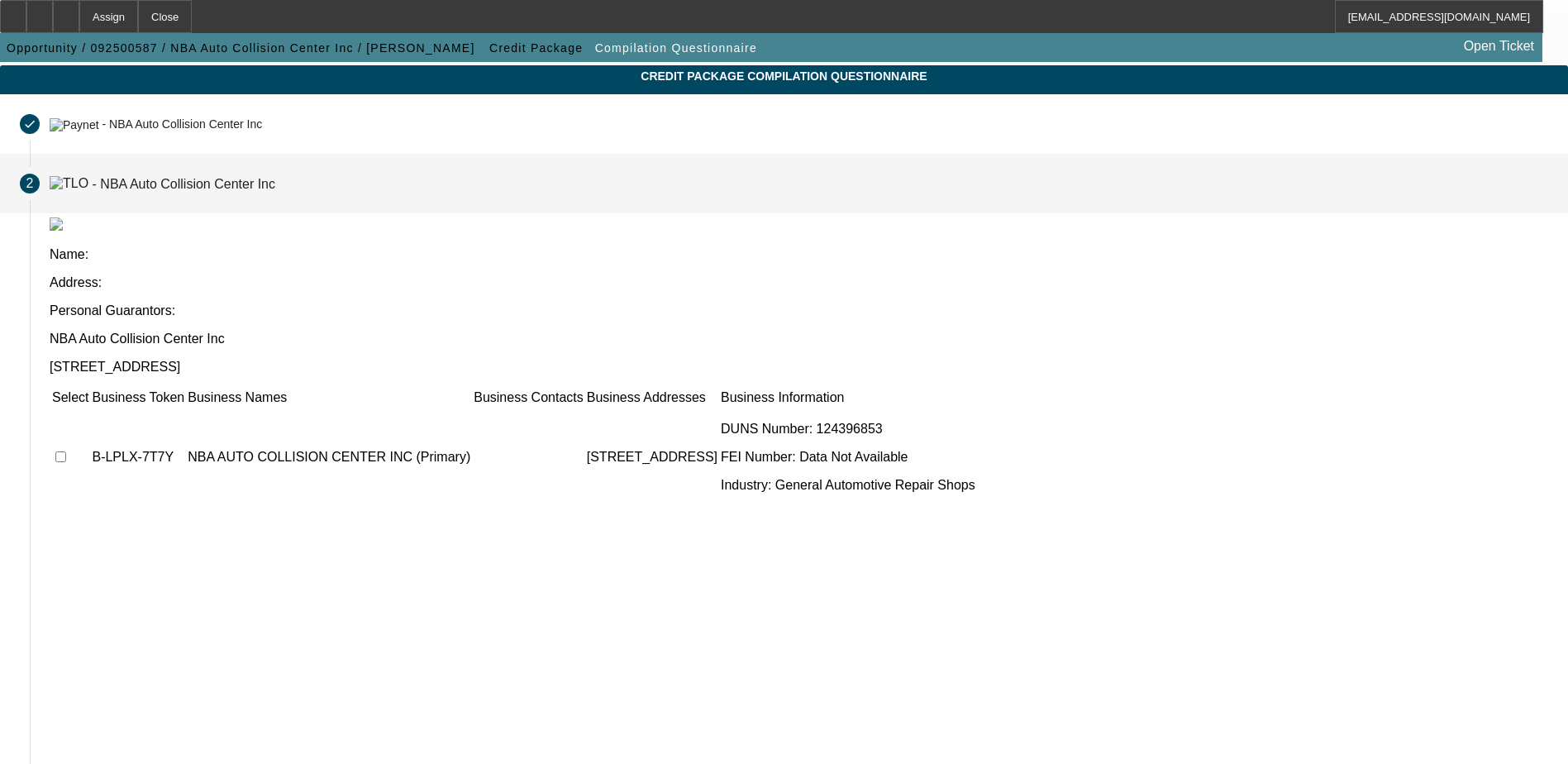
click at [66, 452] on input "checkbox" at bounding box center [61, 457] width 11 height 11
checkbox input "true"
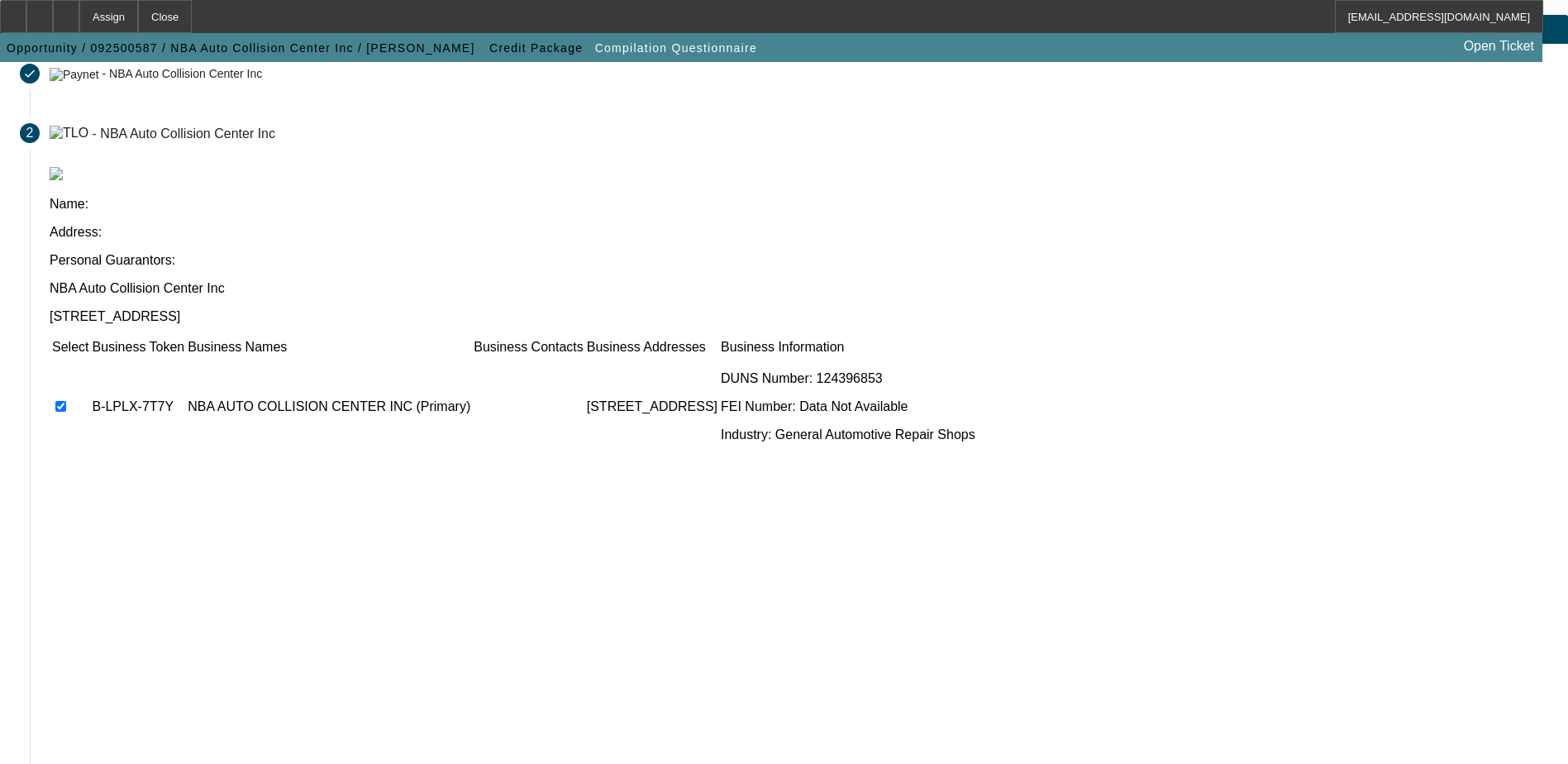
scroll to position [150, 0]
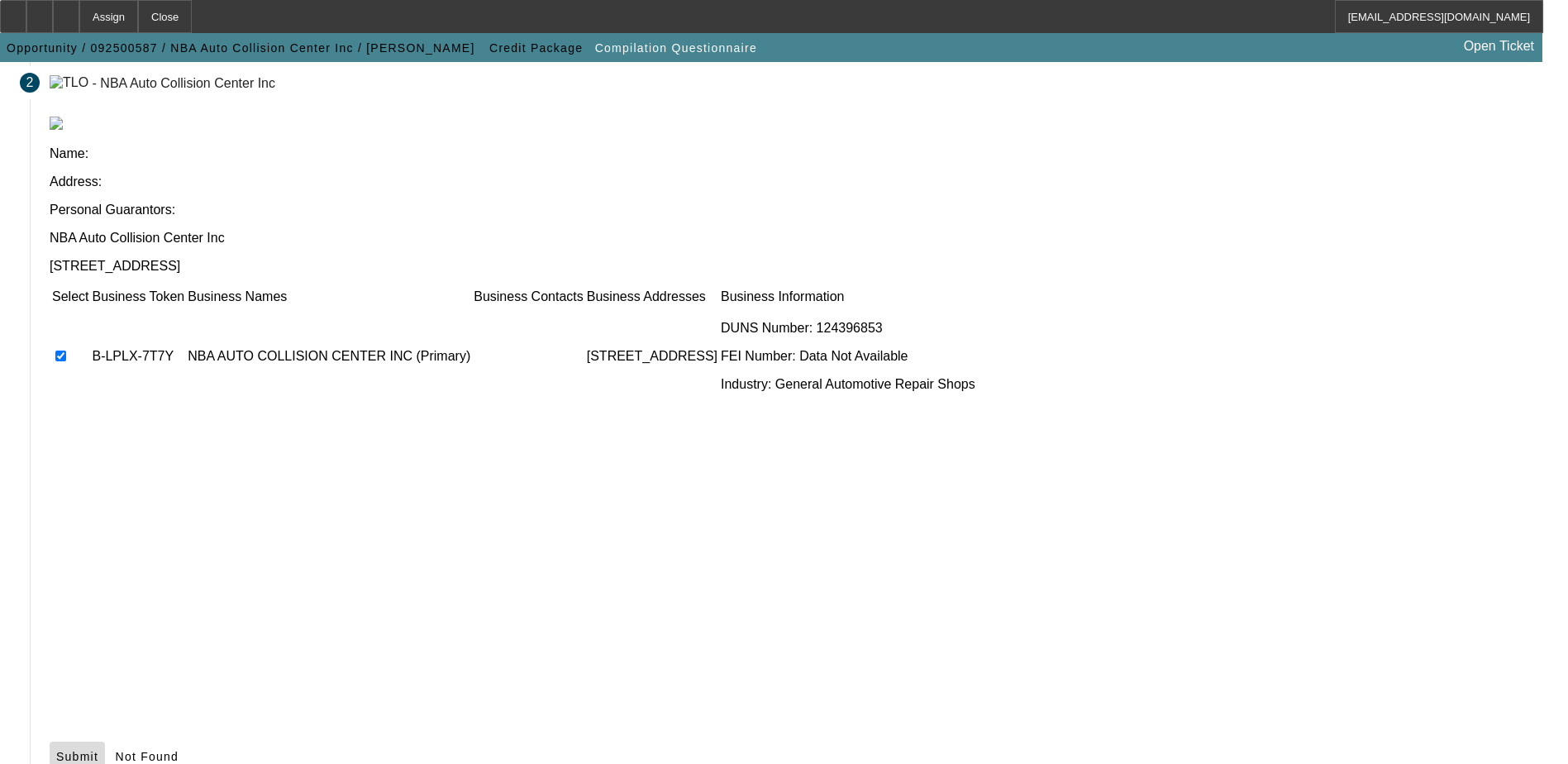
click at [98, 749] on span "Submit" at bounding box center [77, 756] width 42 height 13
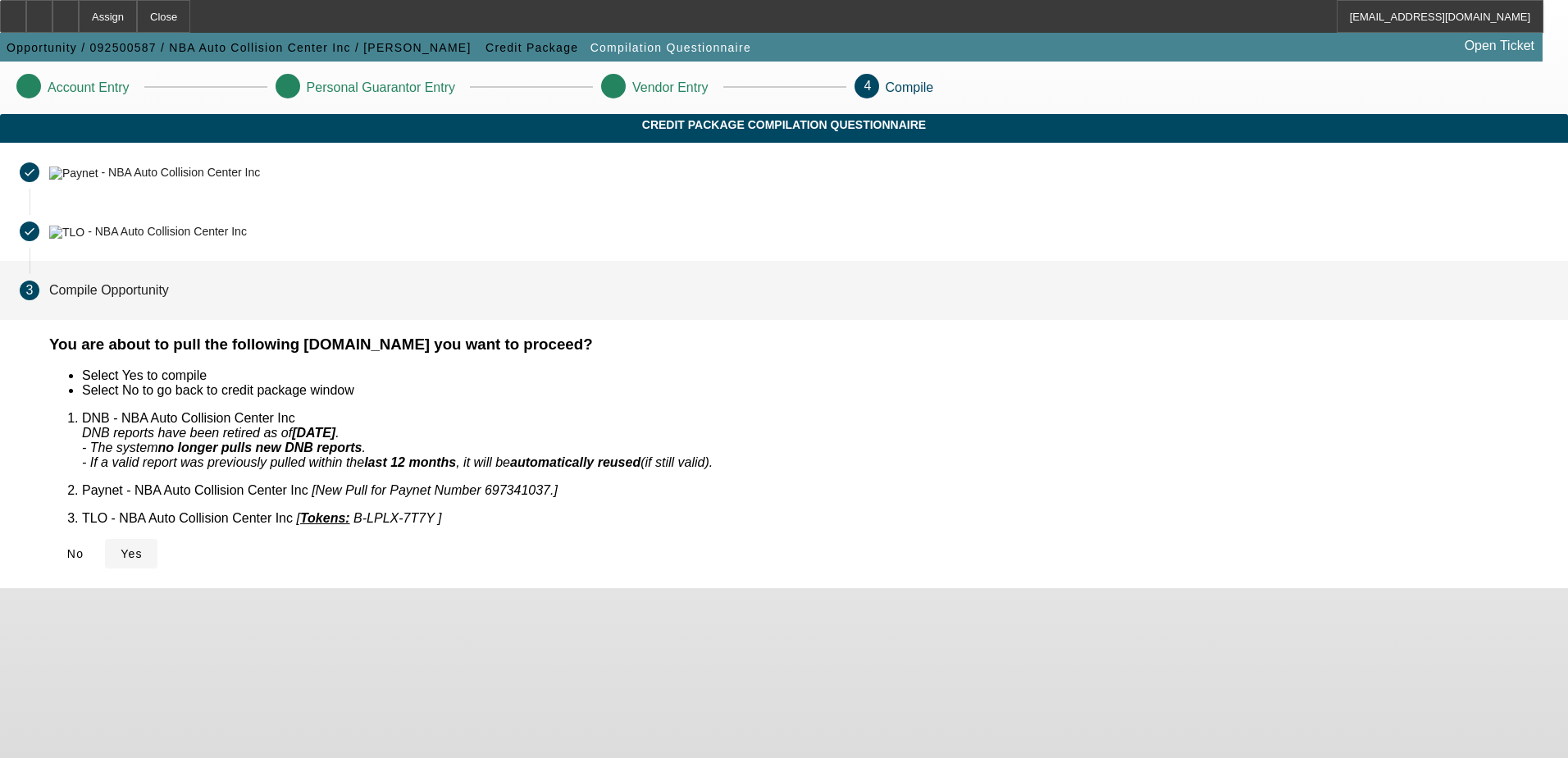
click at [143, 546] on span "Yes" at bounding box center [132, 553] width 22 height 13
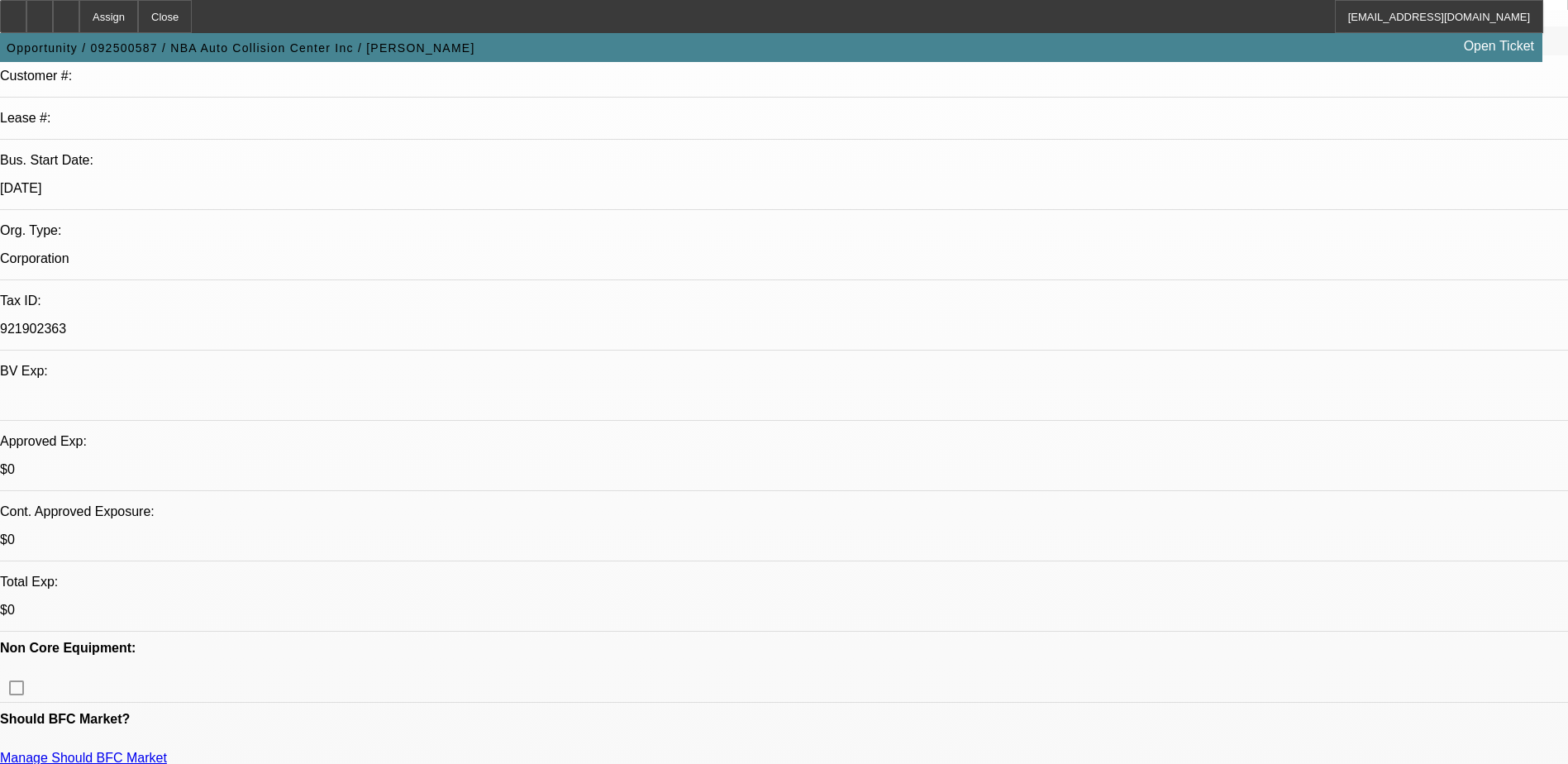
select select "0"
select select "2"
select select "0.1"
select select "1"
select select "2"
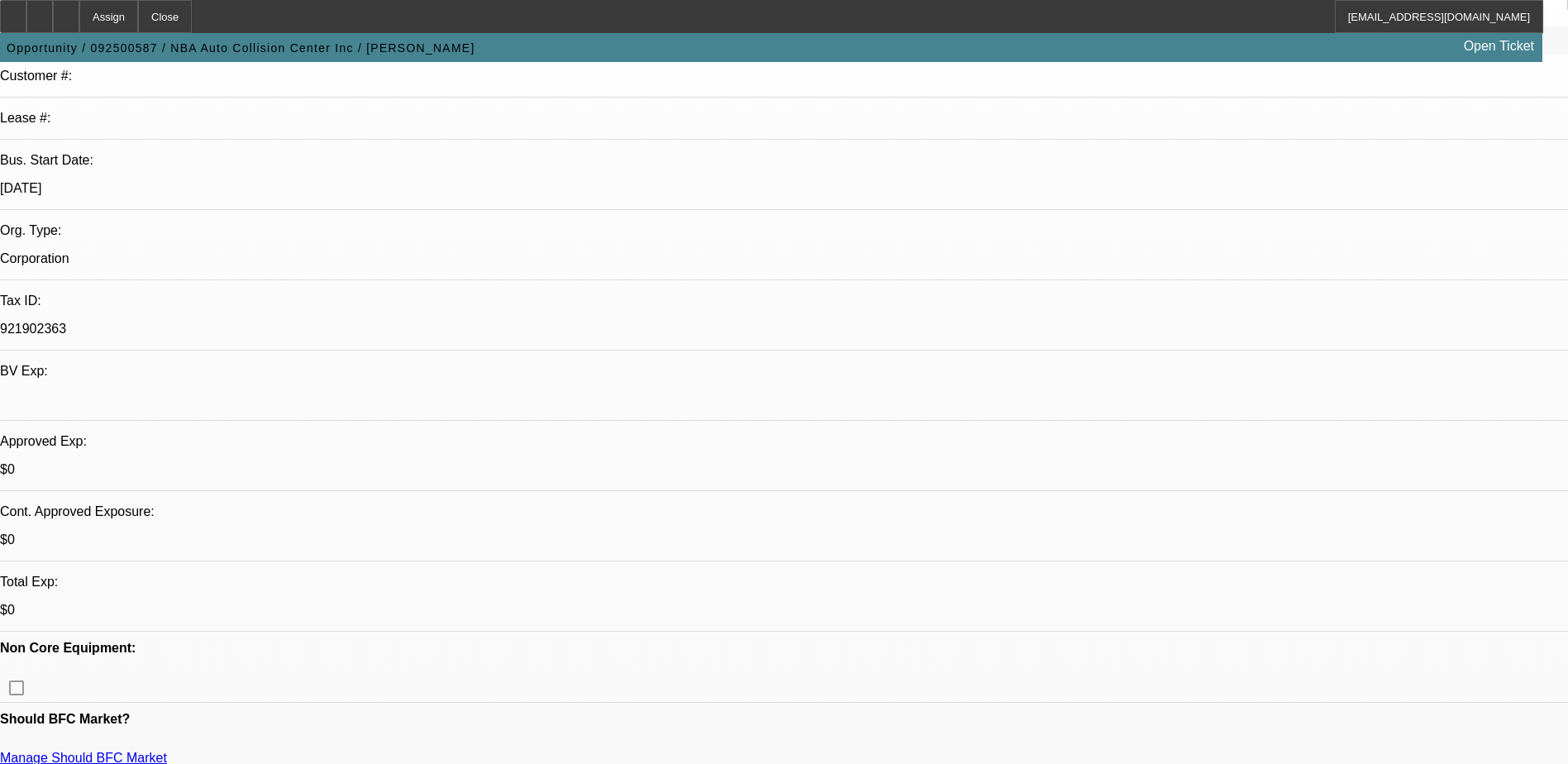
select select "4"
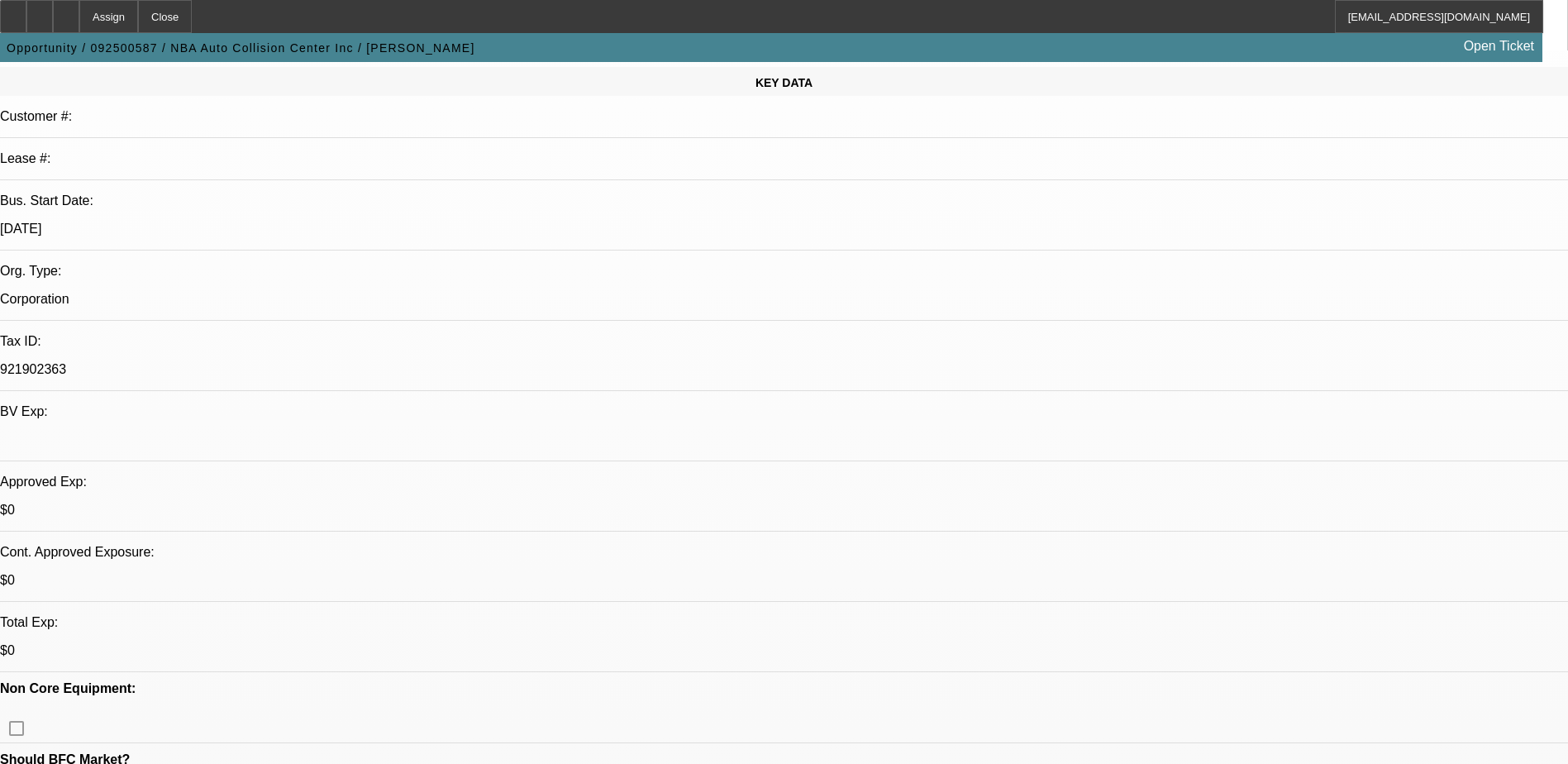
scroll to position [83, 0]
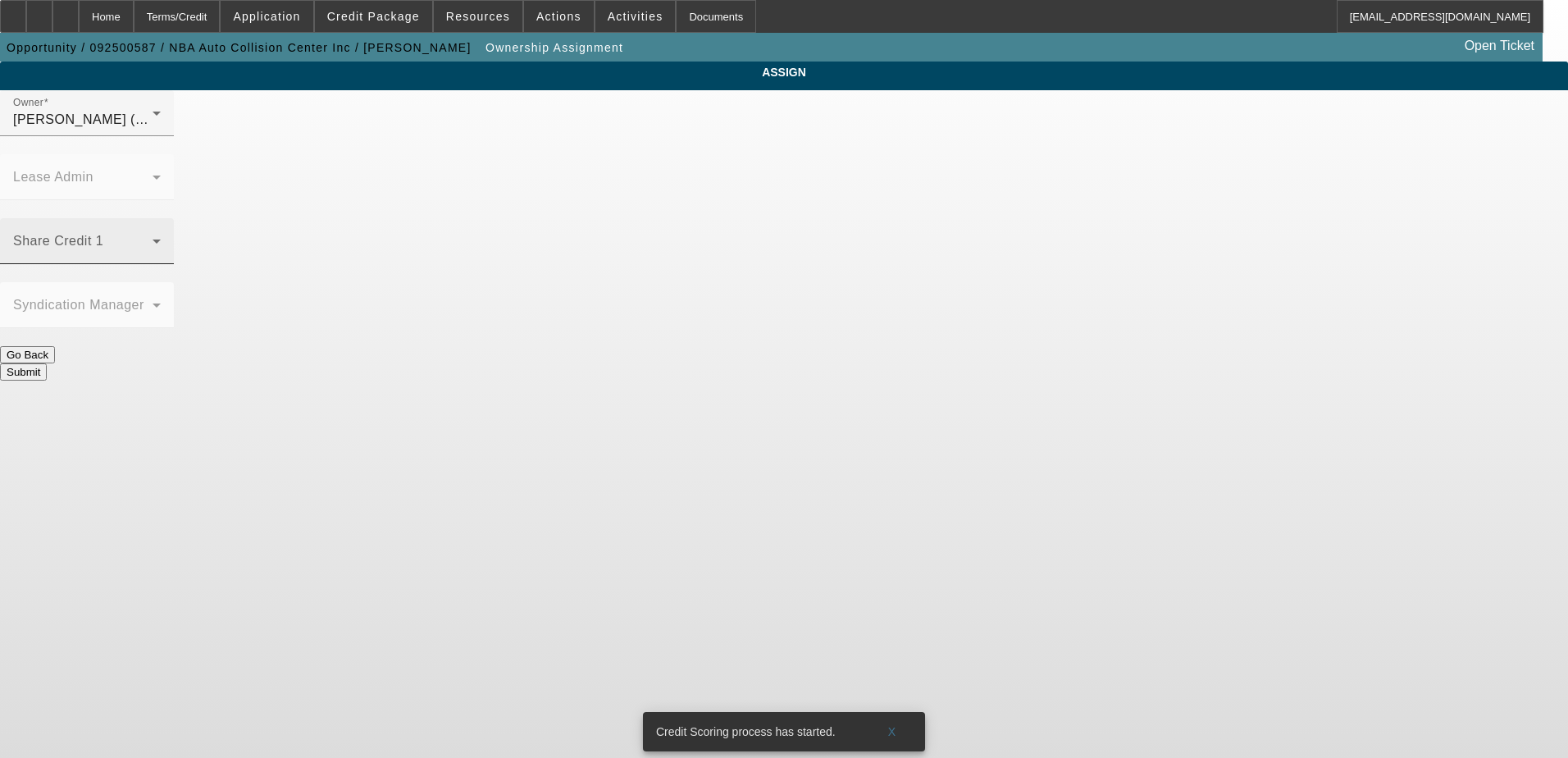
click at [161, 218] on div "Share Credit 1" at bounding box center [86, 241] width 147 height 46
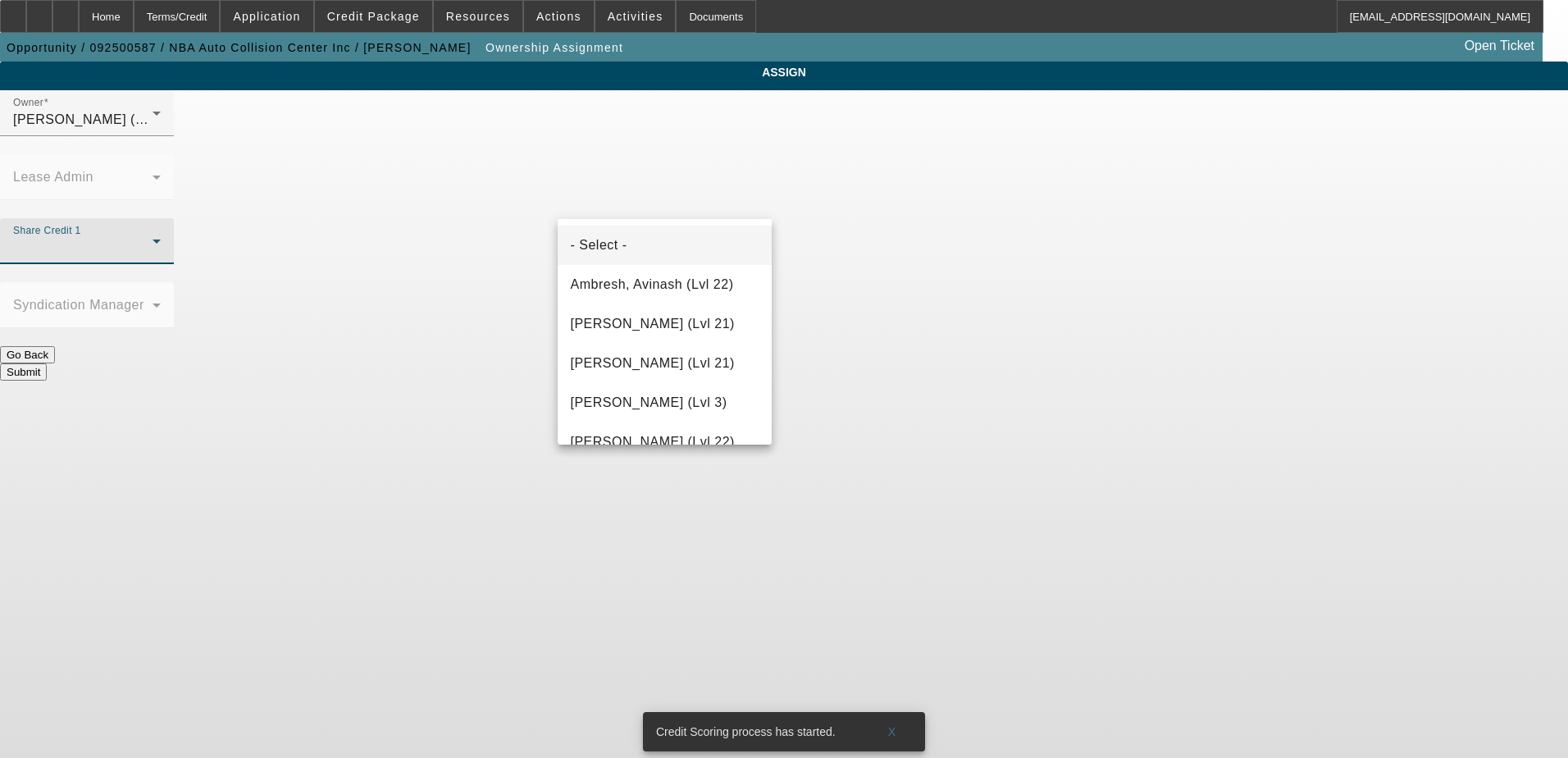
click at [690, 194] on div at bounding box center [784, 379] width 1568 height 758
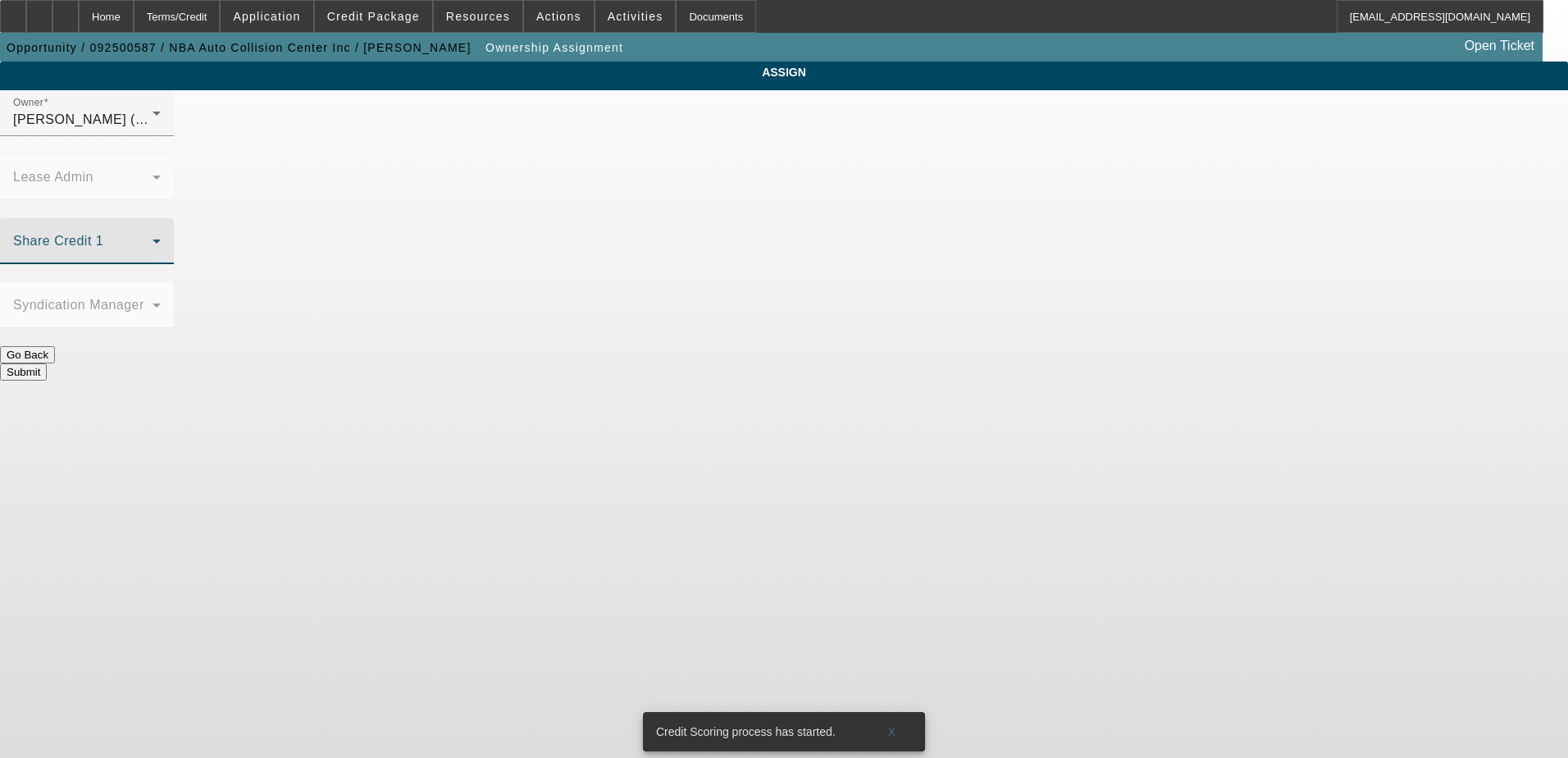
click at [153, 237] on span at bounding box center [83, 247] width 140 height 19
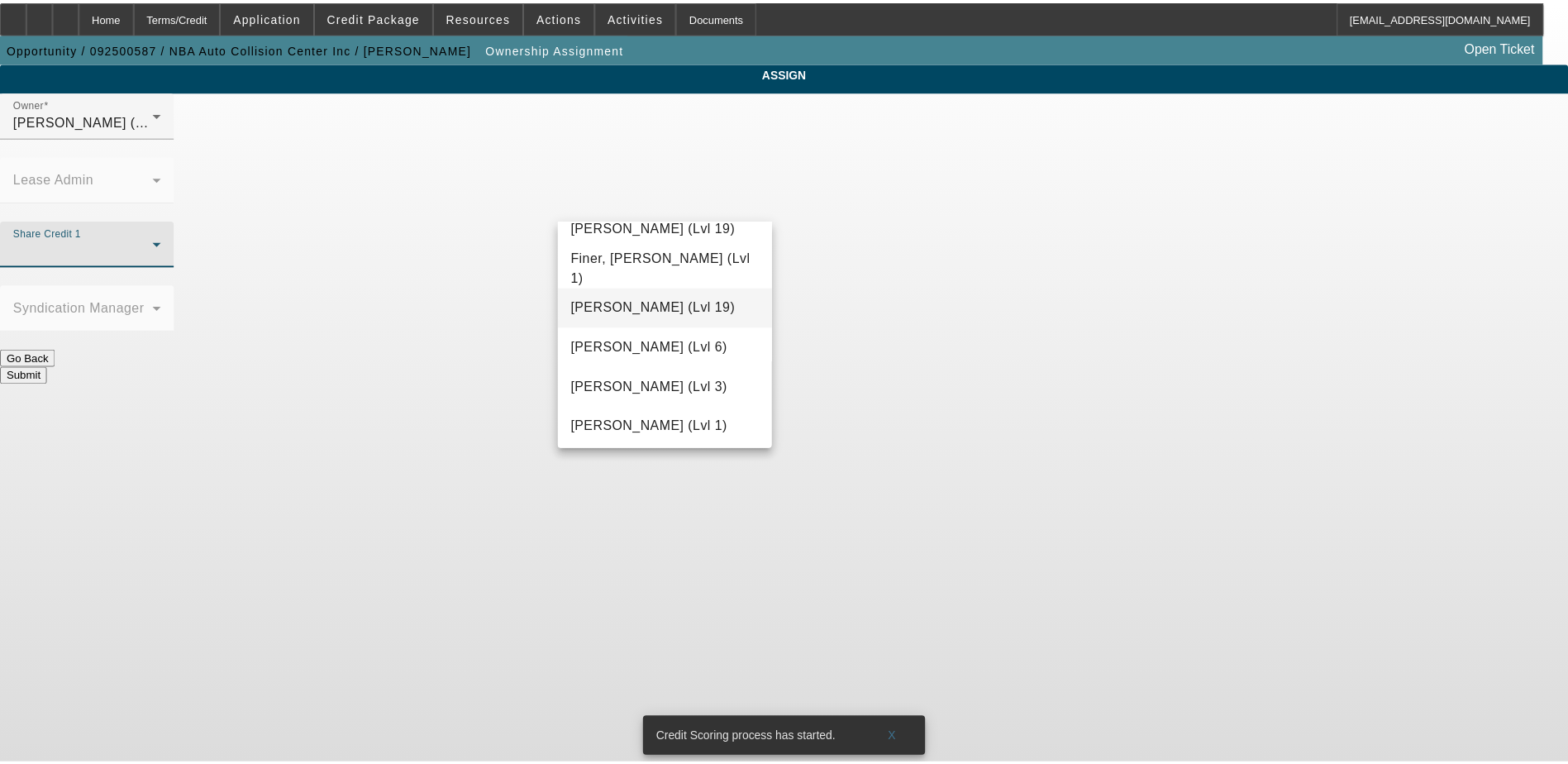
scroll to position [579, 0]
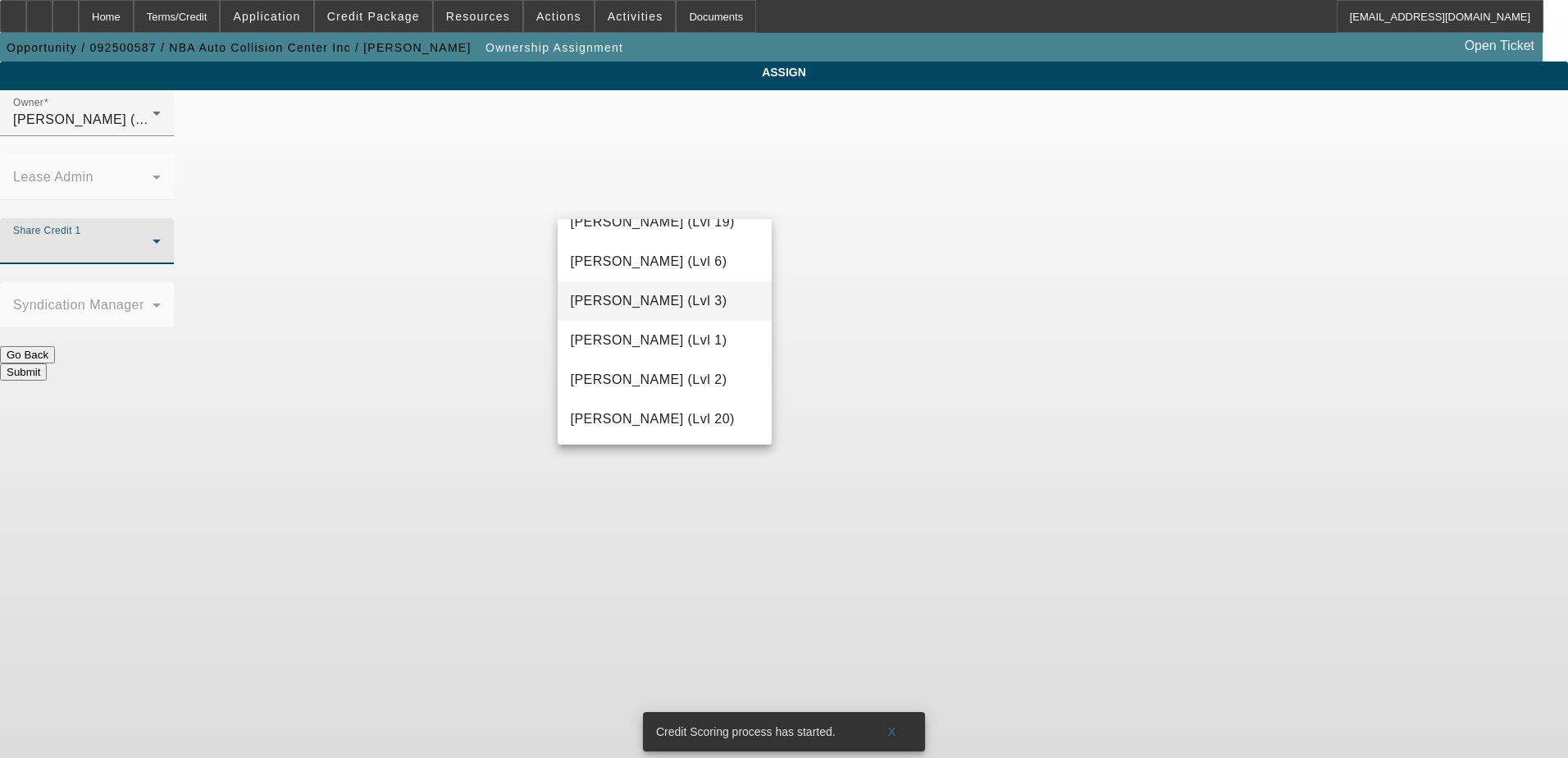
click at [651, 300] on span "[PERSON_NAME] (Lvl 3)" at bounding box center [649, 300] width 156 height 19
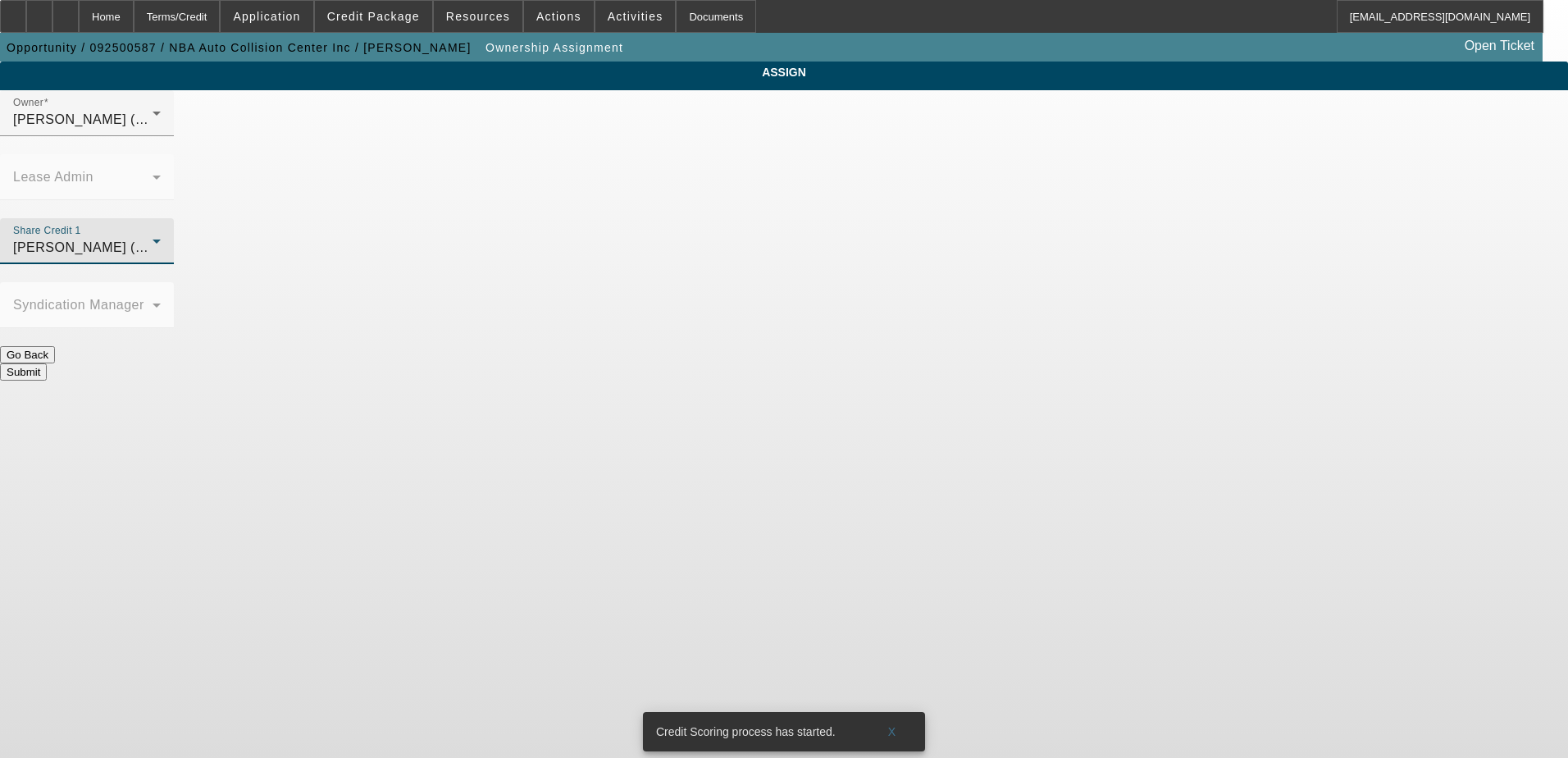
click at [47, 363] on button "Submit" at bounding box center [23, 372] width 47 height 17
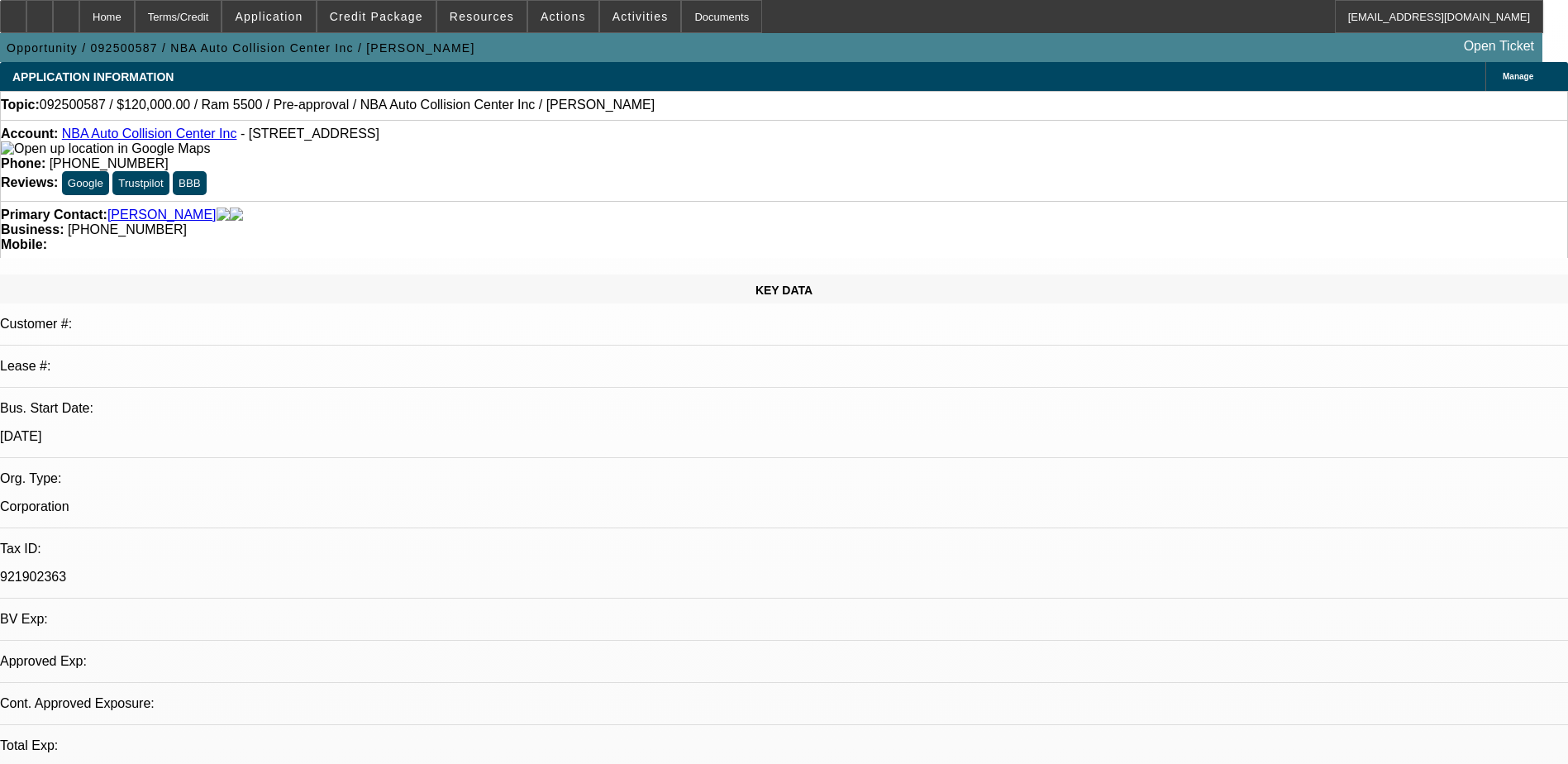
select select "0"
select select "2"
select select "0.1"
select select "4"
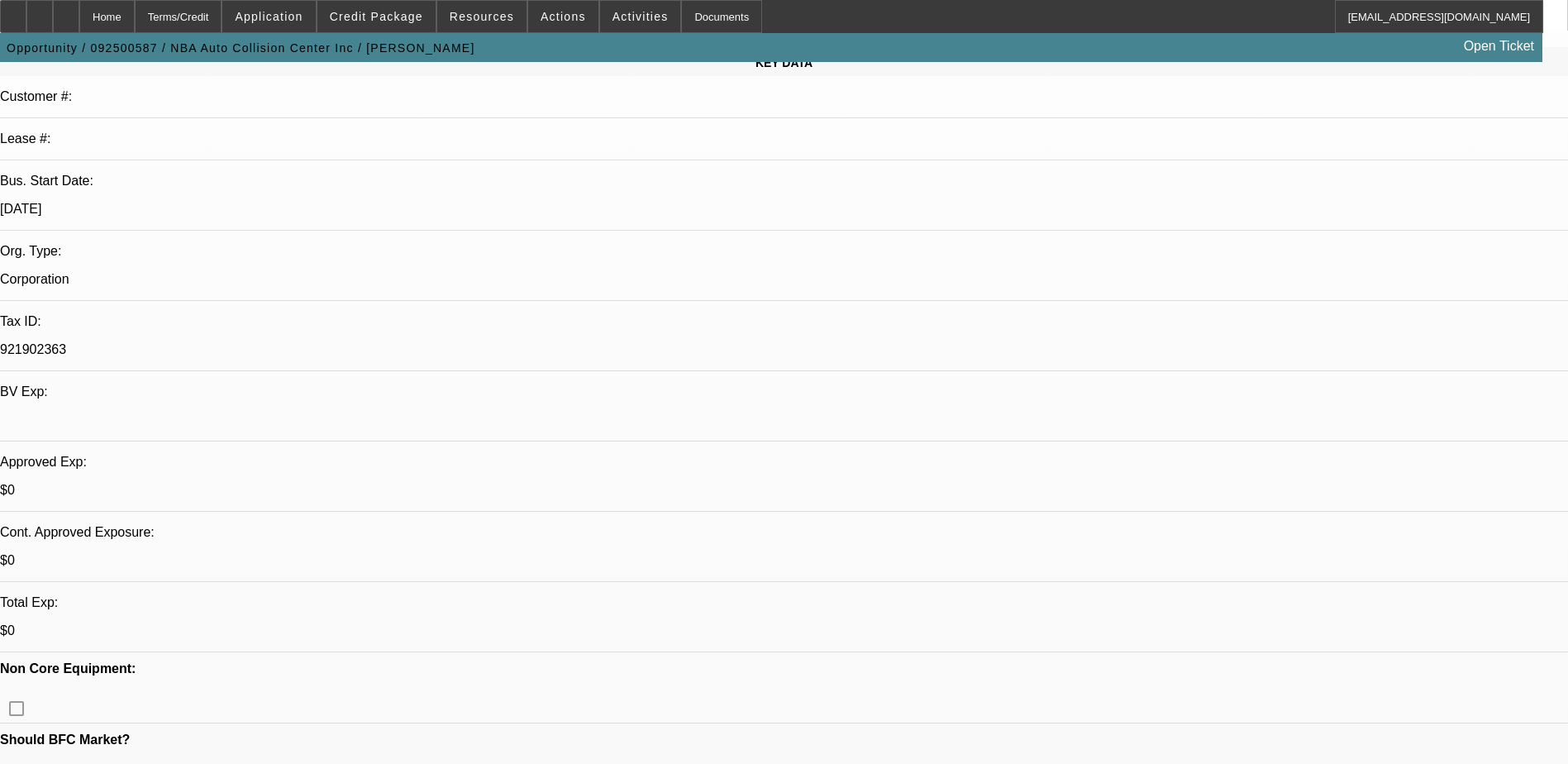
scroll to position [330, 0]
